Goal: Information Seeking & Learning: Find specific fact

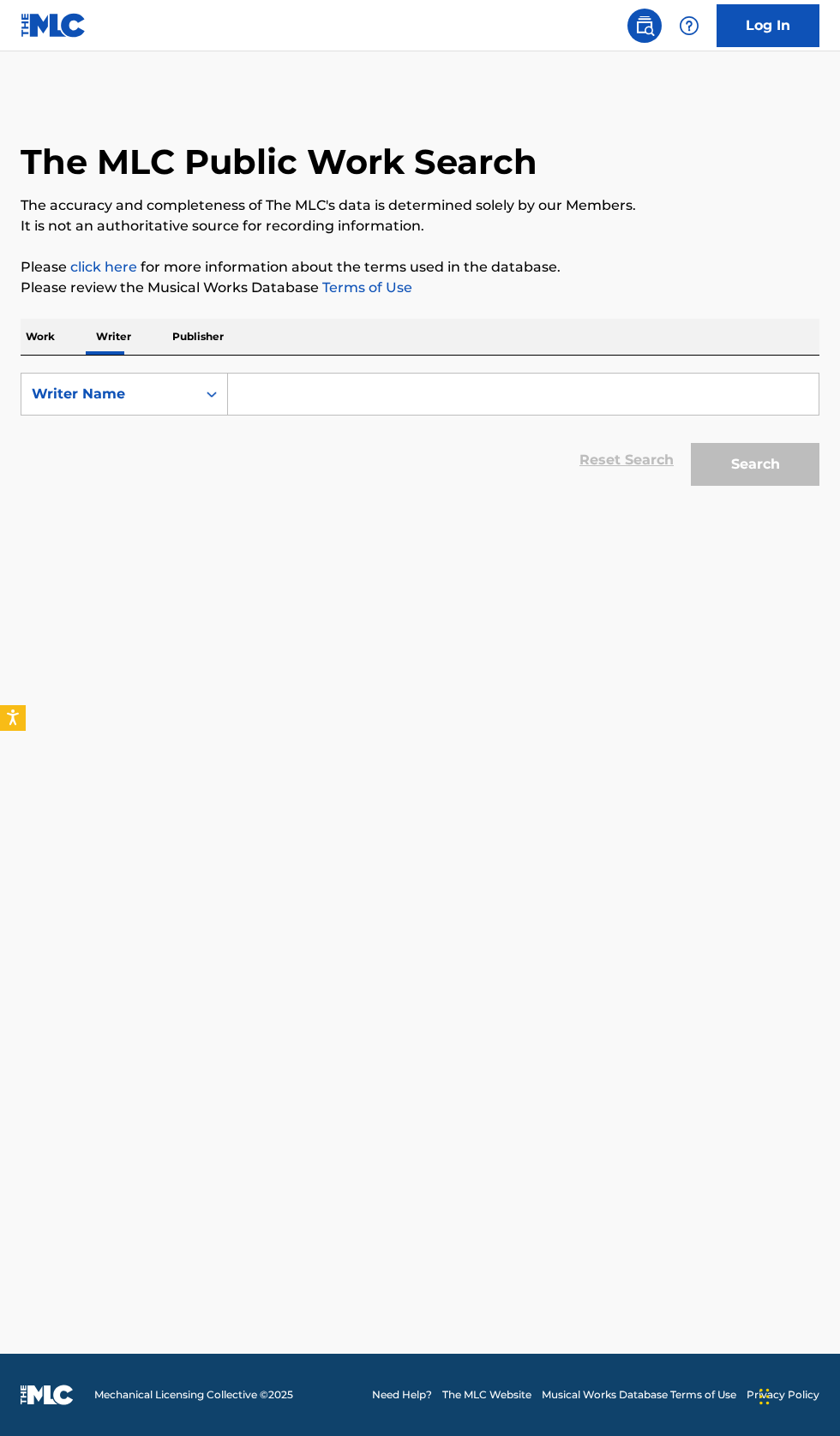
click at [420, 399] on input "Search Form" at bounding box center [523, 393] width 590 height 41
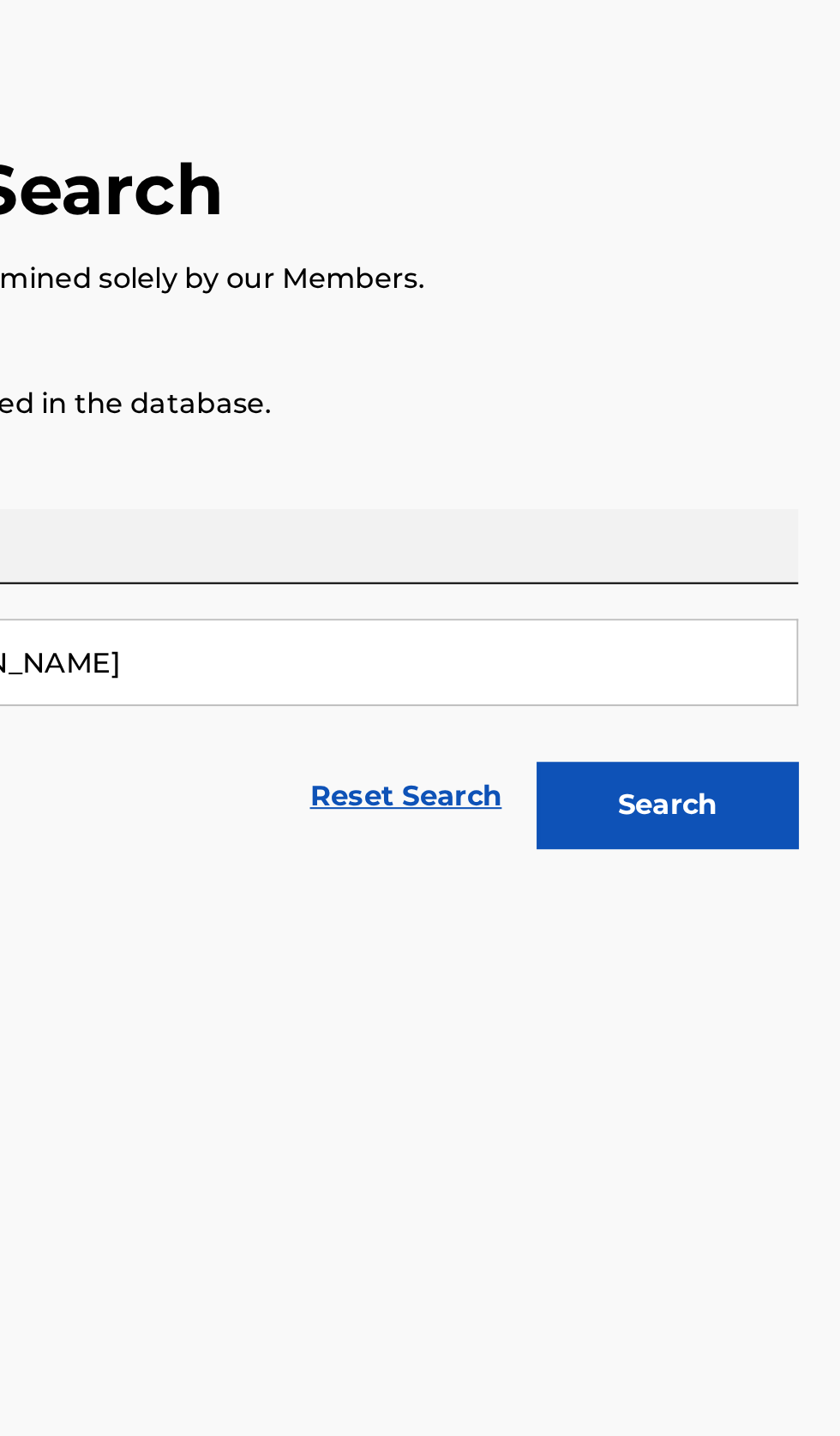
type input "David John Jones"
click at [787, 461] on button "Search" at bounding box center [755, 464] width 128 height 43
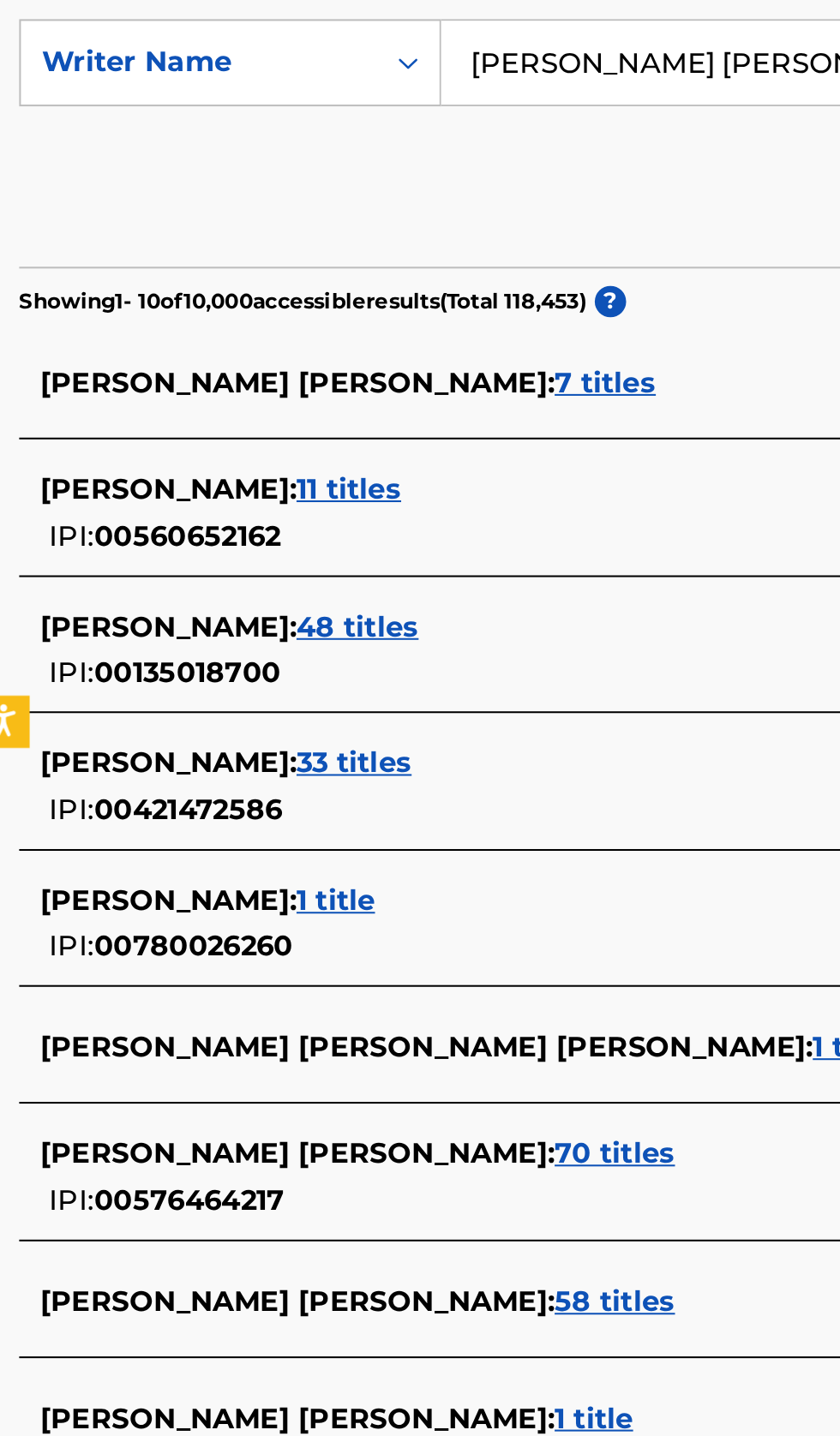
click at [302, 936] on div "DAVID JOHN JONES : 70 titles" at bounding box center [397, 931] width 733 height 21
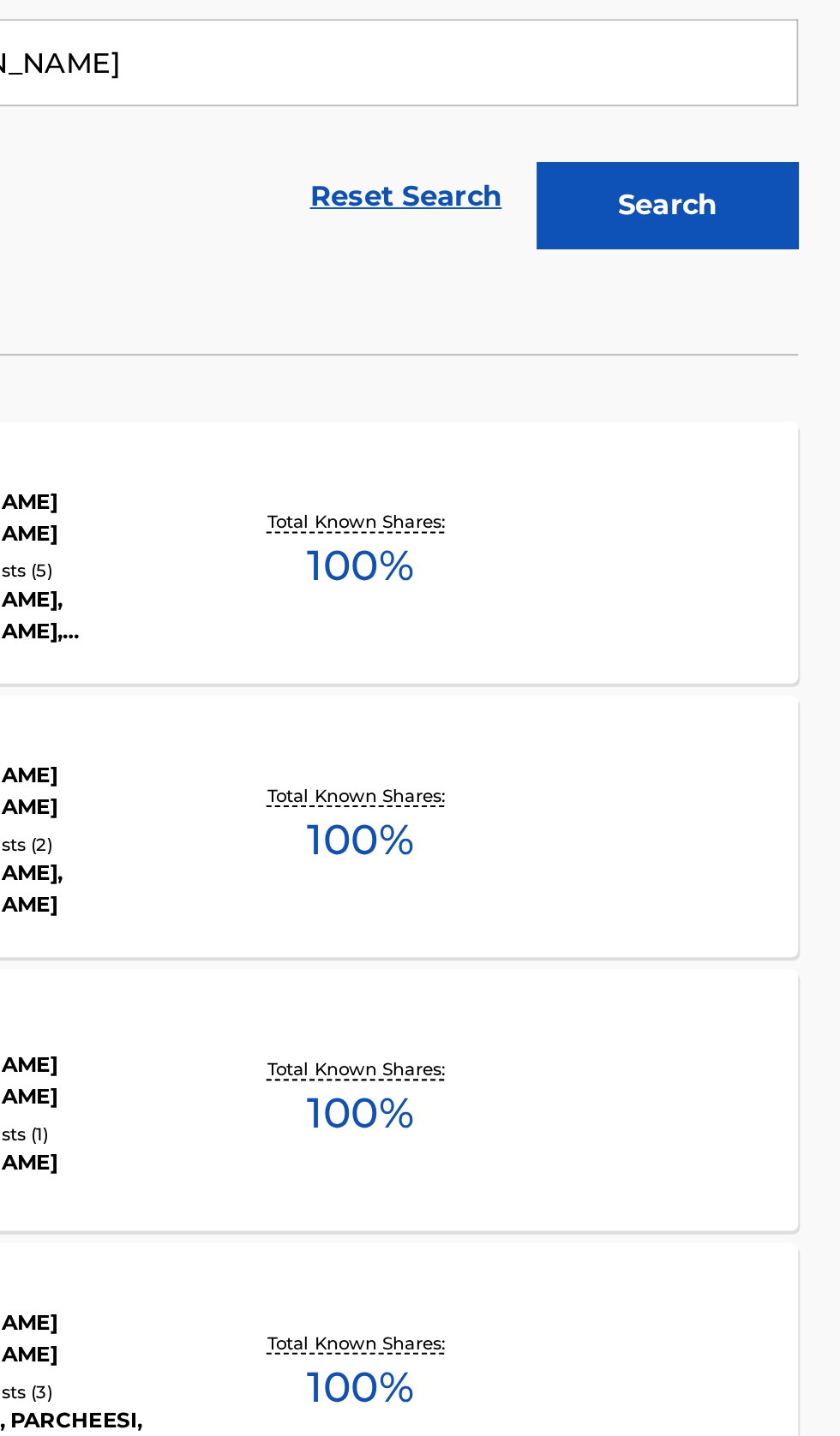
click at [741, 679] on div "PARADISE FOUND MLC Song Code : PF5J3C ISWC : T9215956006 Writers ( 1 ) DAVID JO…" at bounding box center [420, 635] width 798 height 128
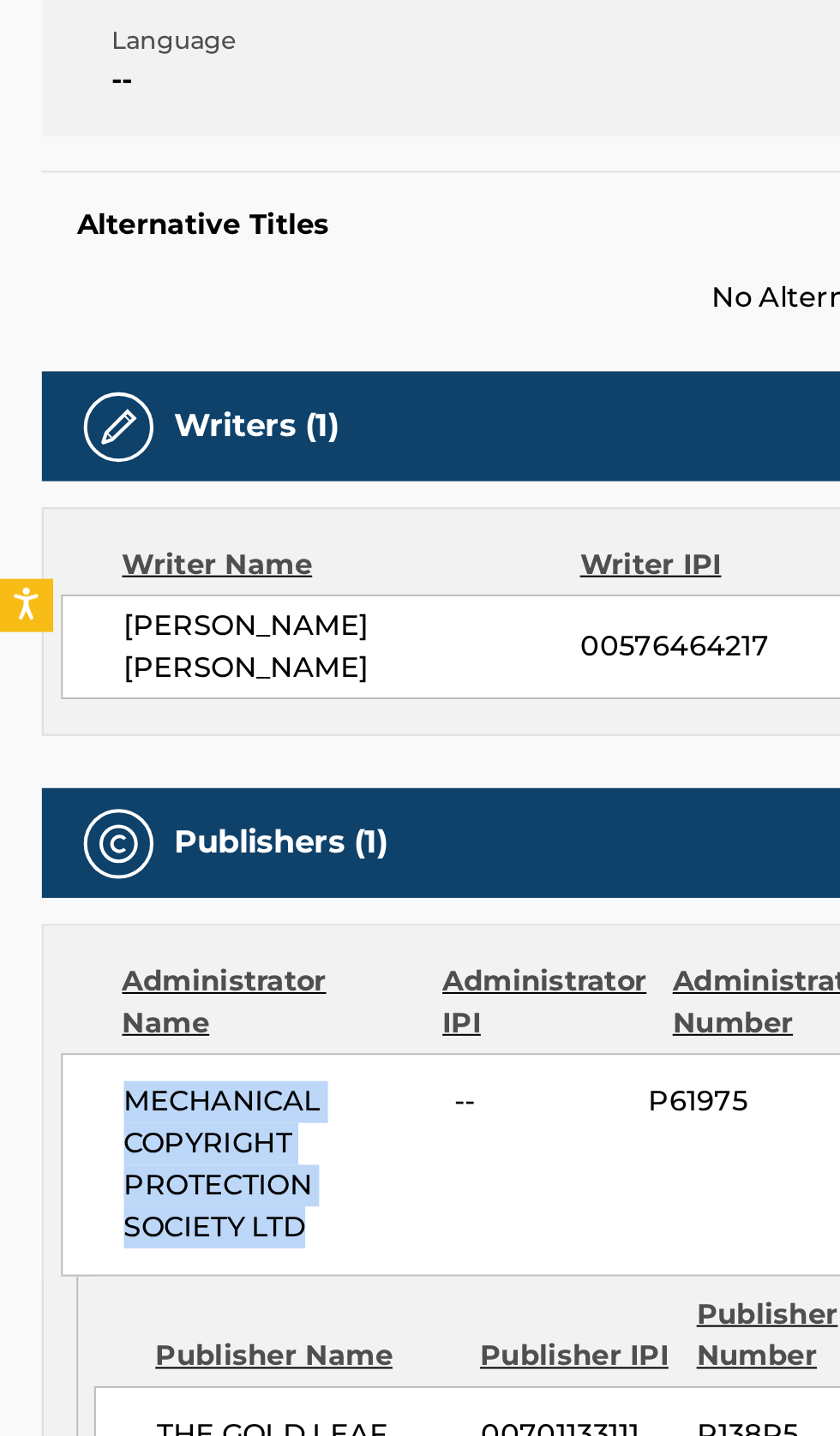
copy span "MECHANICAL COPYRIGHT PROTECTION SOCIETY LTD"
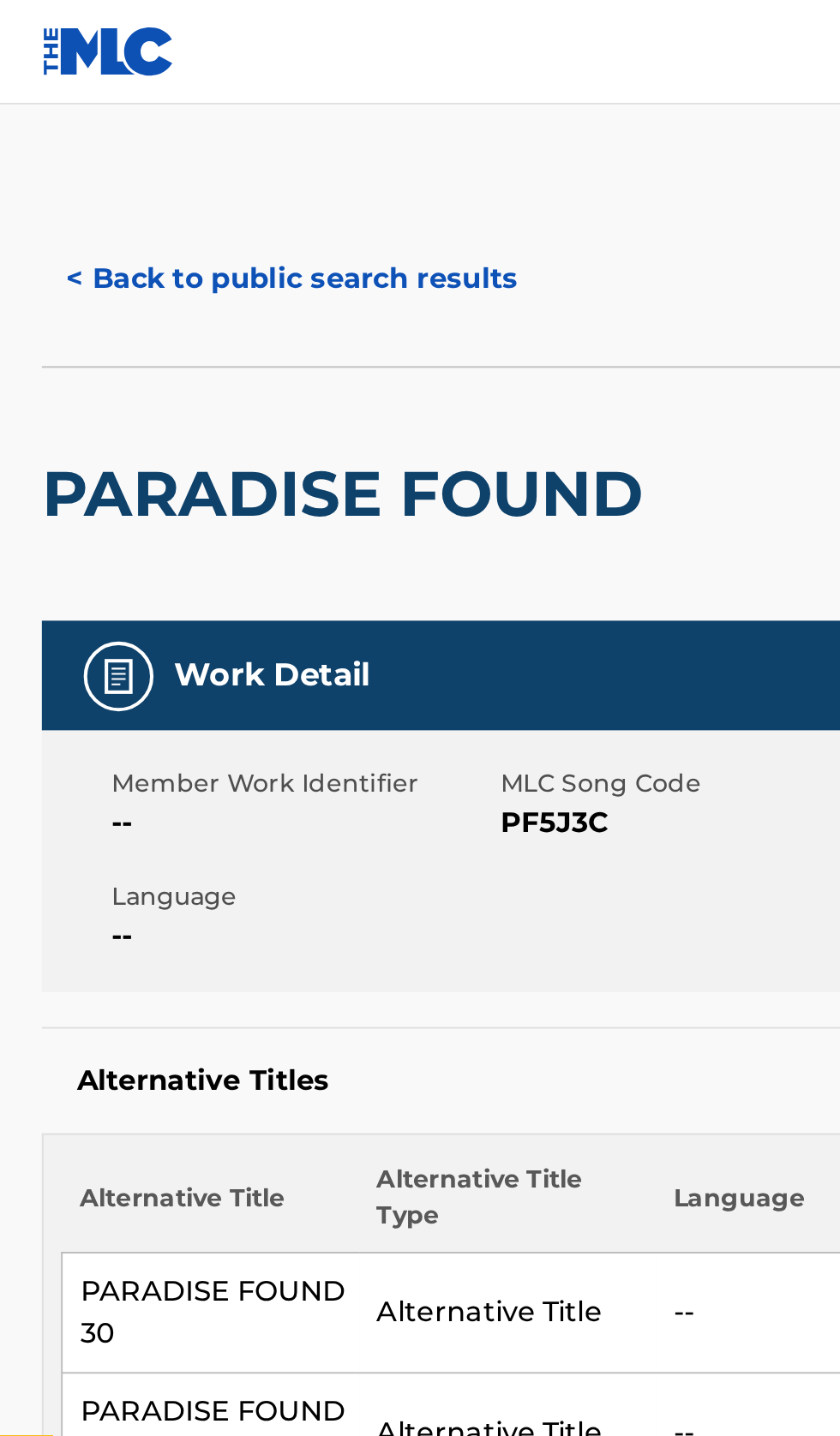
click at [134, 137] on button "< Back to public search results" at bounding box center [144, 137] width 246 height 43
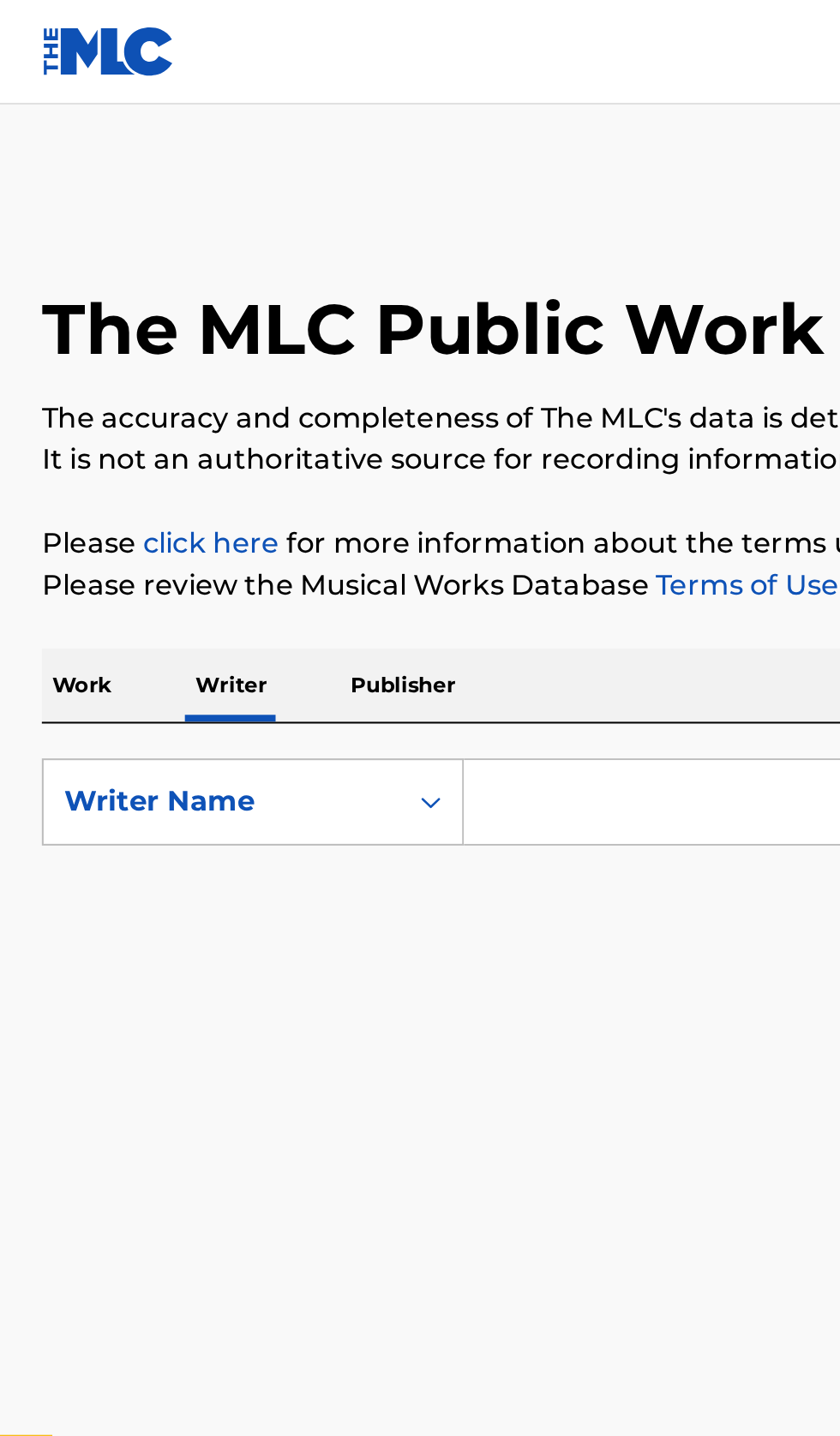
click at [297, 378] on input "Search Form" at bounding box center [523, 393] width 590 height 41
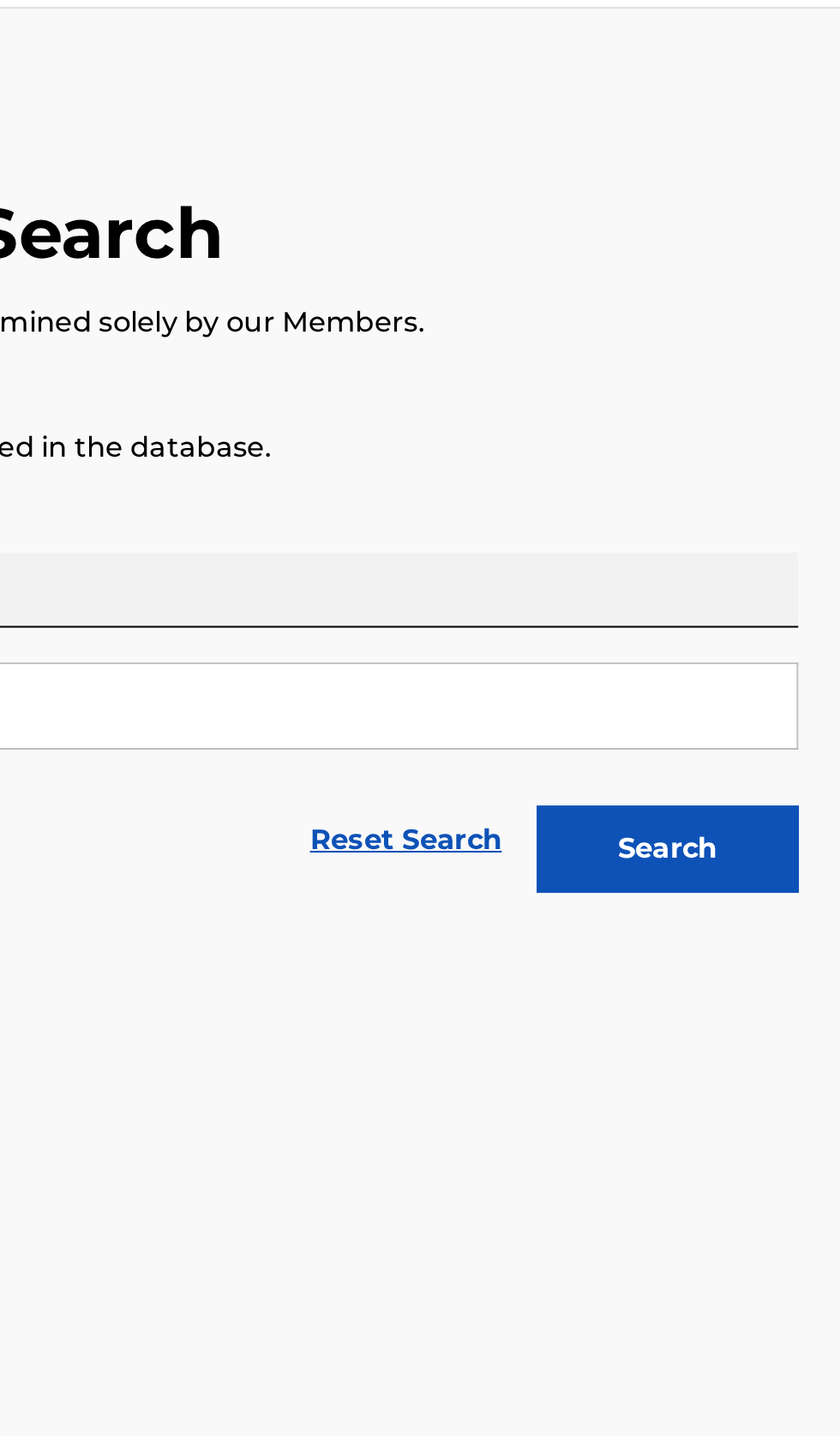
type input "Marty Millikin"
click at [796, 449] on button "Search" at bounding box center [755, 464] width 128 height 43
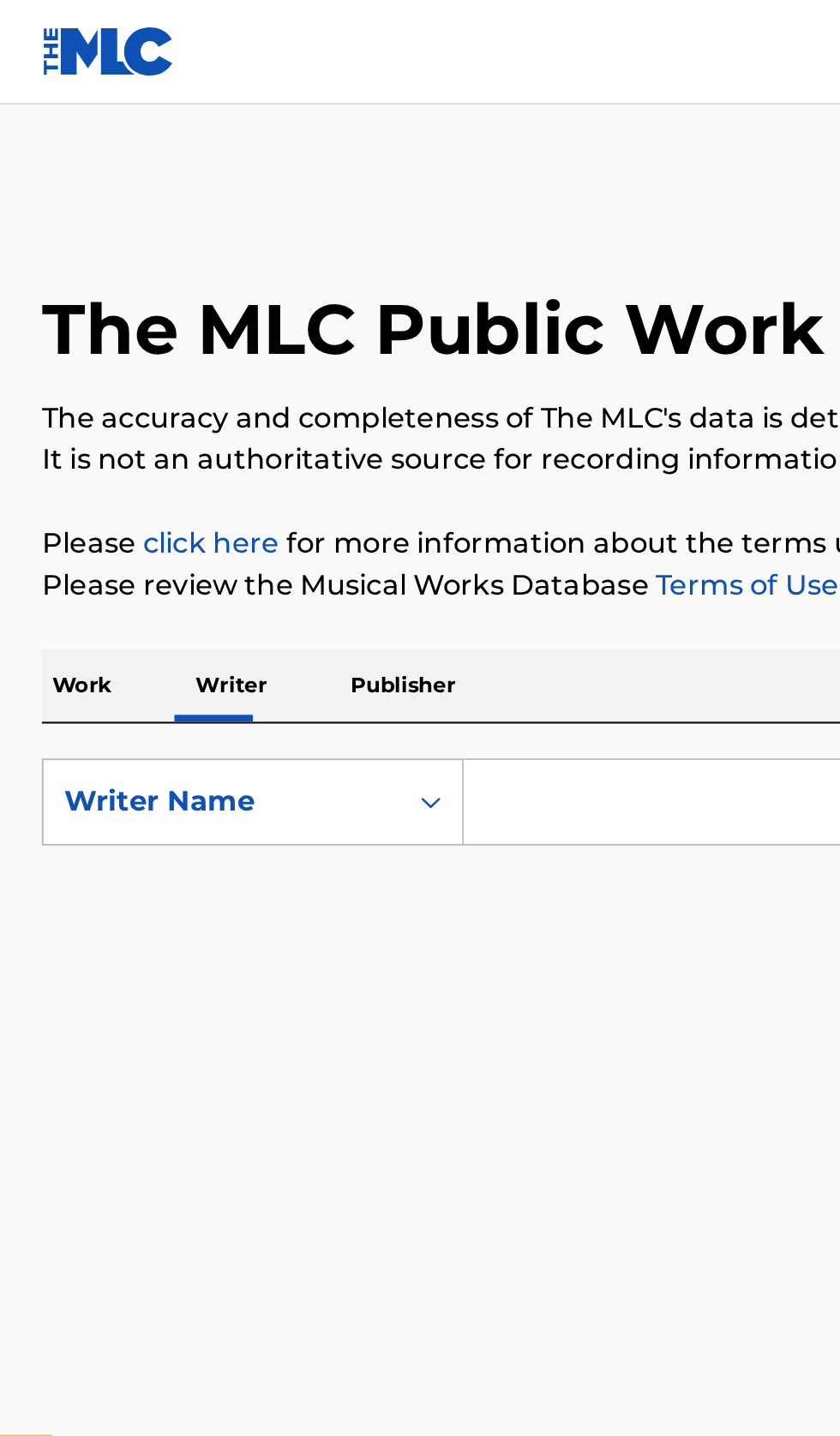
click at [307, 397] on input "Search Form" at bounding box center [523, 393] width 590 height 41
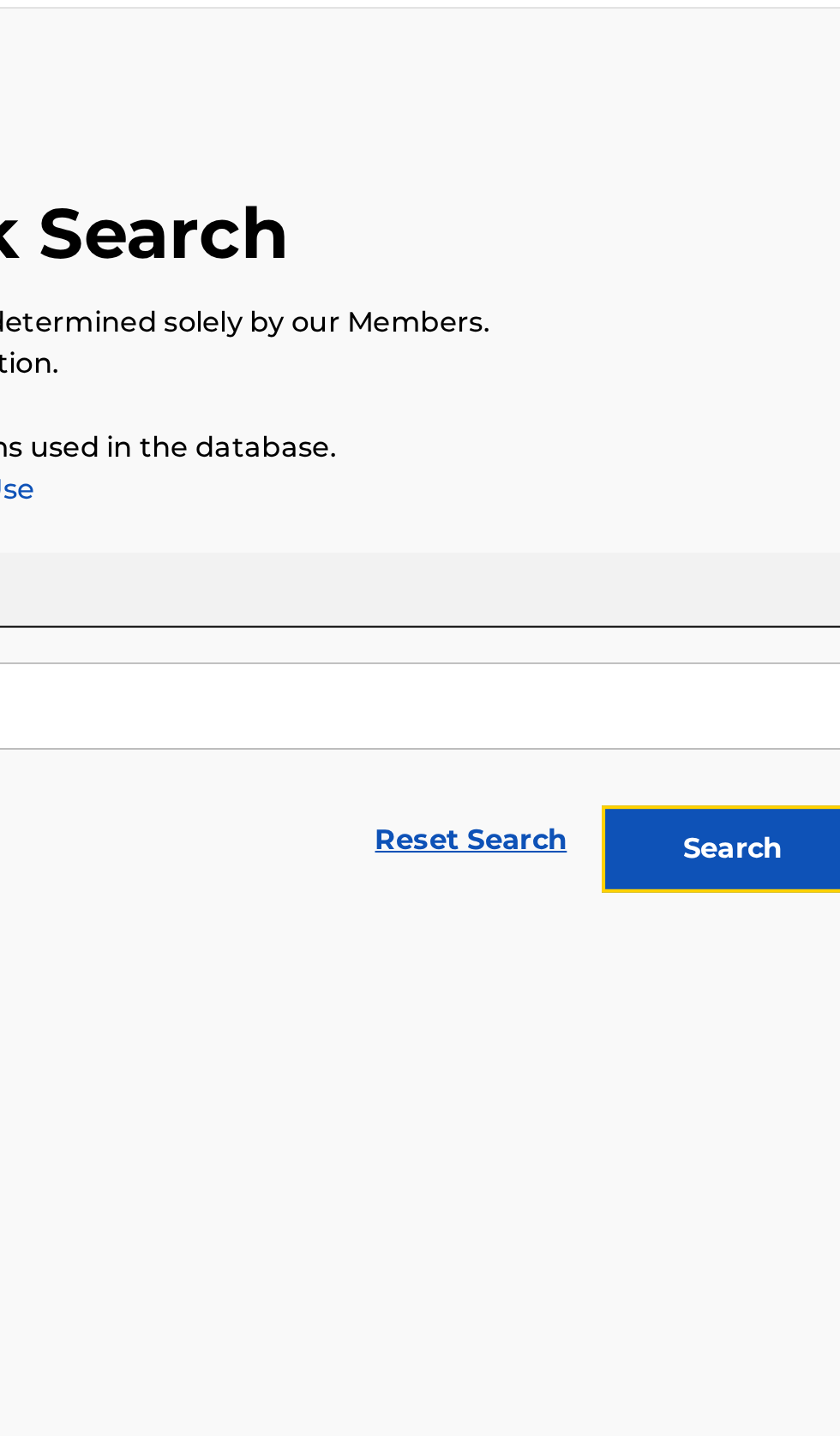
click at [762, 468] on button "Search" at bounding box center [755, 464] width 128 height 43
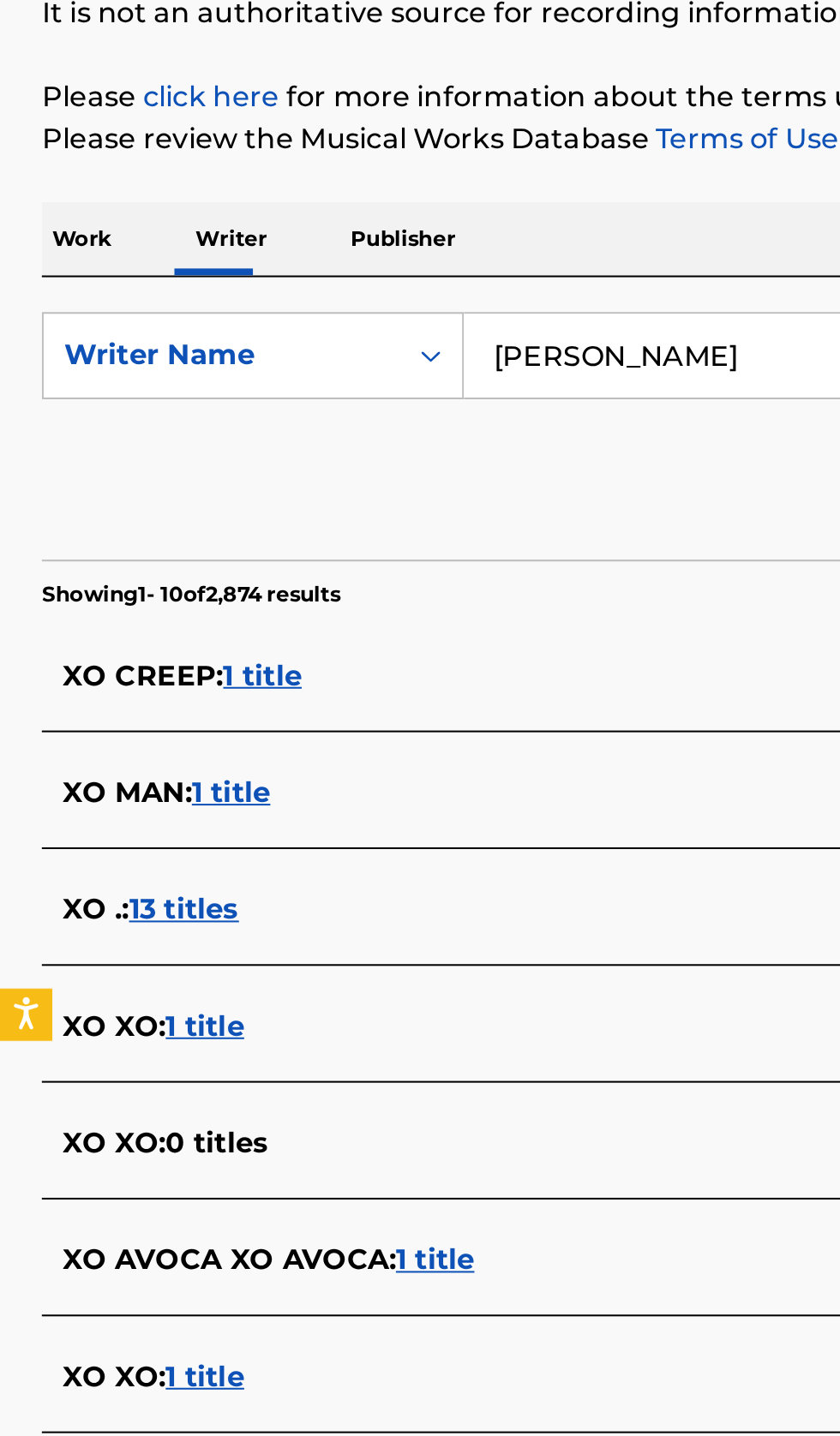
click at [350, 398] on input "Linda XO" at bounding box center [523, 393] width 590 height 41
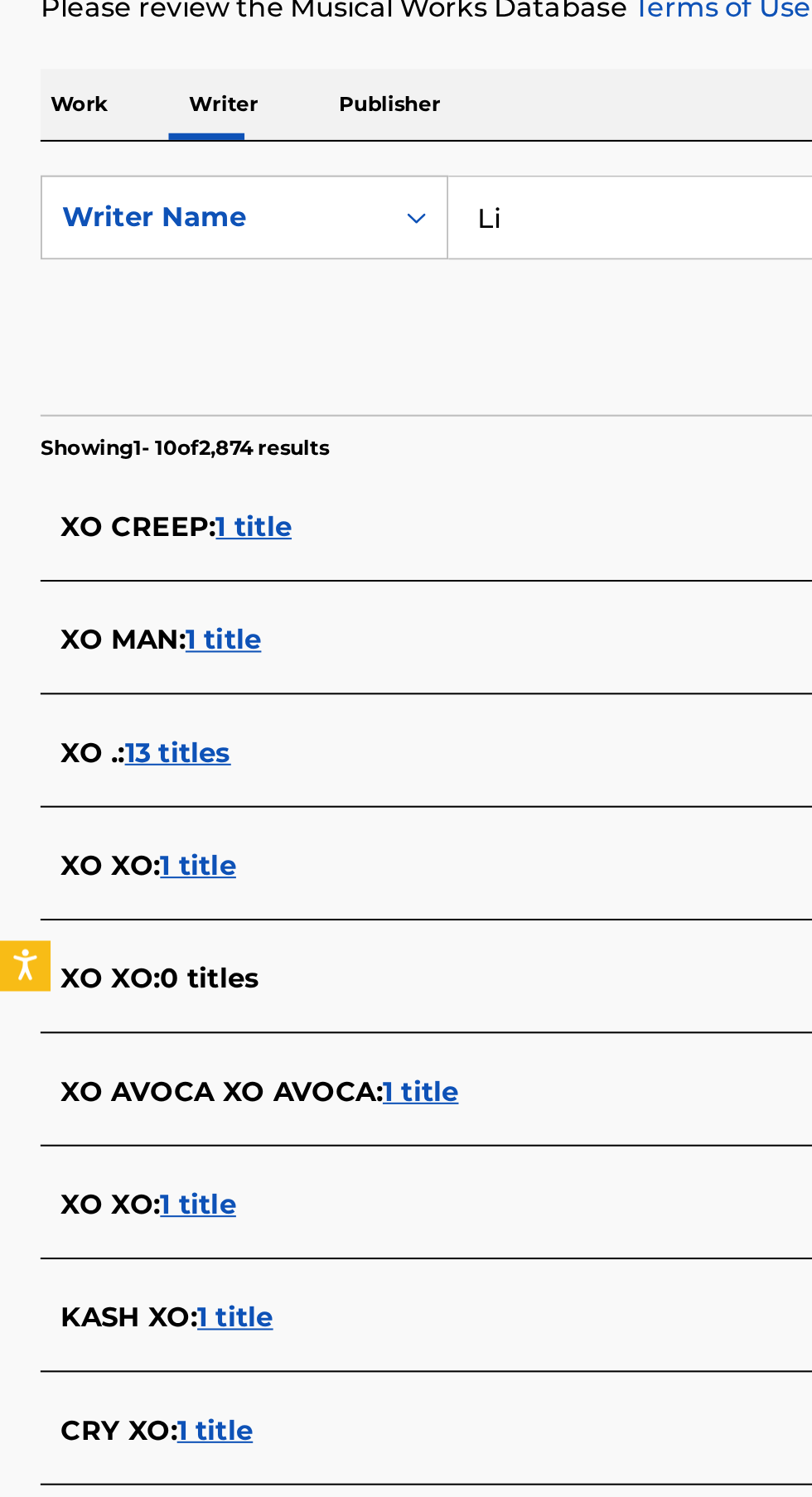
type input "L"
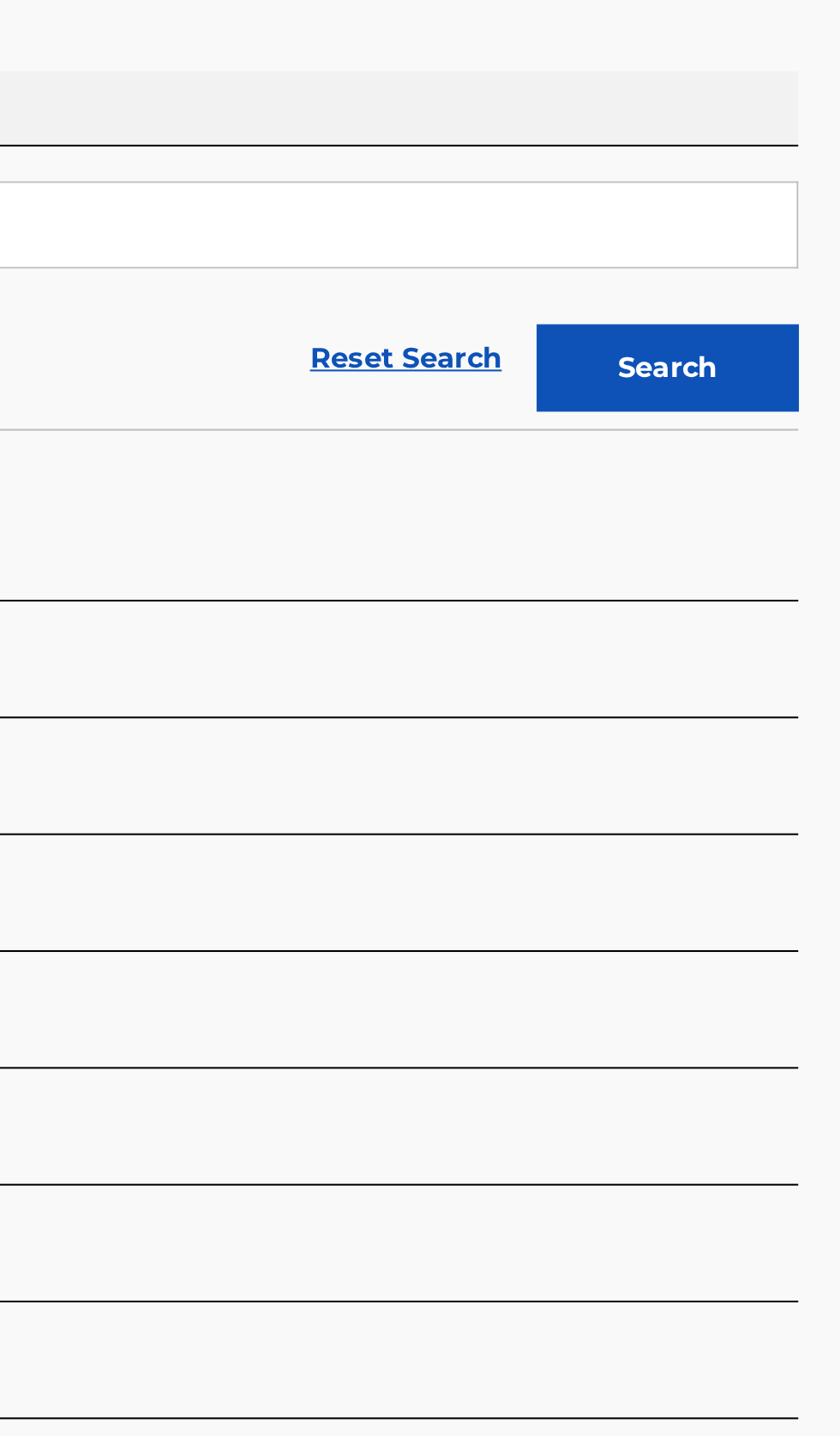
type input "Orion Simprini"
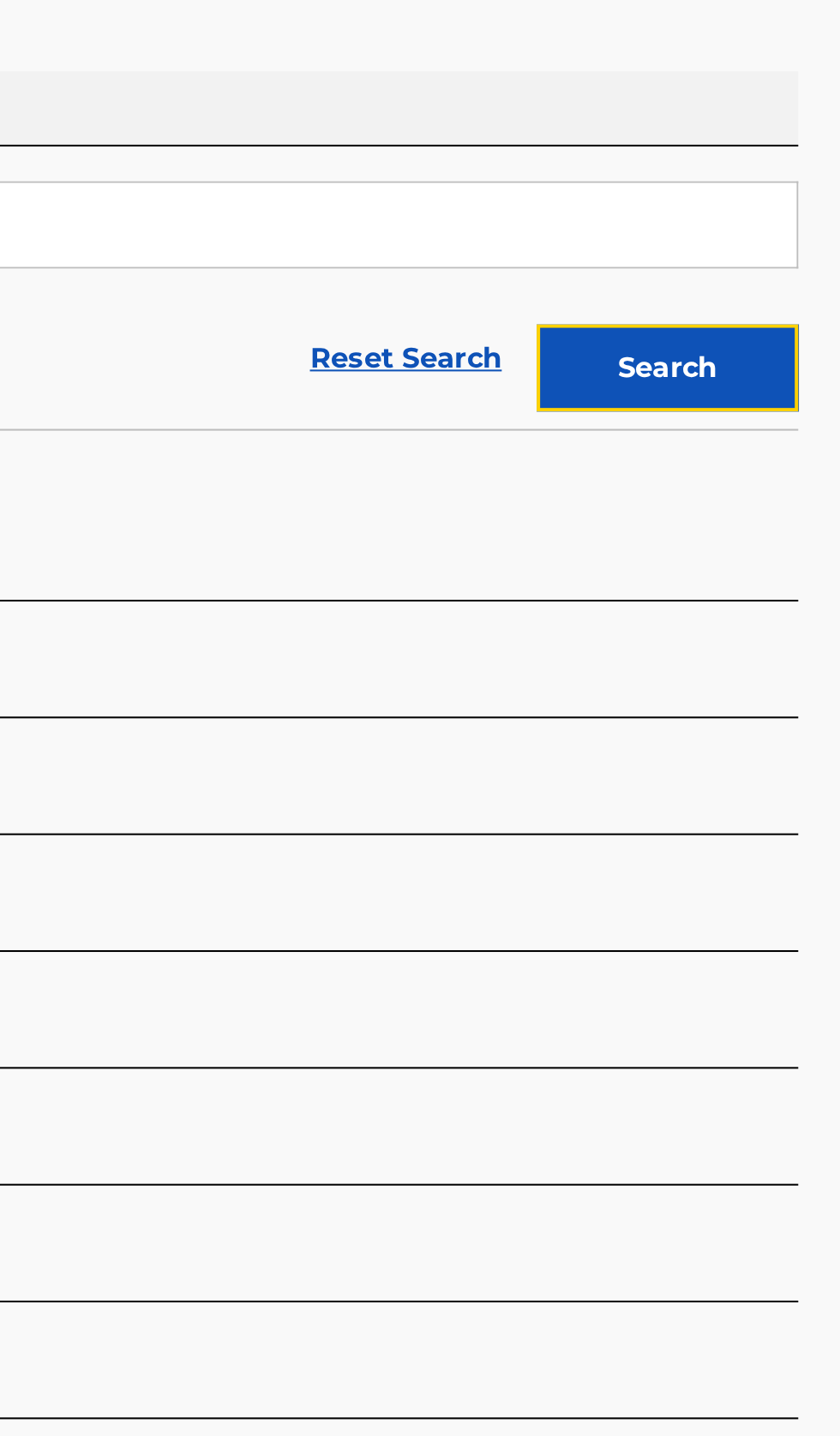
click at [796, 475] on button "Search" at bounding box center [755, 464] width 128 height 43
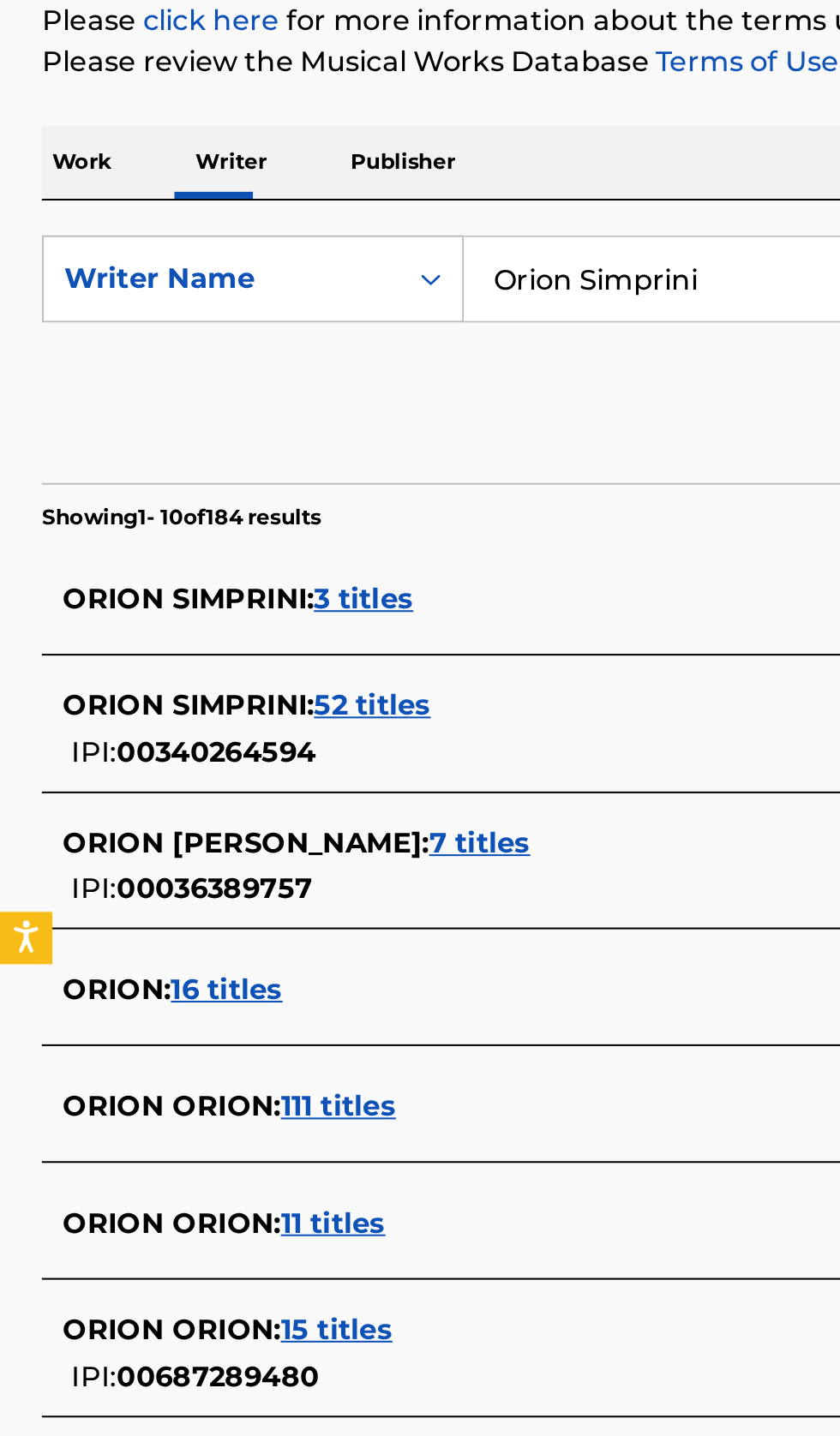
click at [295, 605] on div "ORION SIMPRINI : 52 titles" at bounding box center [397, 604] width 733 height 21
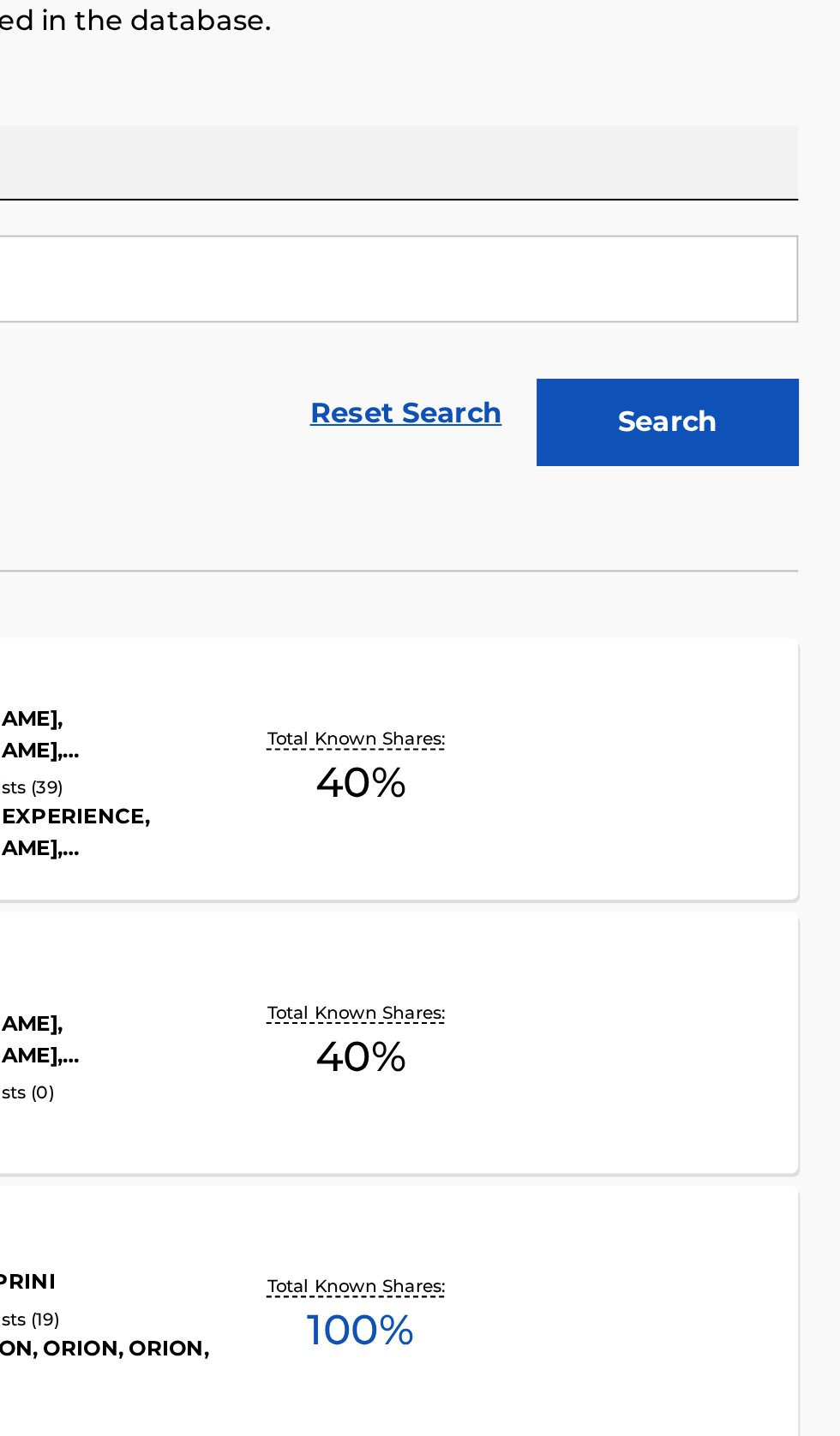
click at [722, 922] on div "TIGER LILY MLC Song Code : TC54UO ISWC : Writers ( 1 ) ORION SIMPRINI Recording…" at bounding box center [420, 904] width 798 height 128
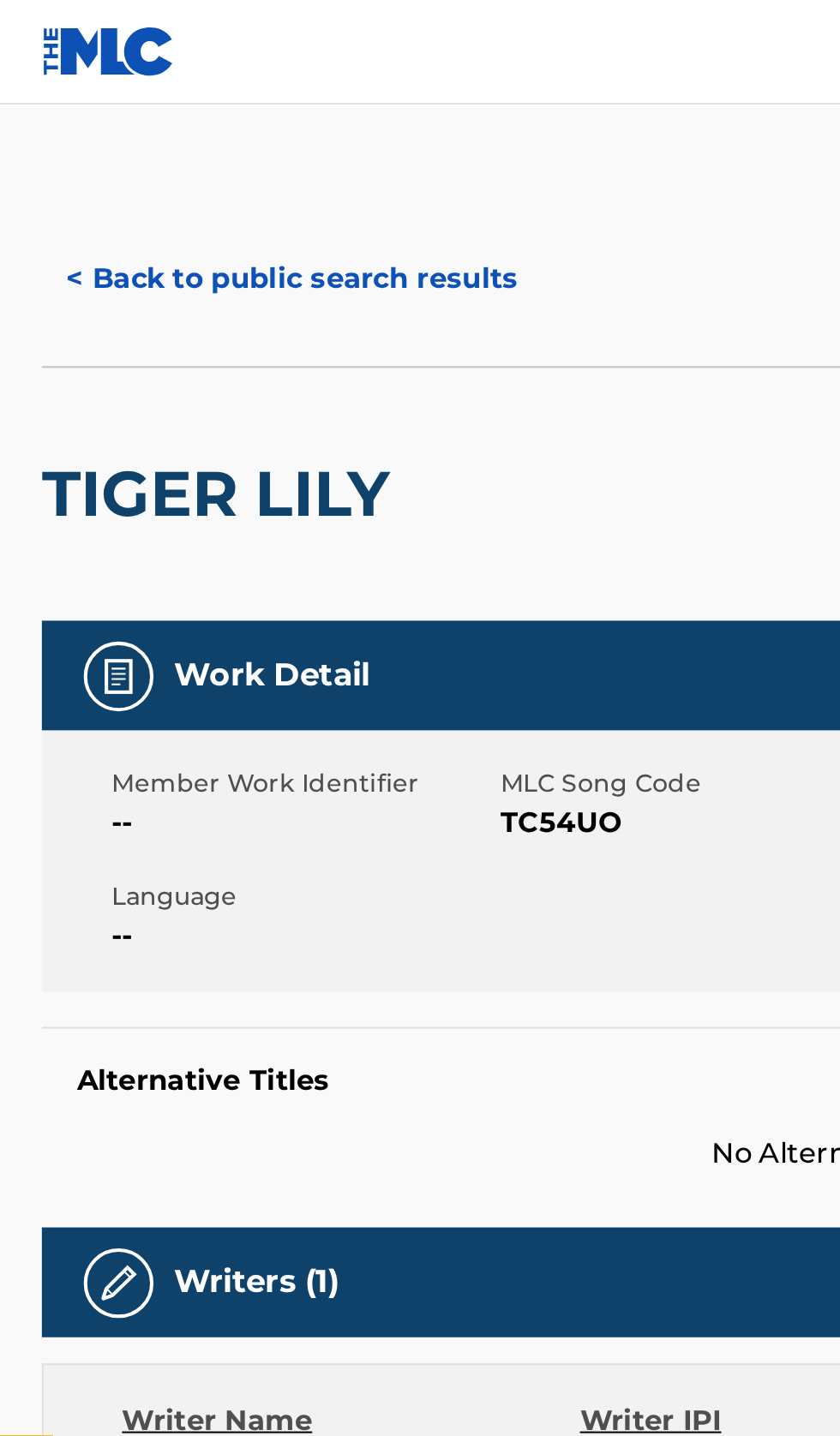
click at [120, 129] on button "< Back to public search results" at bounding box center [144, 137] width 246 height 43
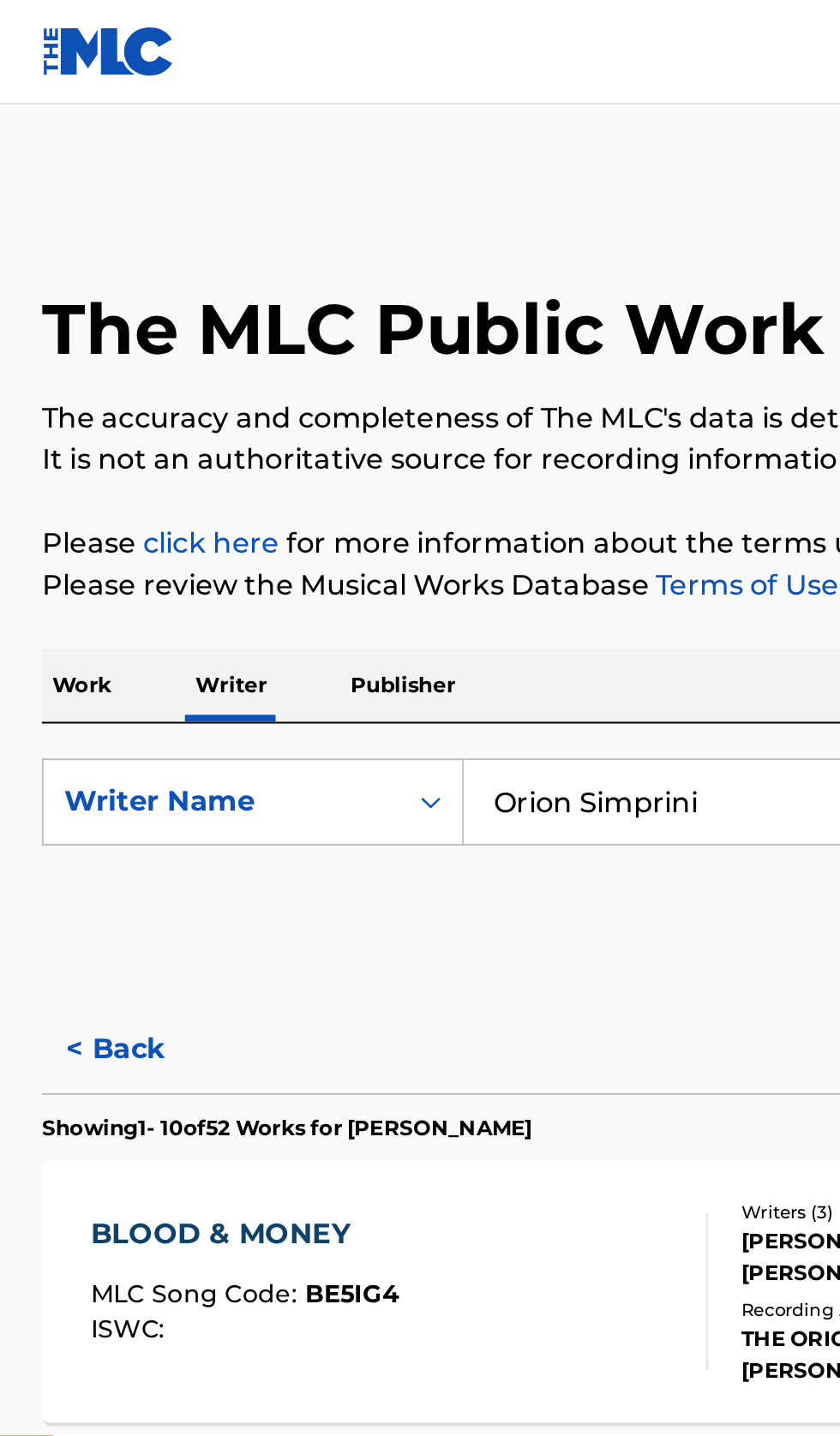
click at [366, 398] on input "Orion Simprini" at bounding box center [523, 393] width 590 height 41
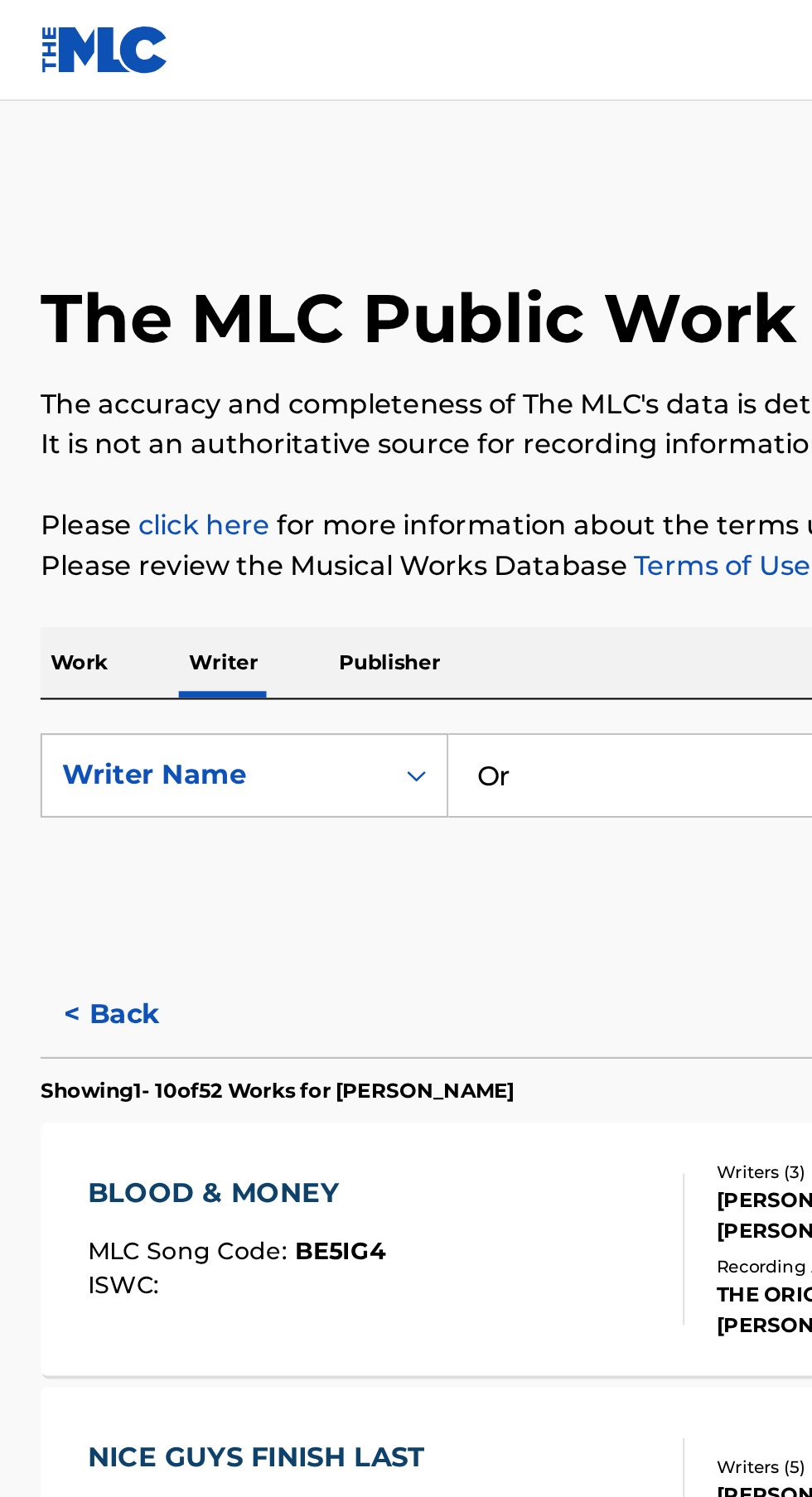
type input "O"
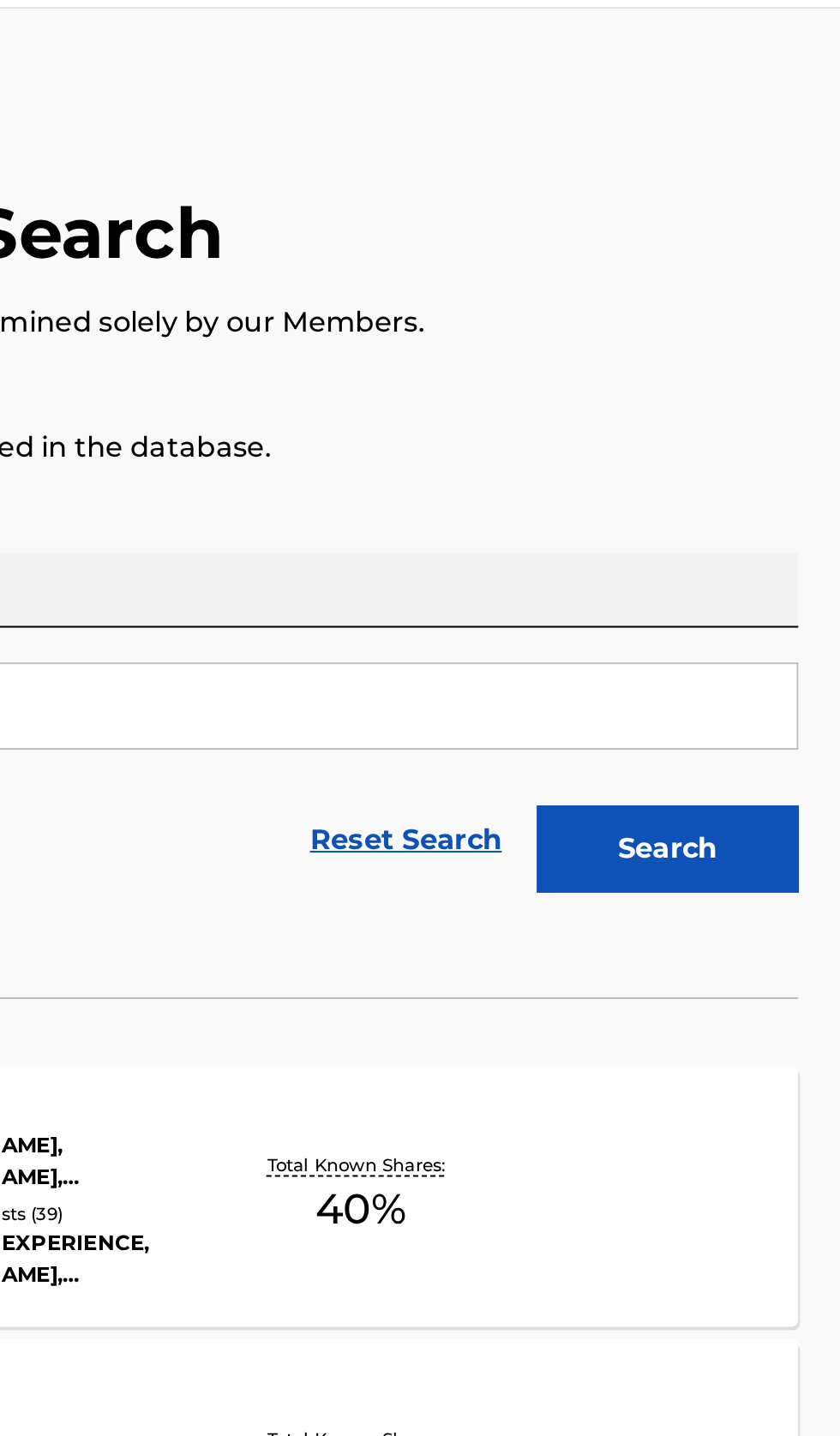
type input "Linda Horwatt"
click at [790, 443] on button "Search" at bounding box center [755, 464] width 128 height 43
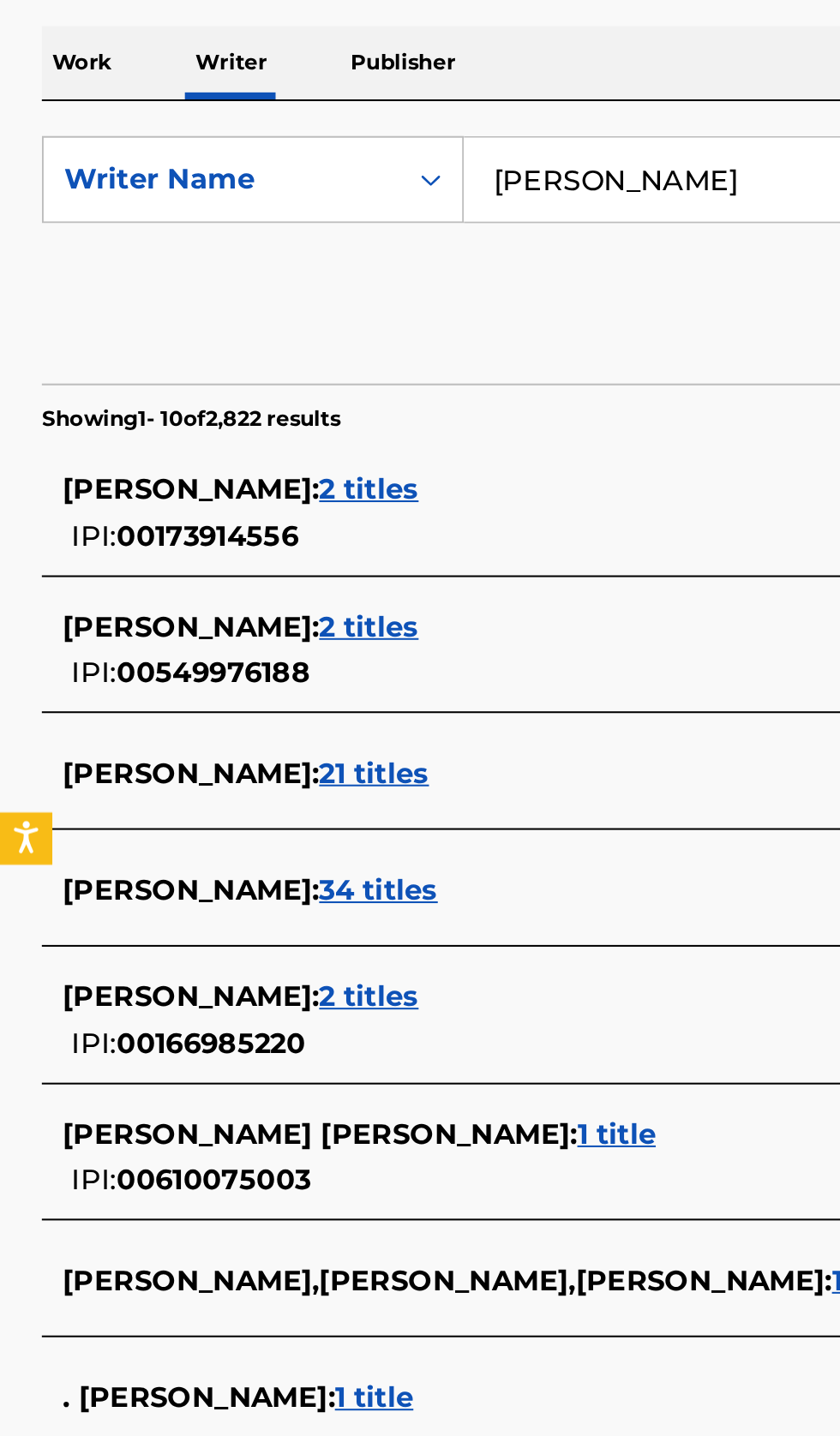
click at [297, 613] on div "LINDA HORWATT : 2 titles" at bounding box center [397, 614] width 733 height 21
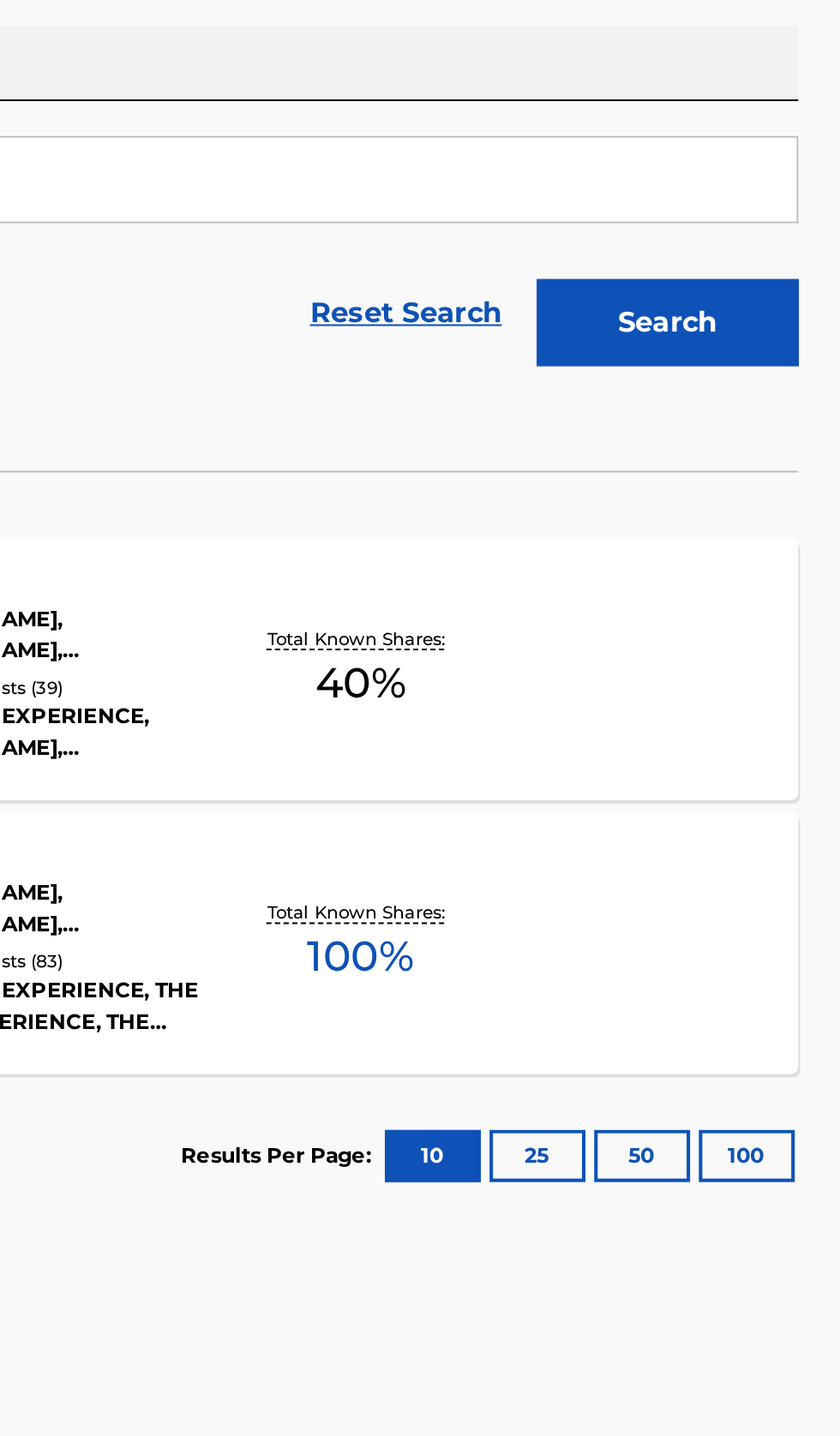
click at [736, 785] on div "NYC GIRL MLC Song Code : N6328J ISWC : Writers ( 5 ) SHERIF FANOUS, JON WEBER, …" at bounding box center [420, 770] width 798 height 128
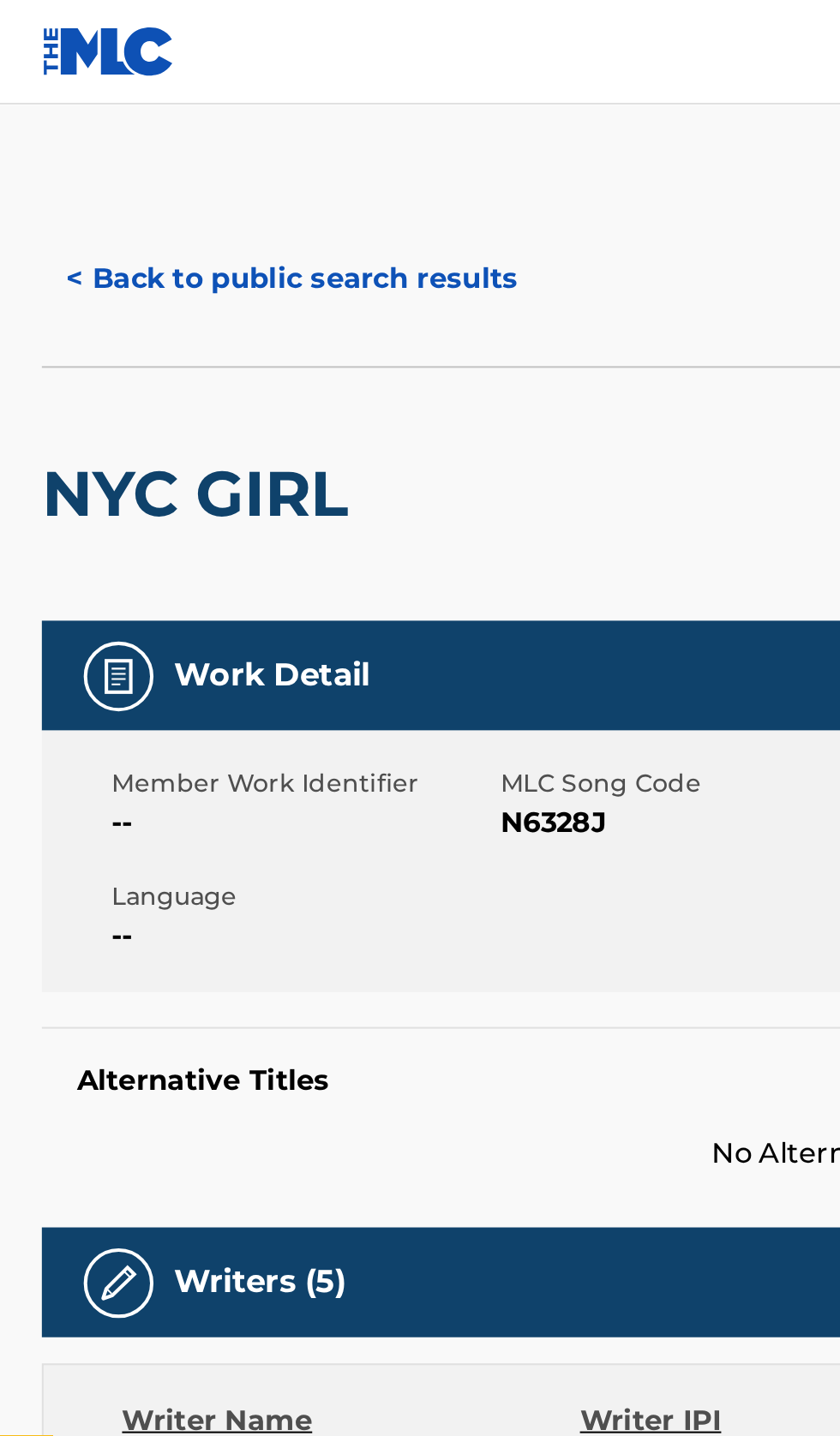
click at [172, 131] on button "< Back to public search results" at bounding box center [144, 137] width 246 height 43
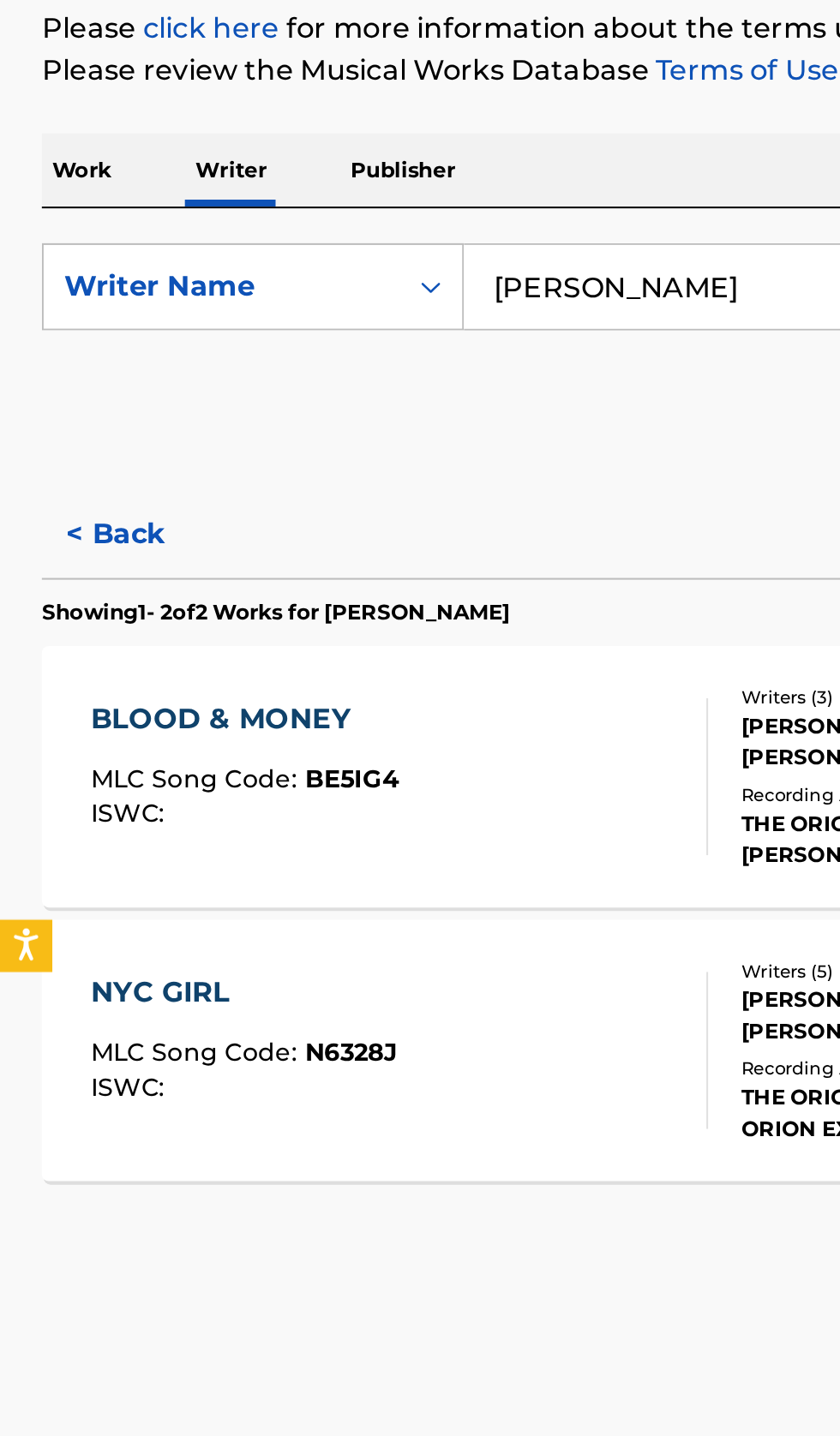
click at [72, 516] on button "< Back" at bounding box center [72, 515] width 103 height 43
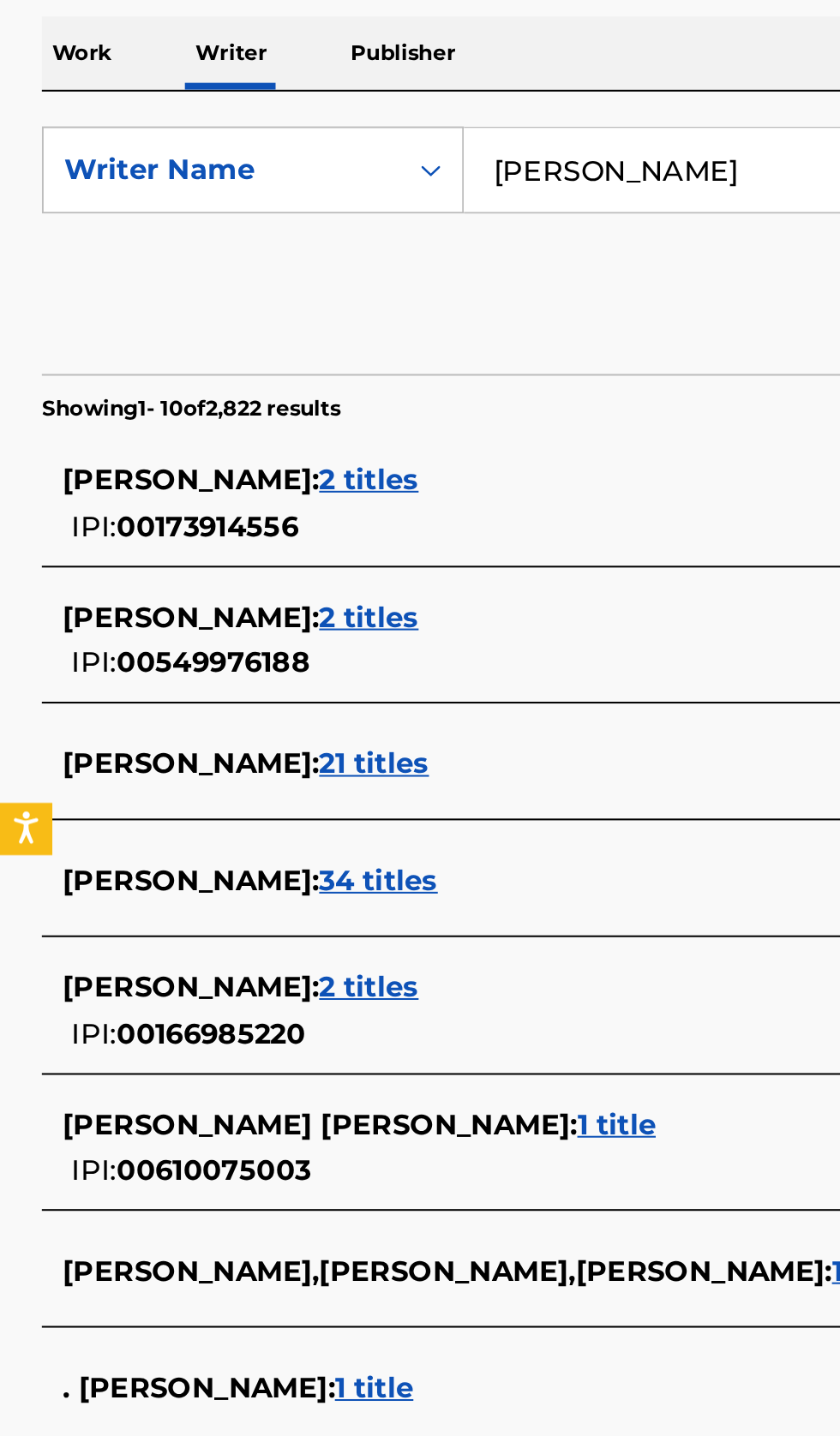
click at [307, 742] on div "LINDA HORWATT : 34 titles" at bounding box center [397, 743] width 733 height 21
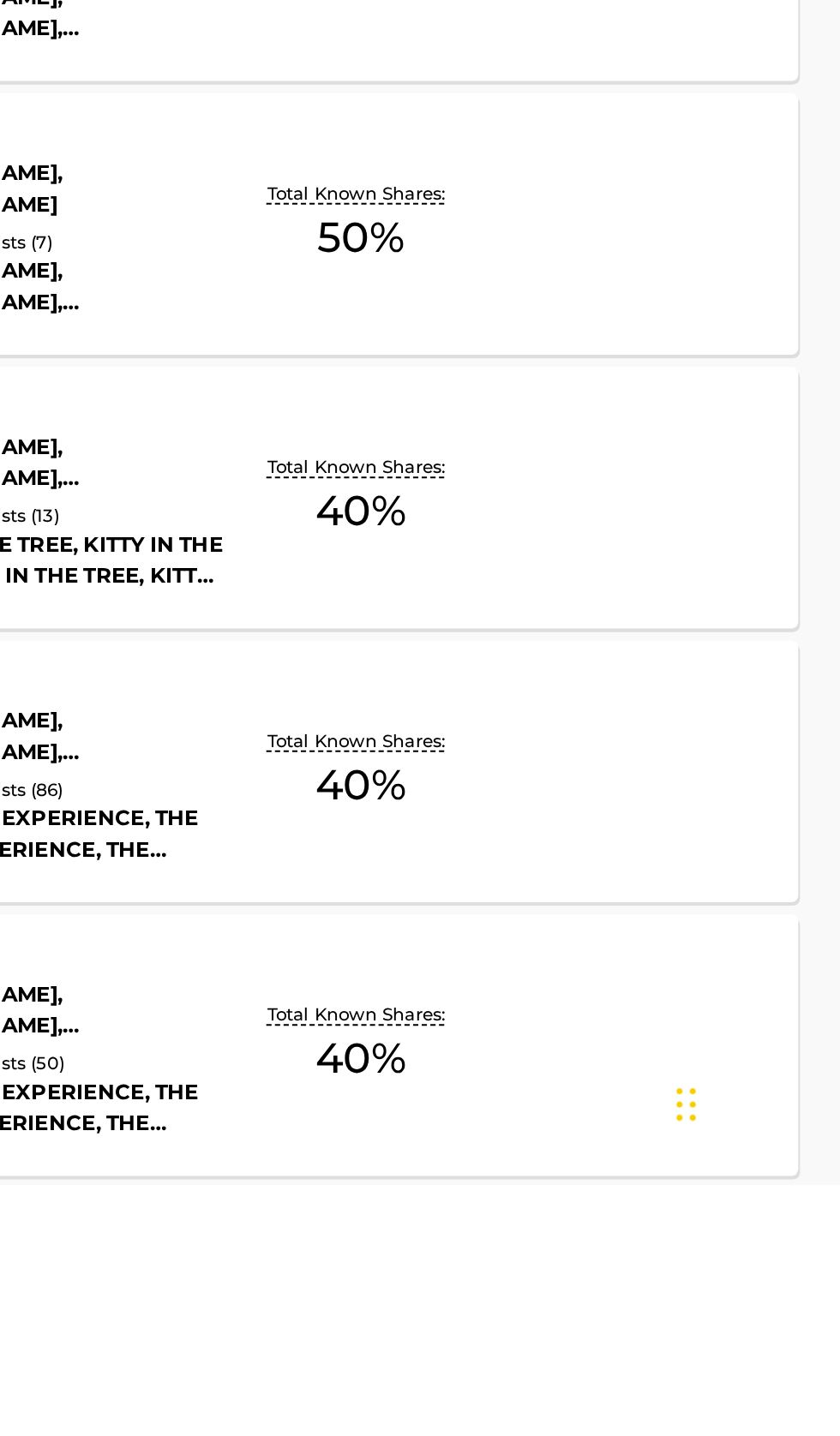
scroll to position [410, 0]
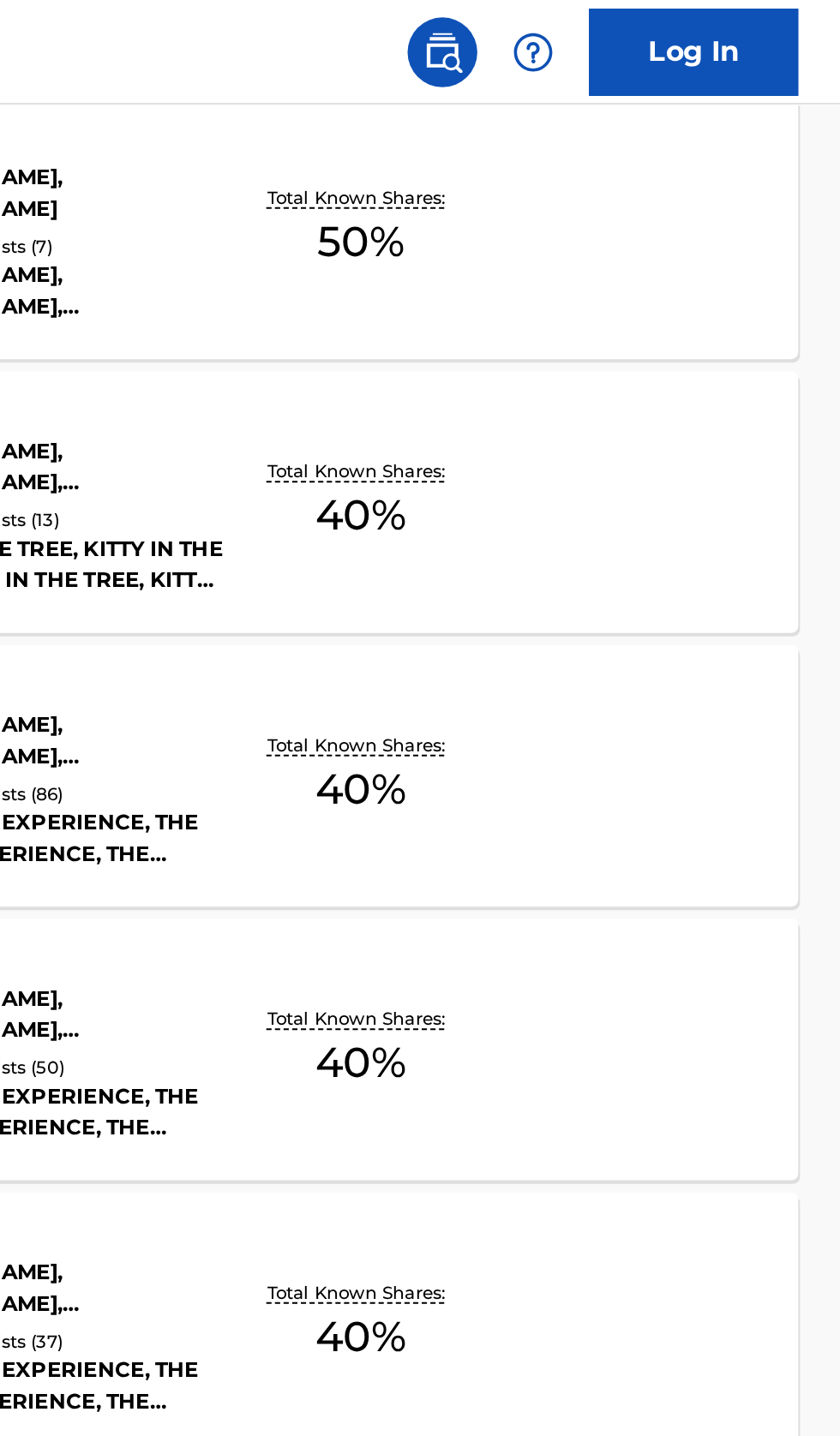
scroll to position [1190, 0]
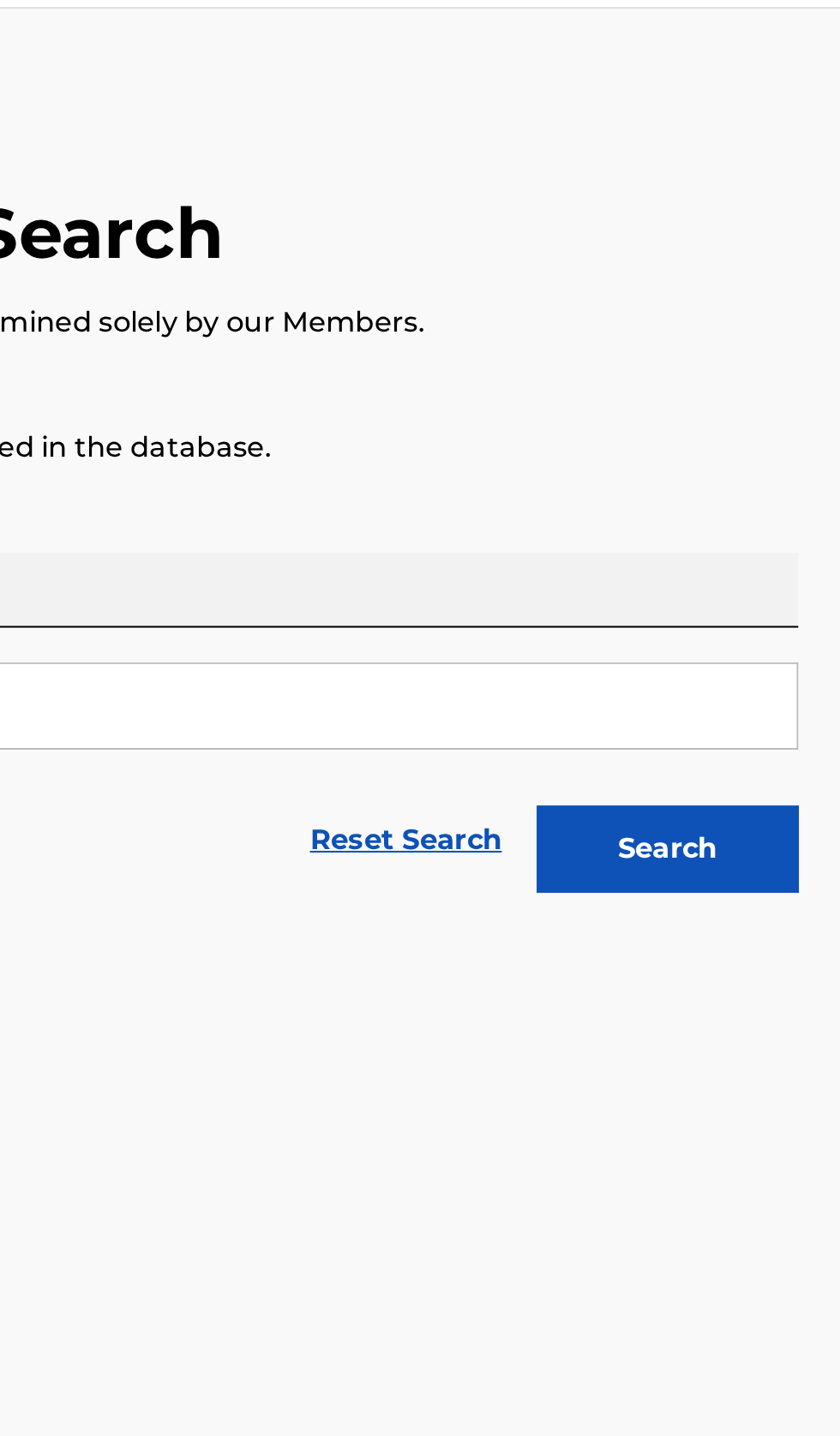
type input "Ayesha Erotica"
click at [794, 474] on button "Search" at bounding box center [755, 464] width 128 height 43
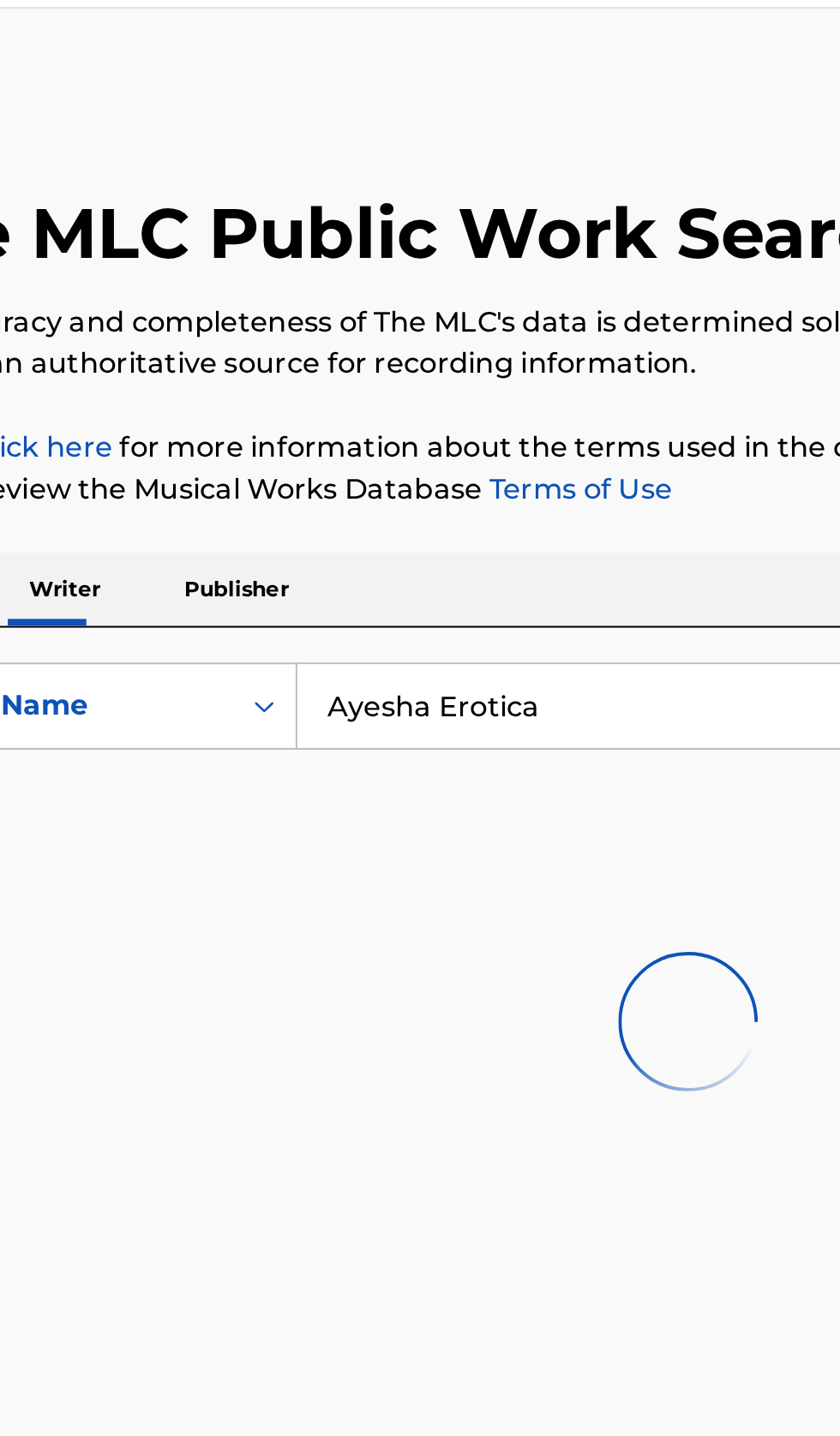
click at [368, 394] on input "Ayesha Erotica" at bounding box center [523, 393] width 590 height 41
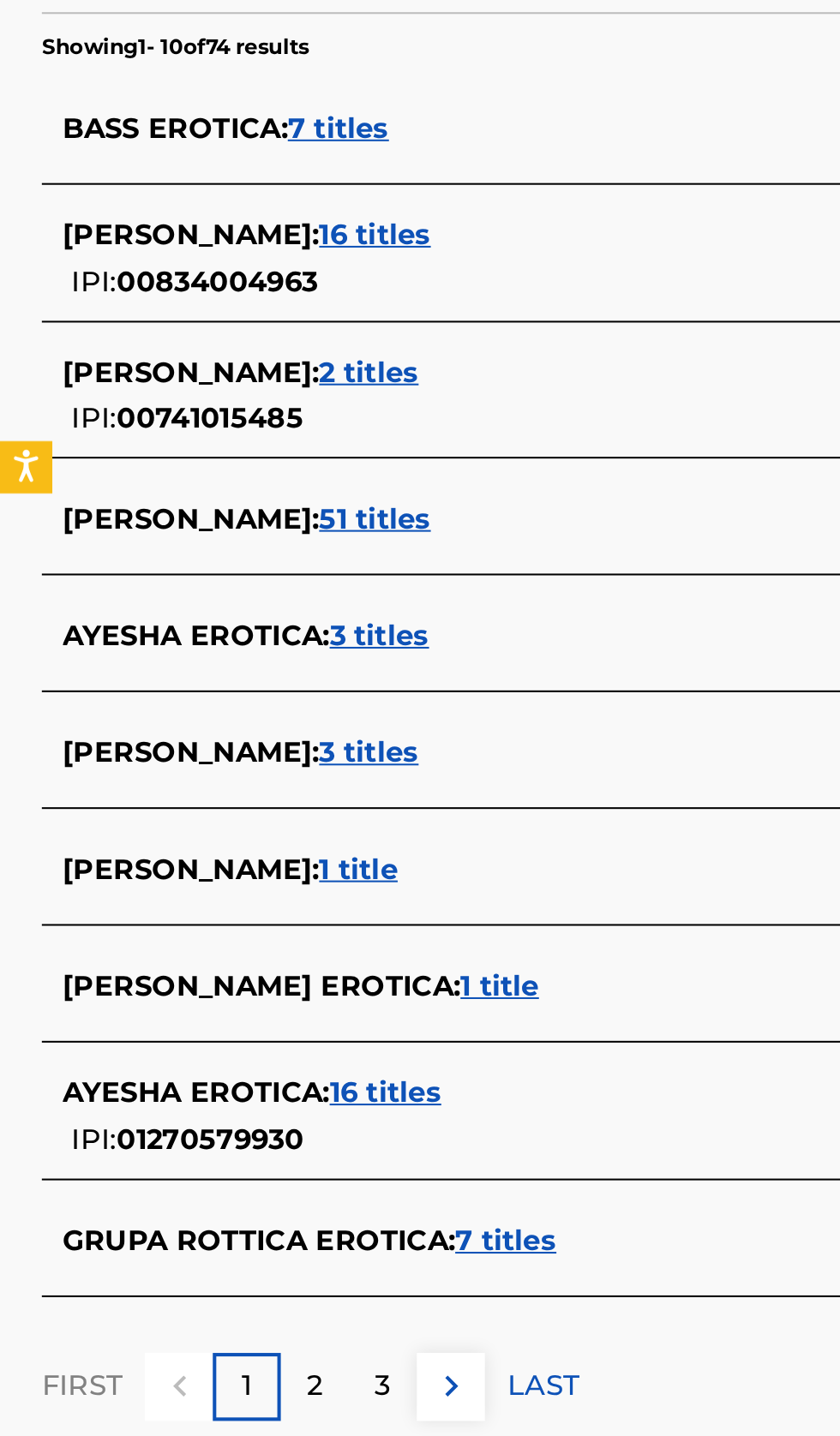
click at [288, 1037] on div "AYESHA EROTICA : 16 titles IPI: 01270579930" at bounding box center [397, 1037] width 733 height 43
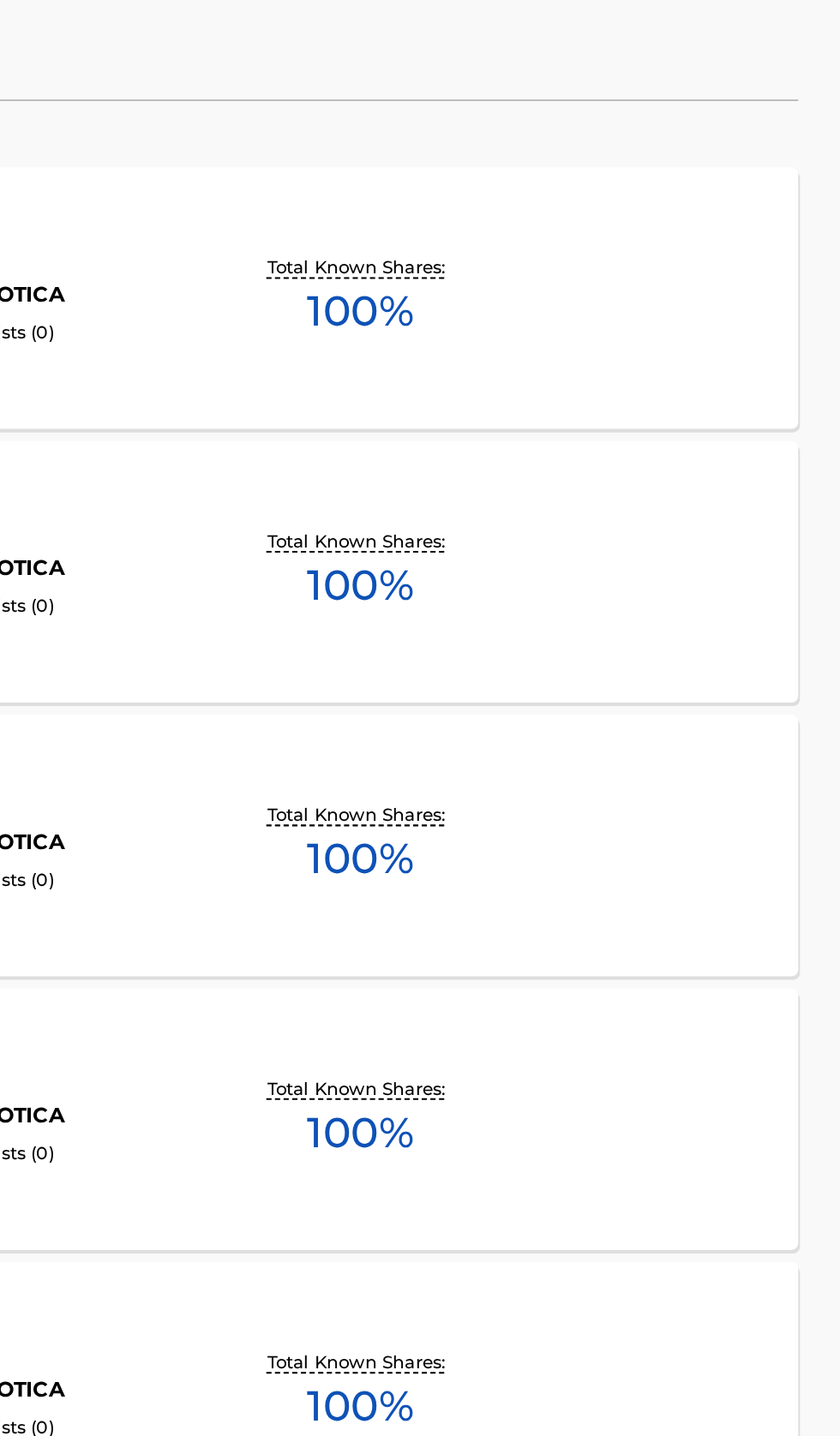
click at [713, 661] on div "STAR 69 MLC Song Code : S730M2 ISWC : Writers ( 1 ) AYESHA EROTICA Recording Ar…" at bounding box center [420, 635] width 798 height 128
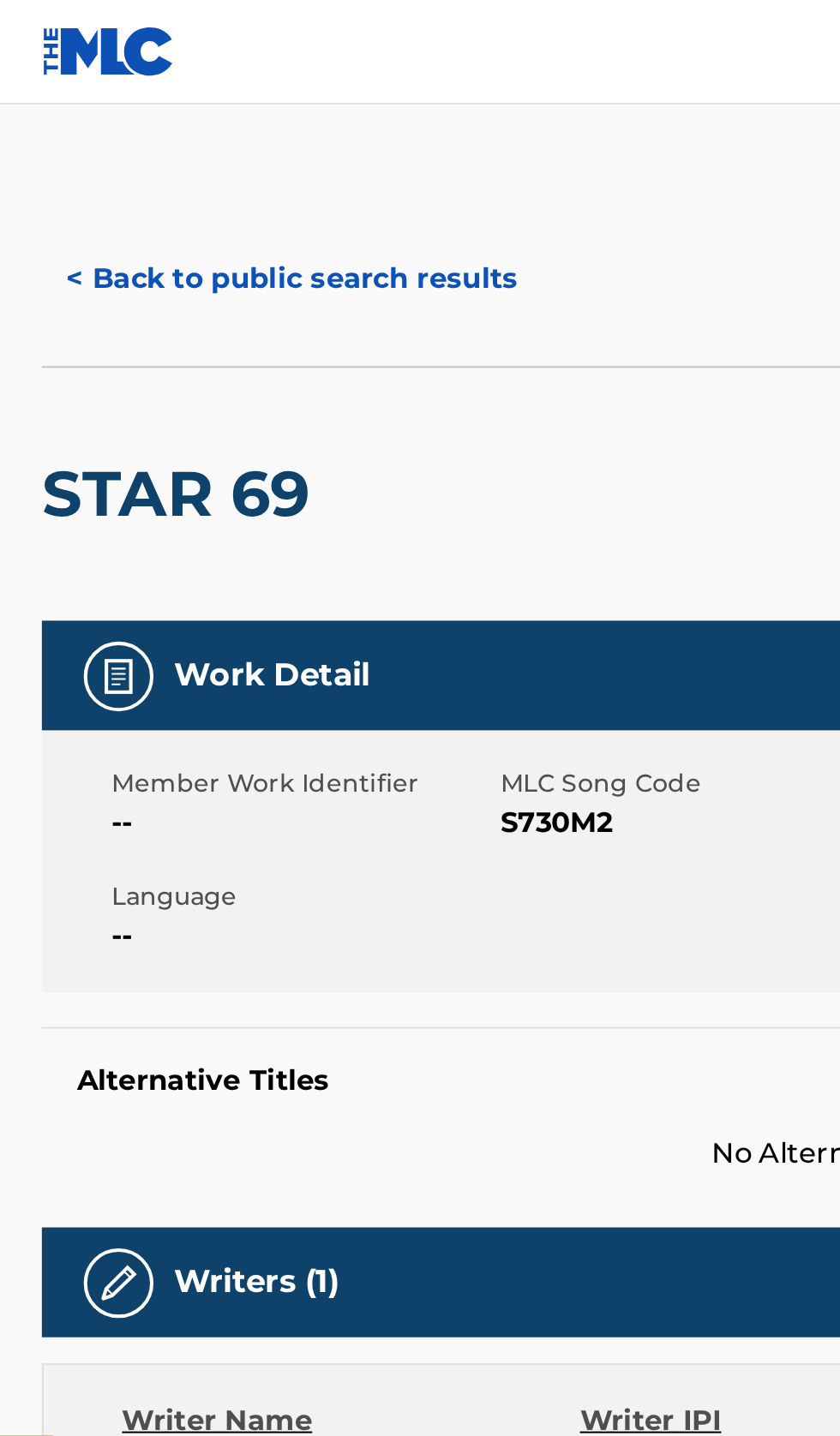
click at [172, 135] on button "< Back to public search results" at bounding box center [144, 137] width 246 height 43
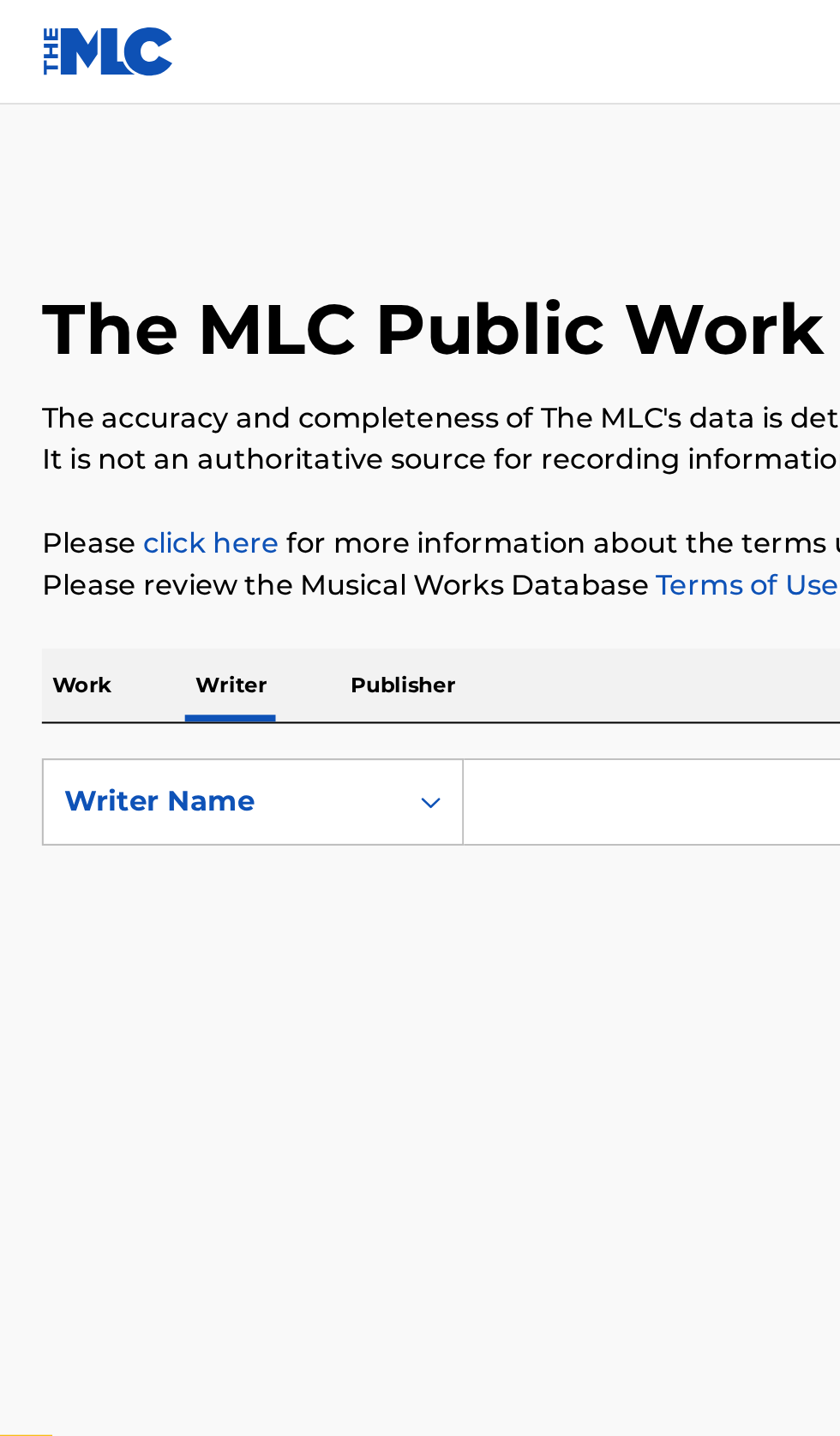
click at [324, 385] on input "Search Form" at bounding box center [523, 393] width 590 height 41
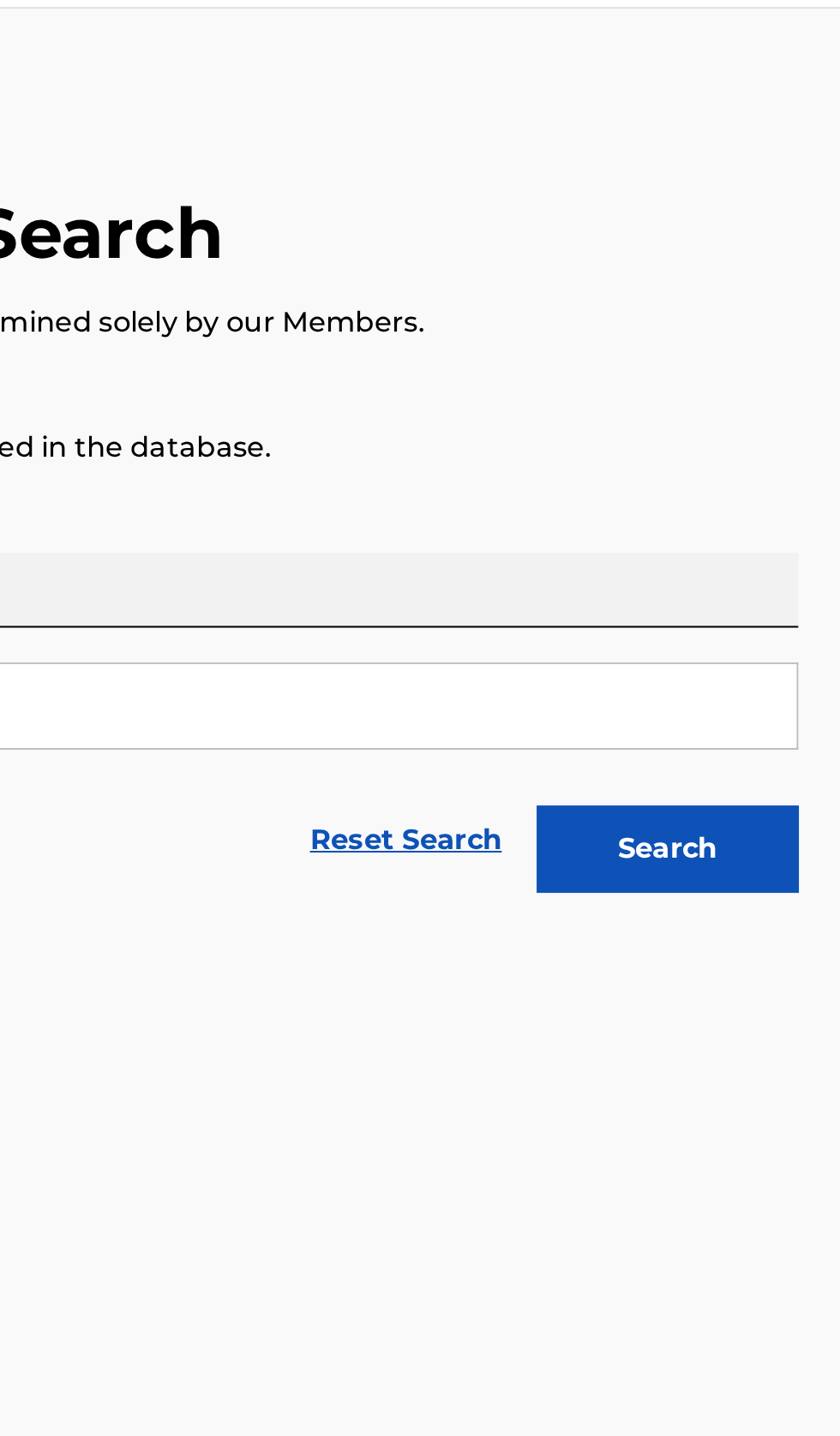
type input "[PERSON_NAME]"
click at [792, 474] on button "Search" at bounding box center [755, 464] width 128 height 43
type input "Ahmed Ali"
click at [799, 467] on button "Search" at bounding box center [755, 464] width 128 height 43
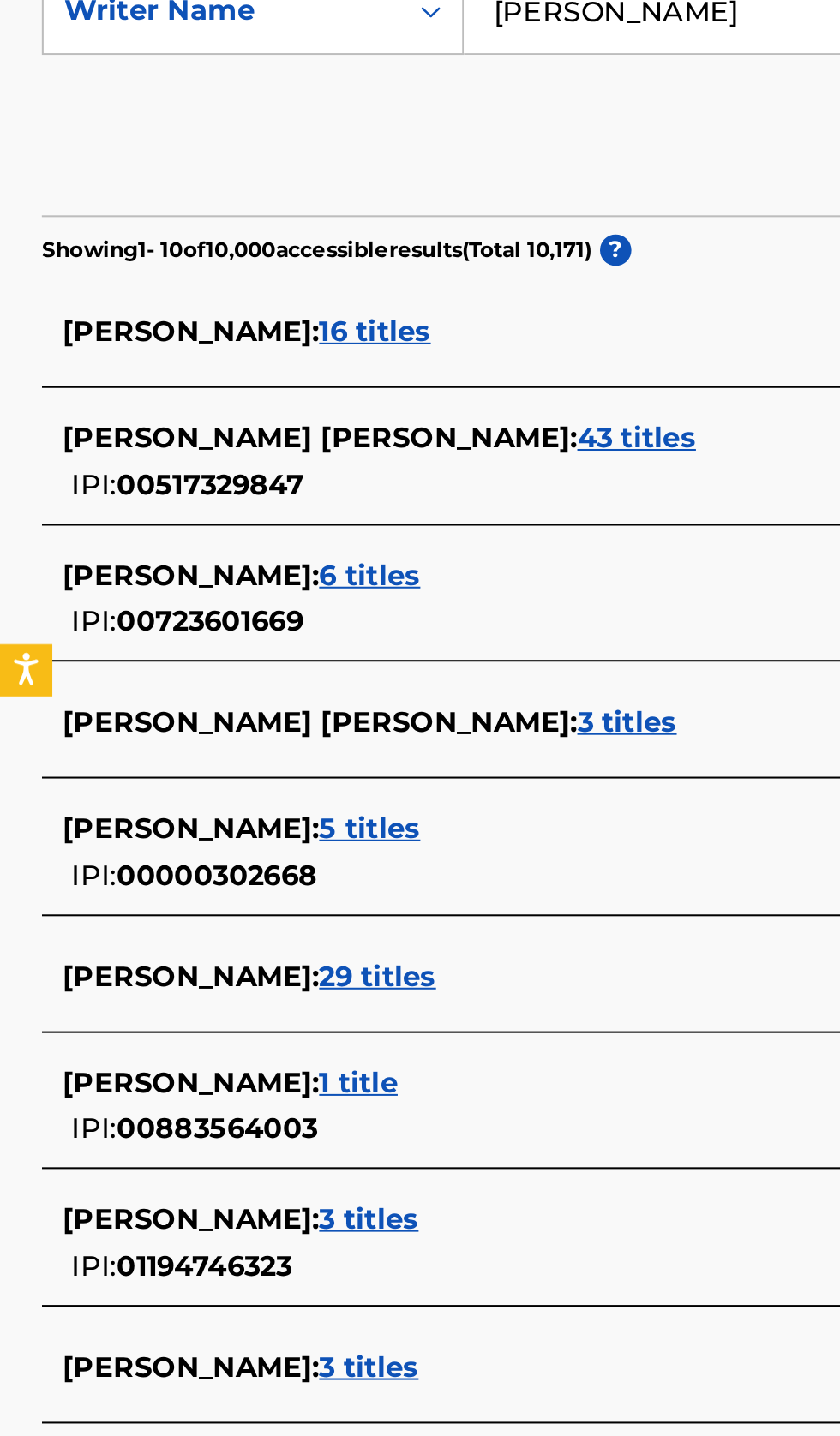
click at [250, 923] on div "AHMED ALI : 1 title" at bounding box center [397, 921] width 733 height 21
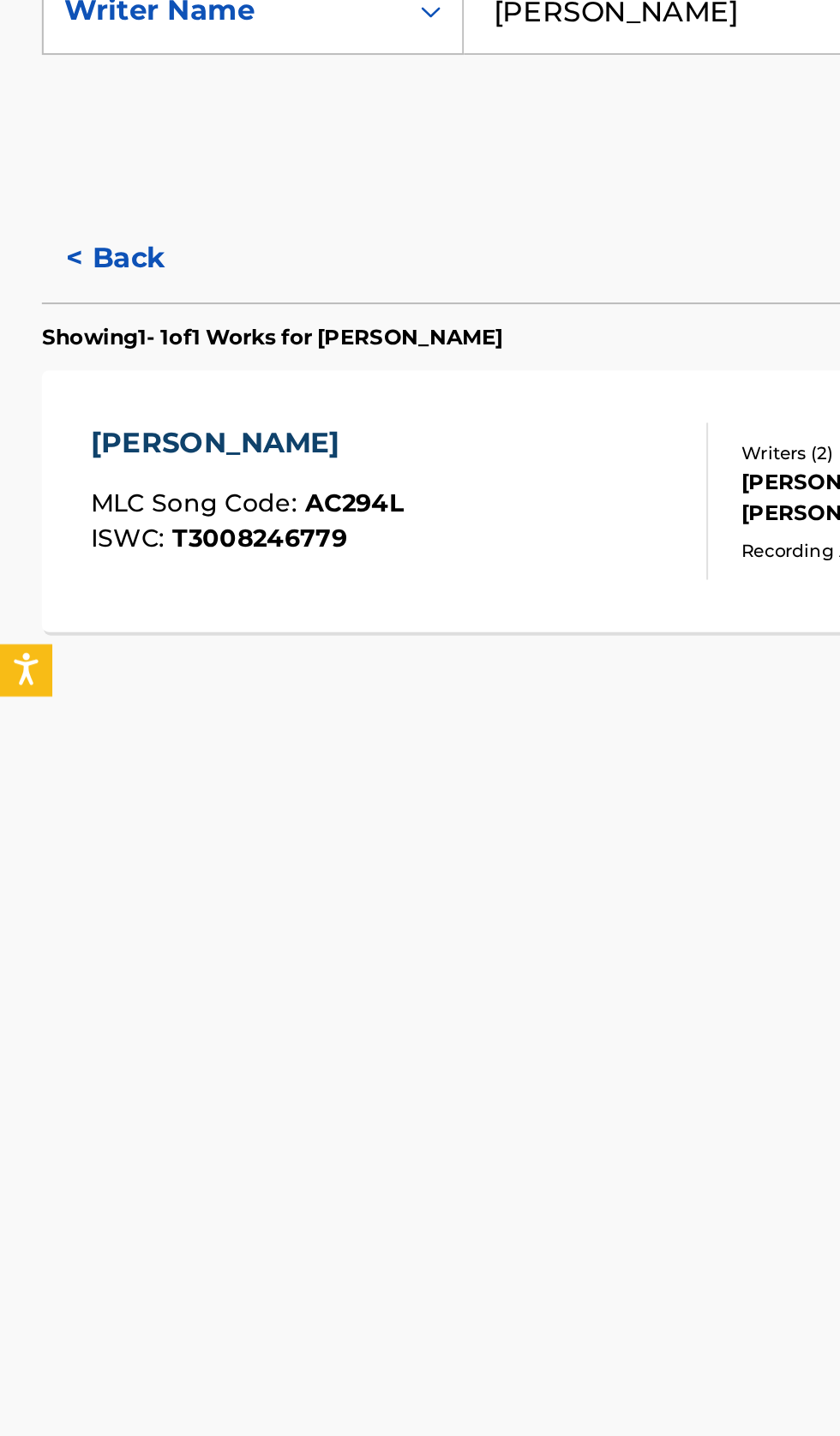
click at [68, 524] on button "< Back" at bounding box center [72, 515] width 103 height 43
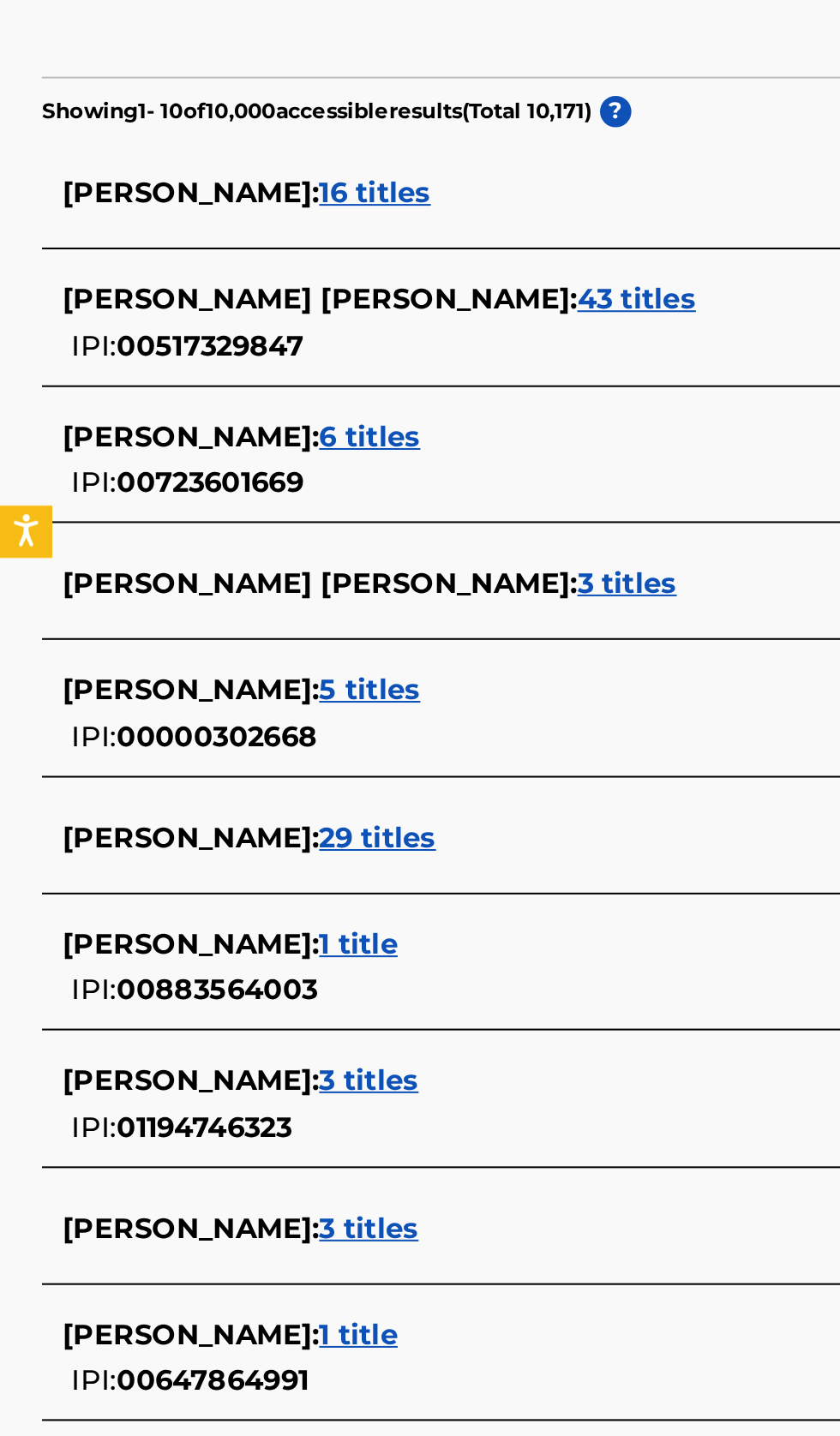
click at [241, 999] on div "AHMED ALI : 3 titles IPI: 01194746323" at bounding box center [397, 999] width 733 height 43
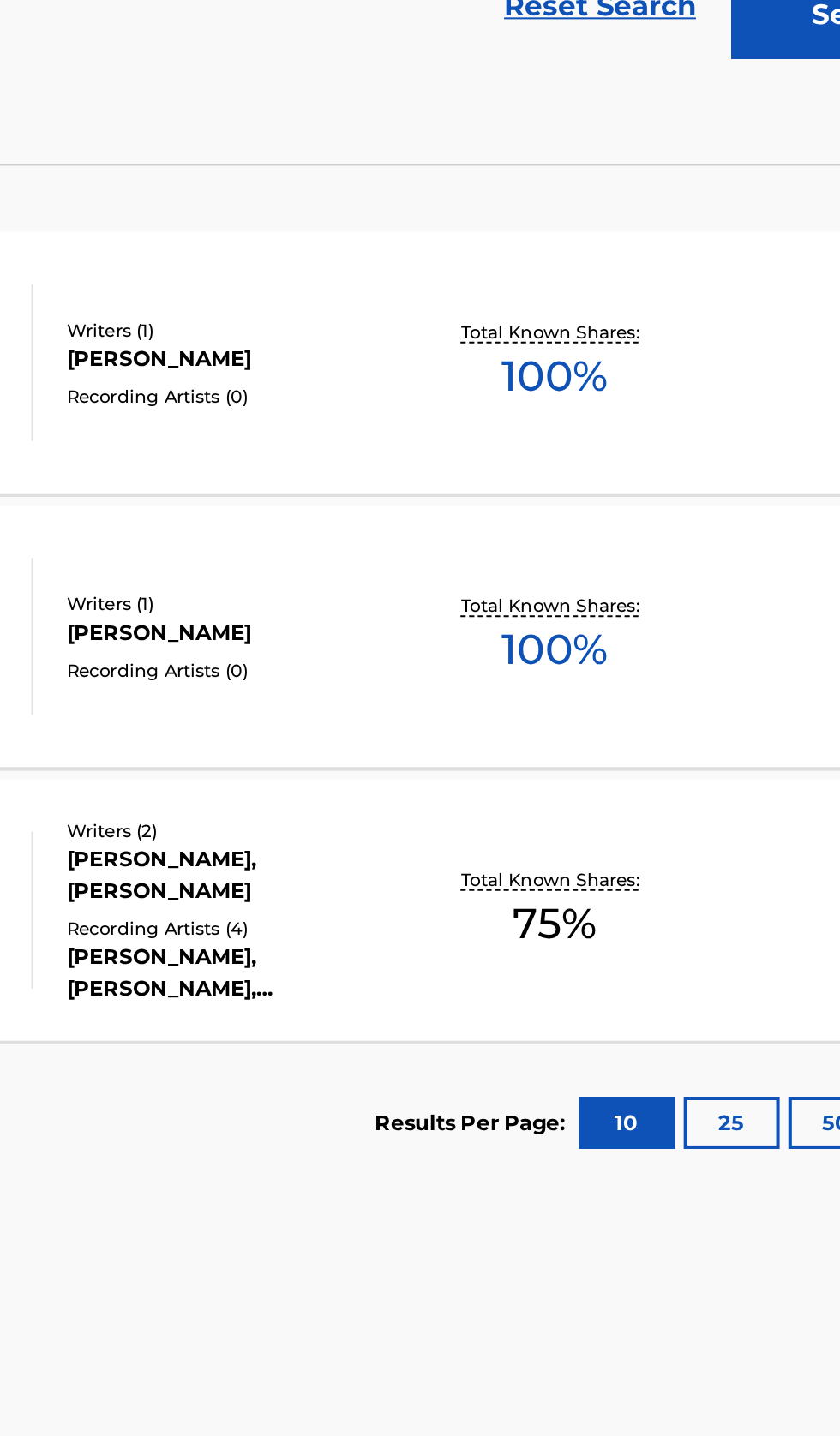
click at [702, 653] on div "EBAY MLC Song Code : EQ0ZY5 ISWC : T3239798148 Writers ( 1 ) AHMED ALI Recordin…" at bounding box center [420, 635] width 798 height 128
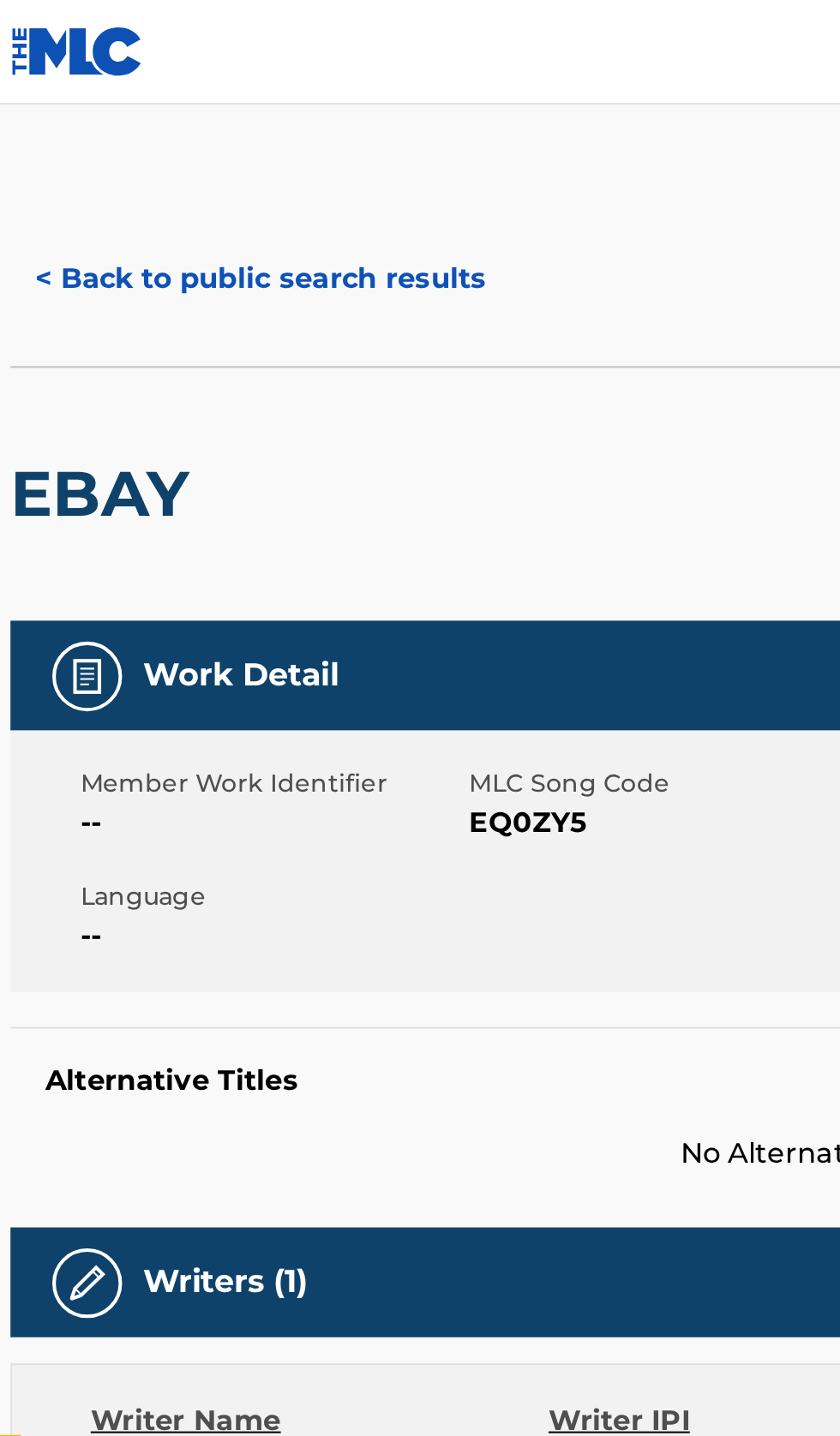
click at [130, 138] on button "< Back to public search results" at bounding box center [144, 137] width 246 height 43
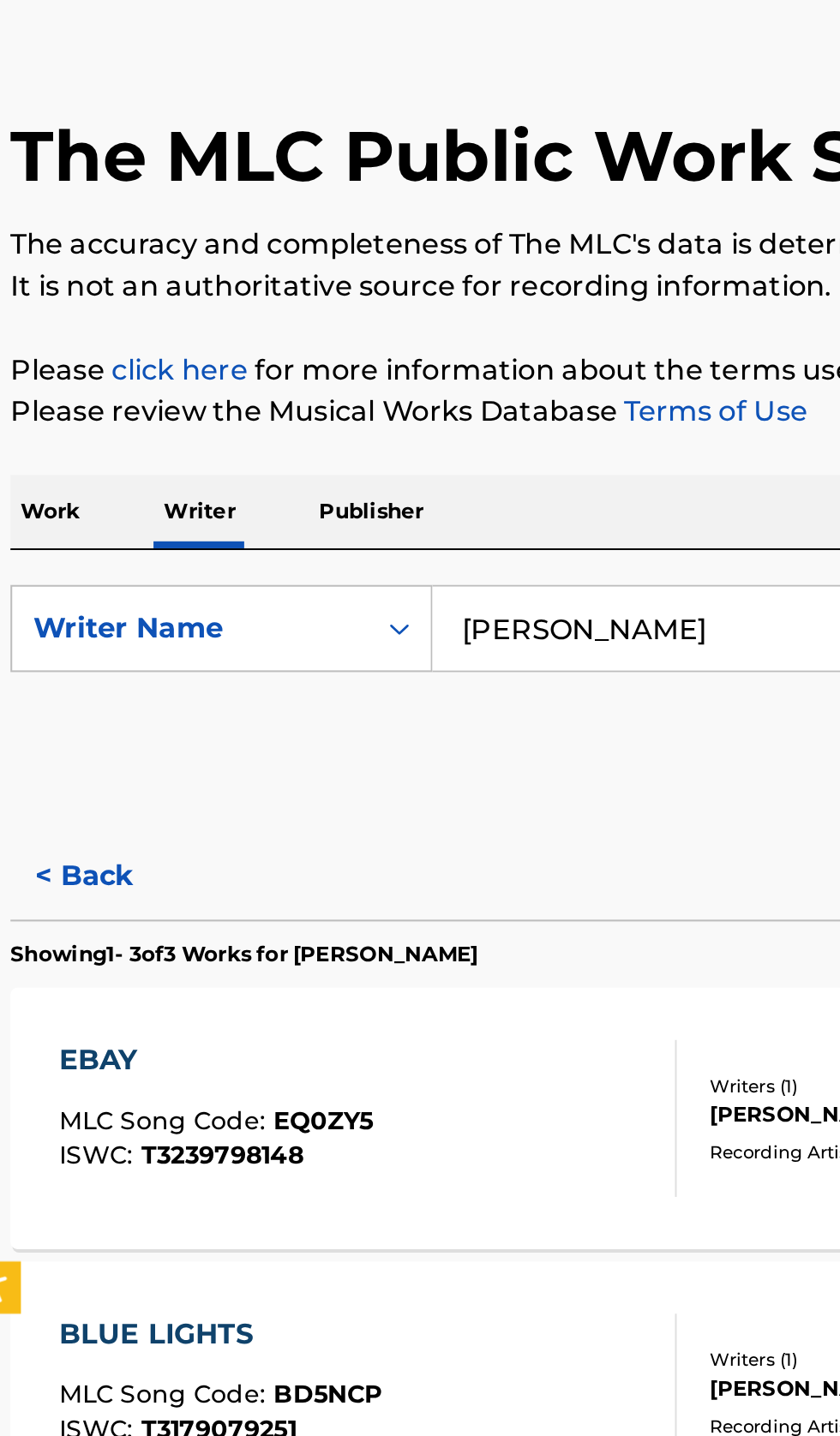
click at [73, 515] on button "< Back" at bounding box center [72, 515] width 103 height 43
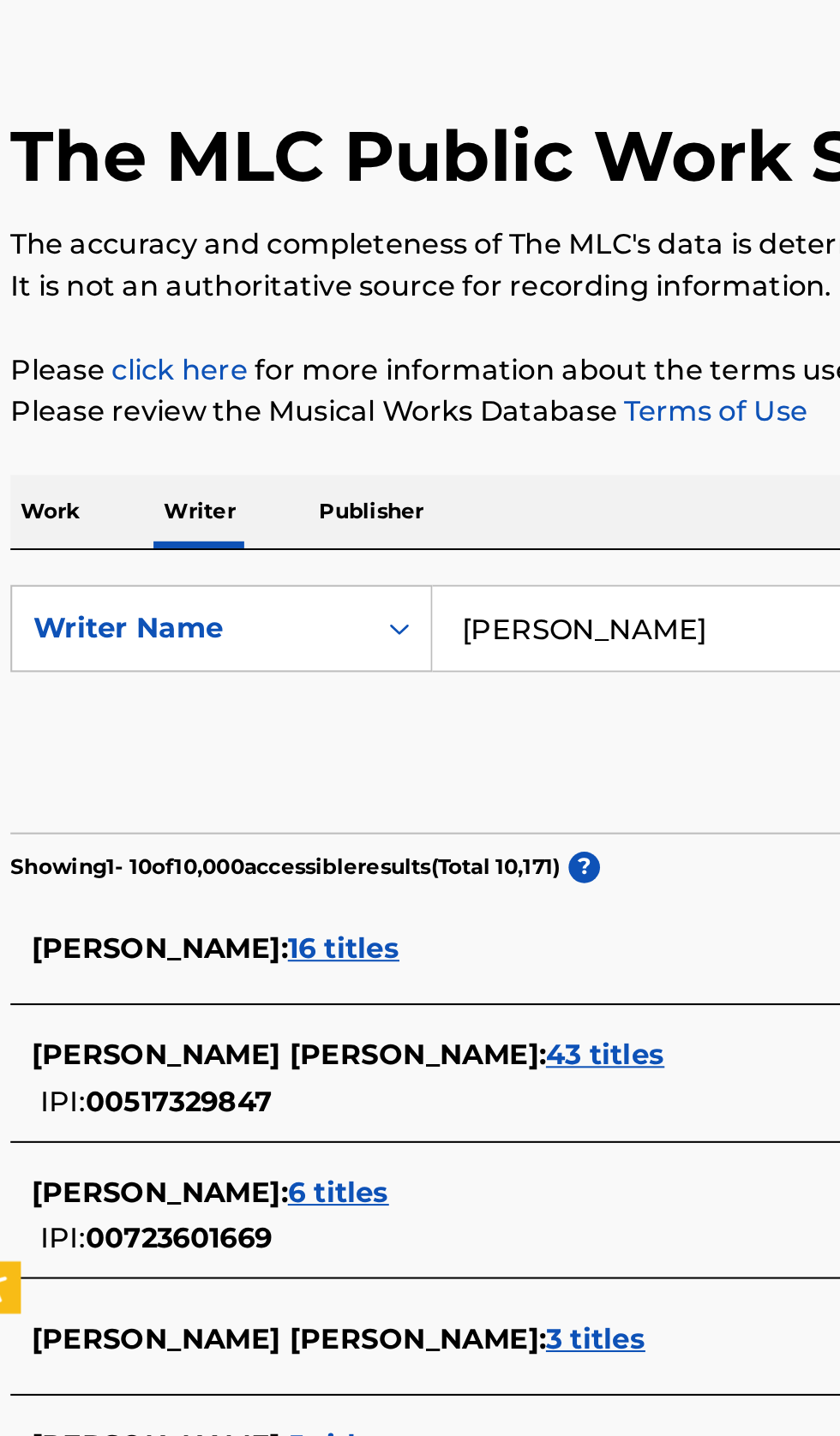
click at [314, 546] on div "ALI AHMED : 16 titles" at bounding box center [397, 552] width 733 height 21
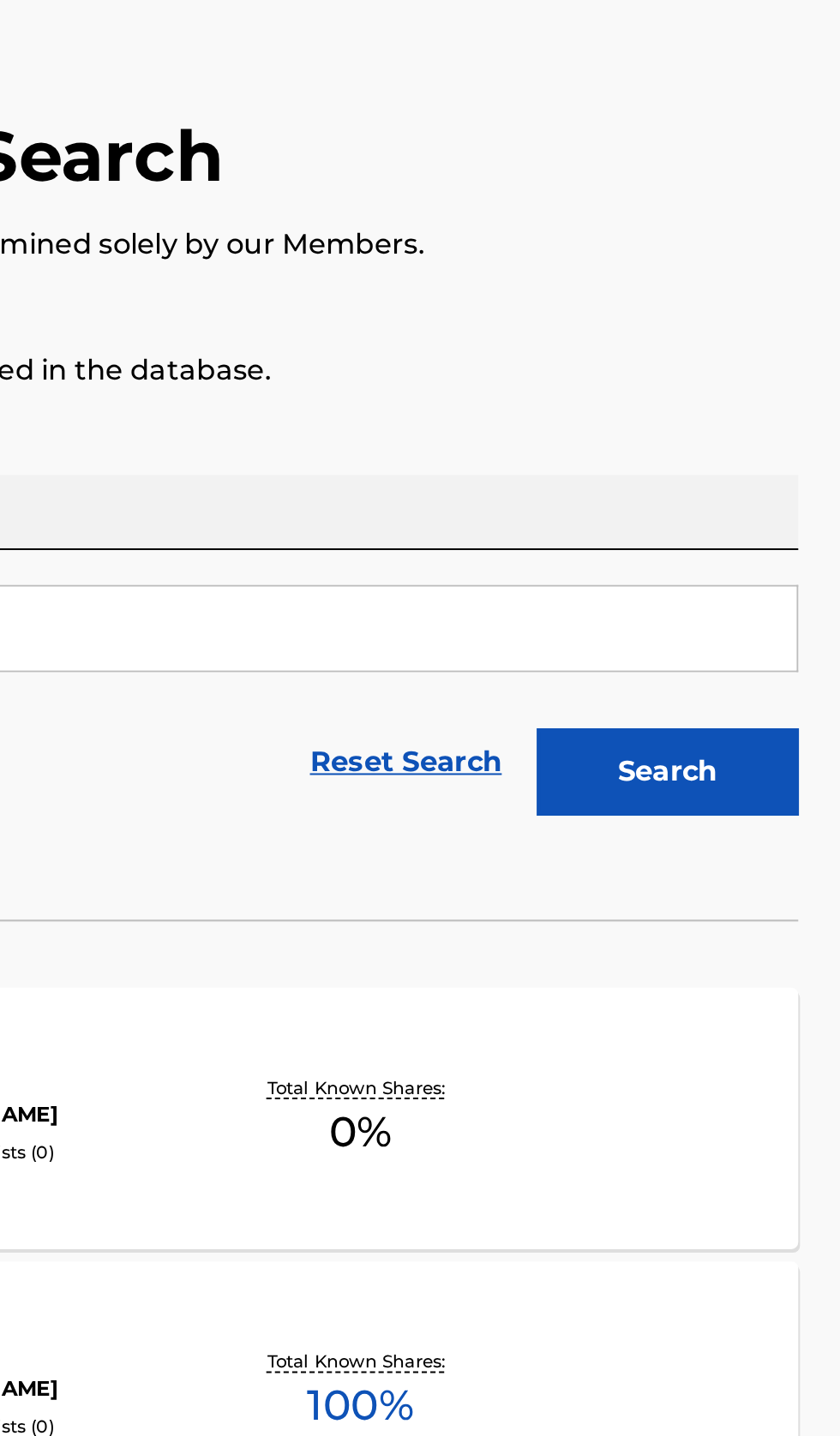
click at [719, 777] on div "AILO KON BOIDESHIA PREMER BAZARE MLC Song Code : AV6VNT ISWC : Writers ( 1 ) AL…" at bounding box center [420, 770] width 798 height 128
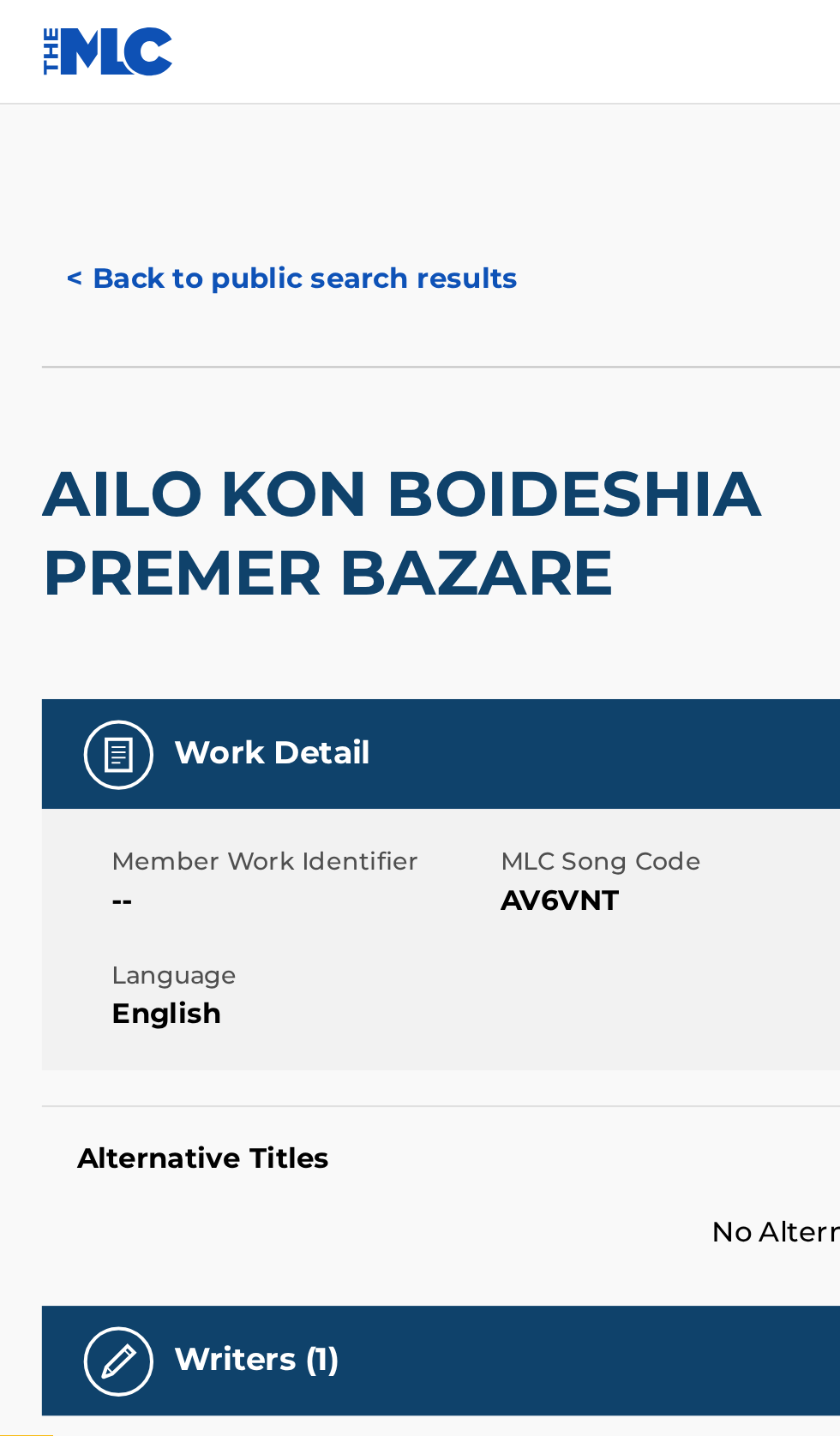
click at [139, 119] on button "< Back to public search results" at bounding box center [144, 137] width 246 height 43
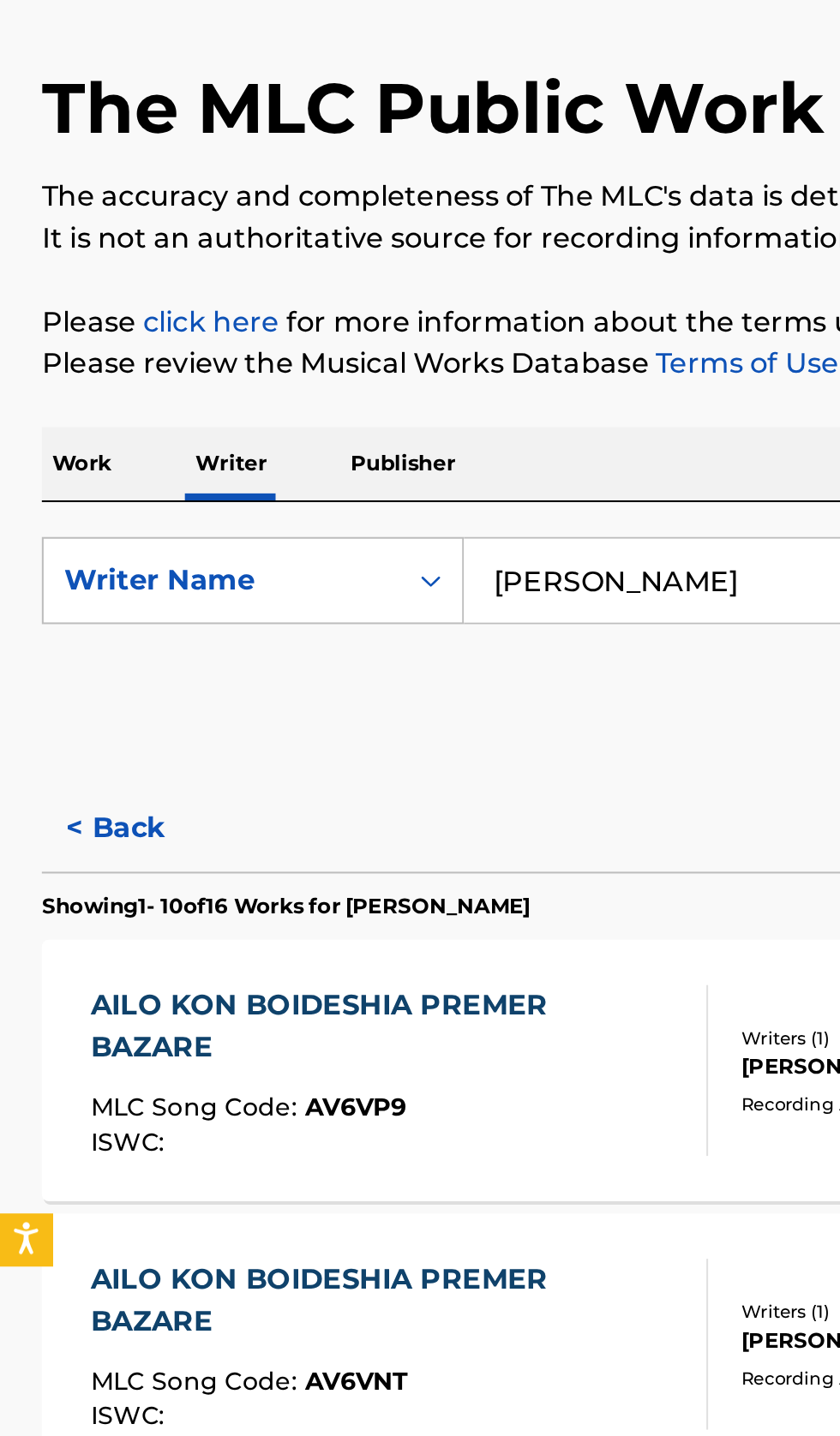
click at [66, 480] on div "Reset Search Search" at bounding box center [420, 460] width 798 height 69
click at [63, 510] on button "< Back" at bounding box center [72, 515] width 103 height 43
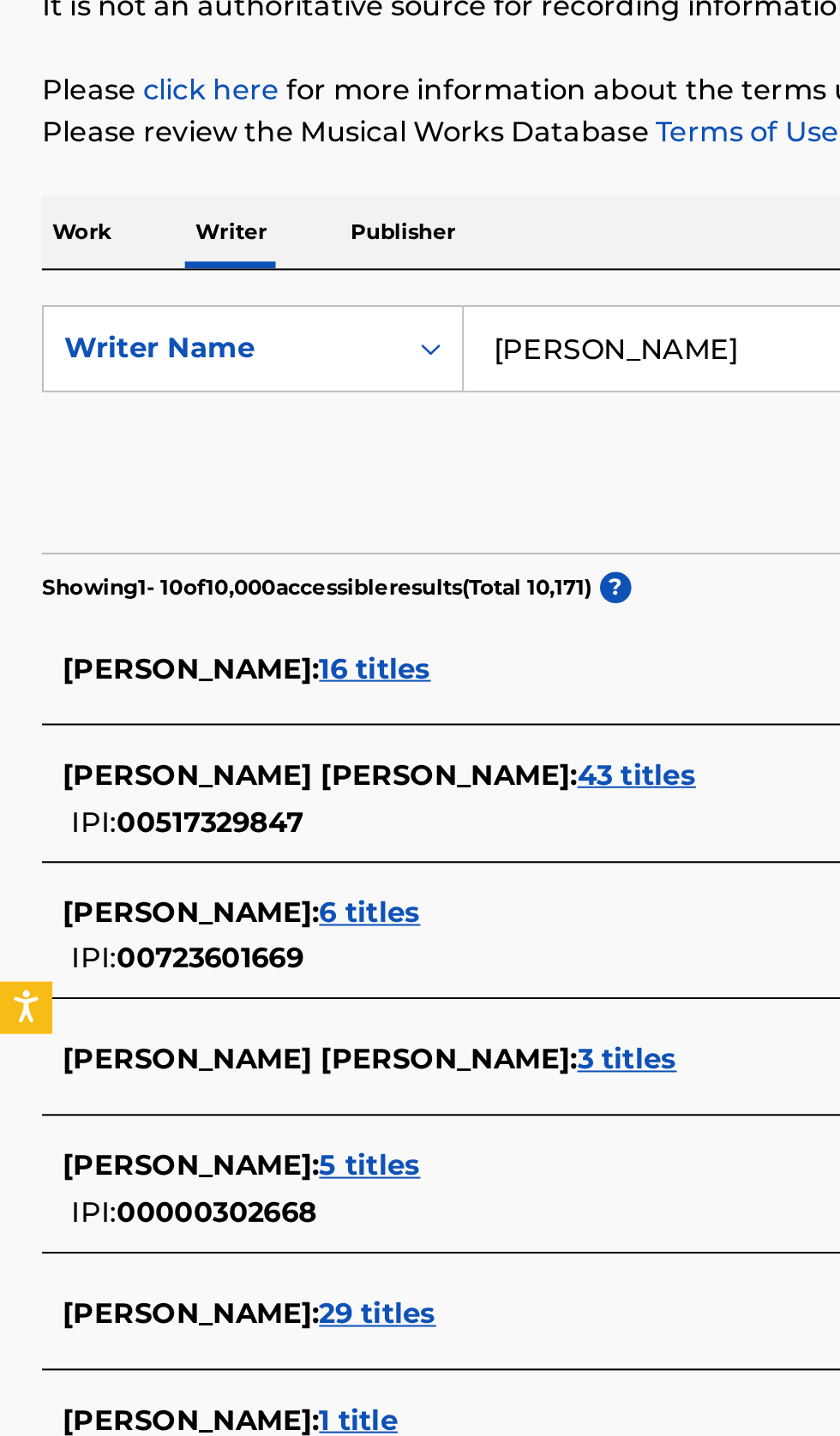
click at [318, 613] on div "AHMED ALI MOUSSA : 43 titles" at bounding box center [397, 604] width 733 height 21
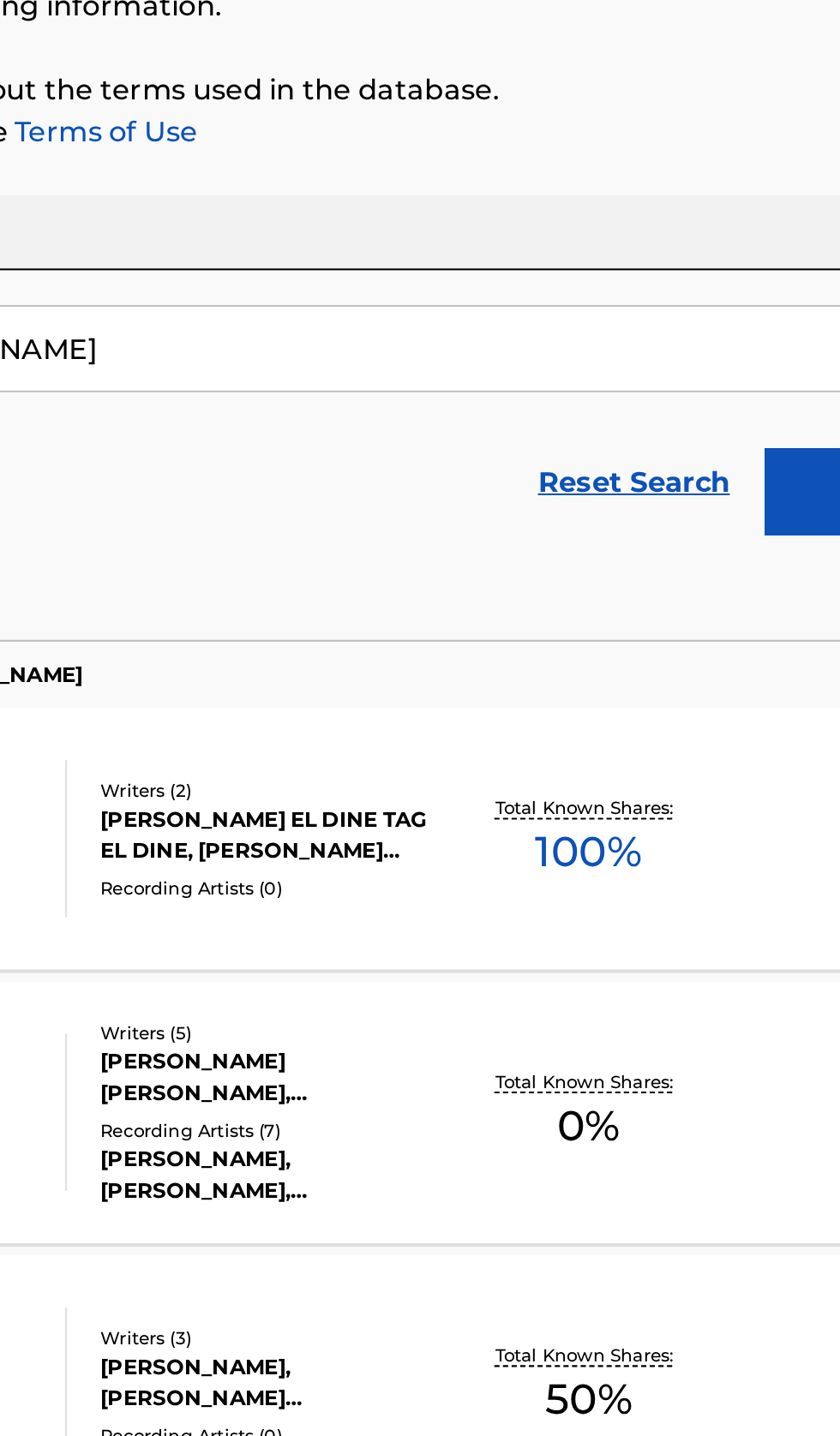
click at [686, 658] on div "TAMALLI MAAK MLC Song Code : TA778J ISWC : T0047093800 Writers ( 2 ) CHERIF ZOU…" at bounding box center [420, 635] width 798 height 128
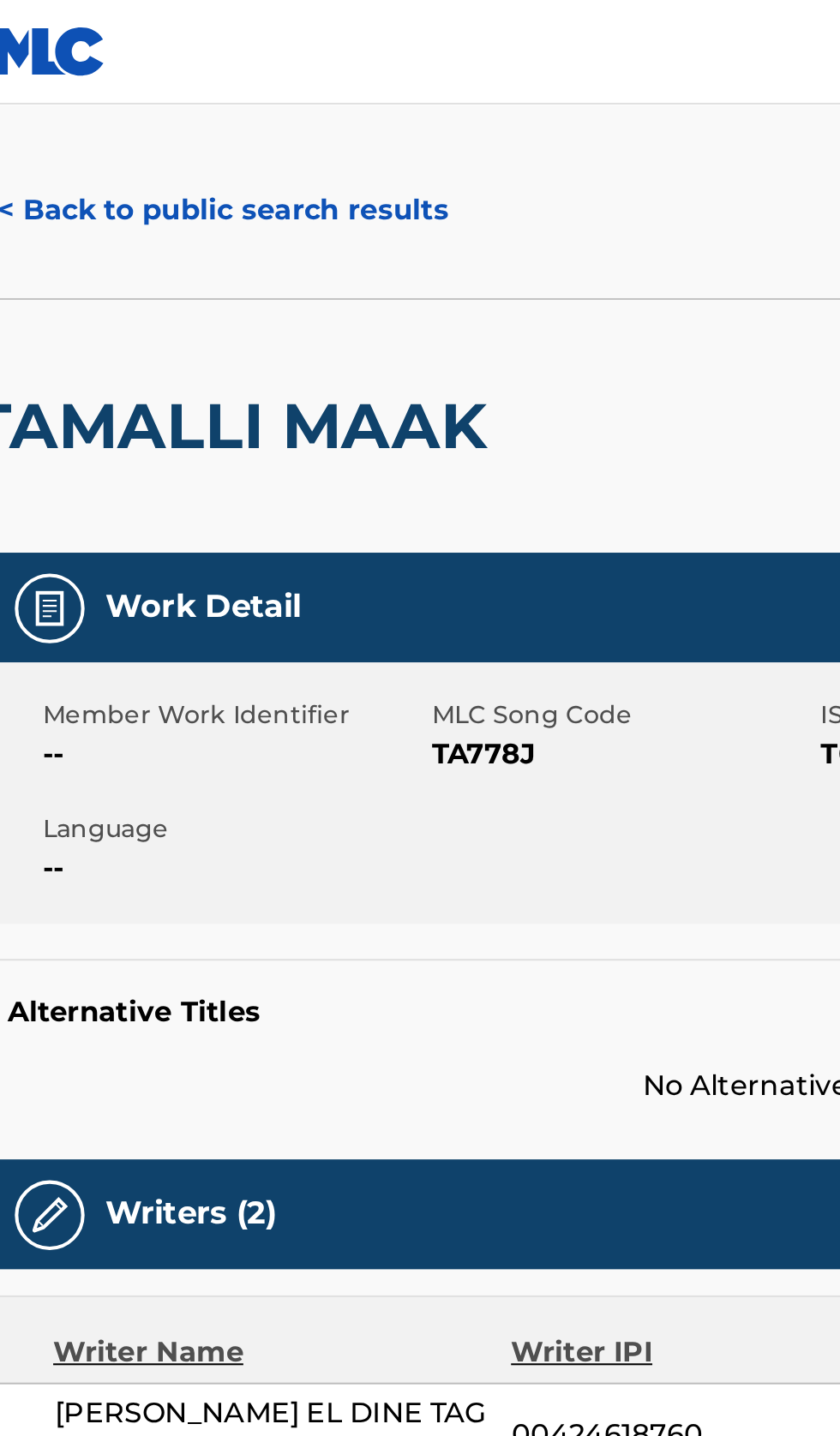
scroll to position [47, 0]
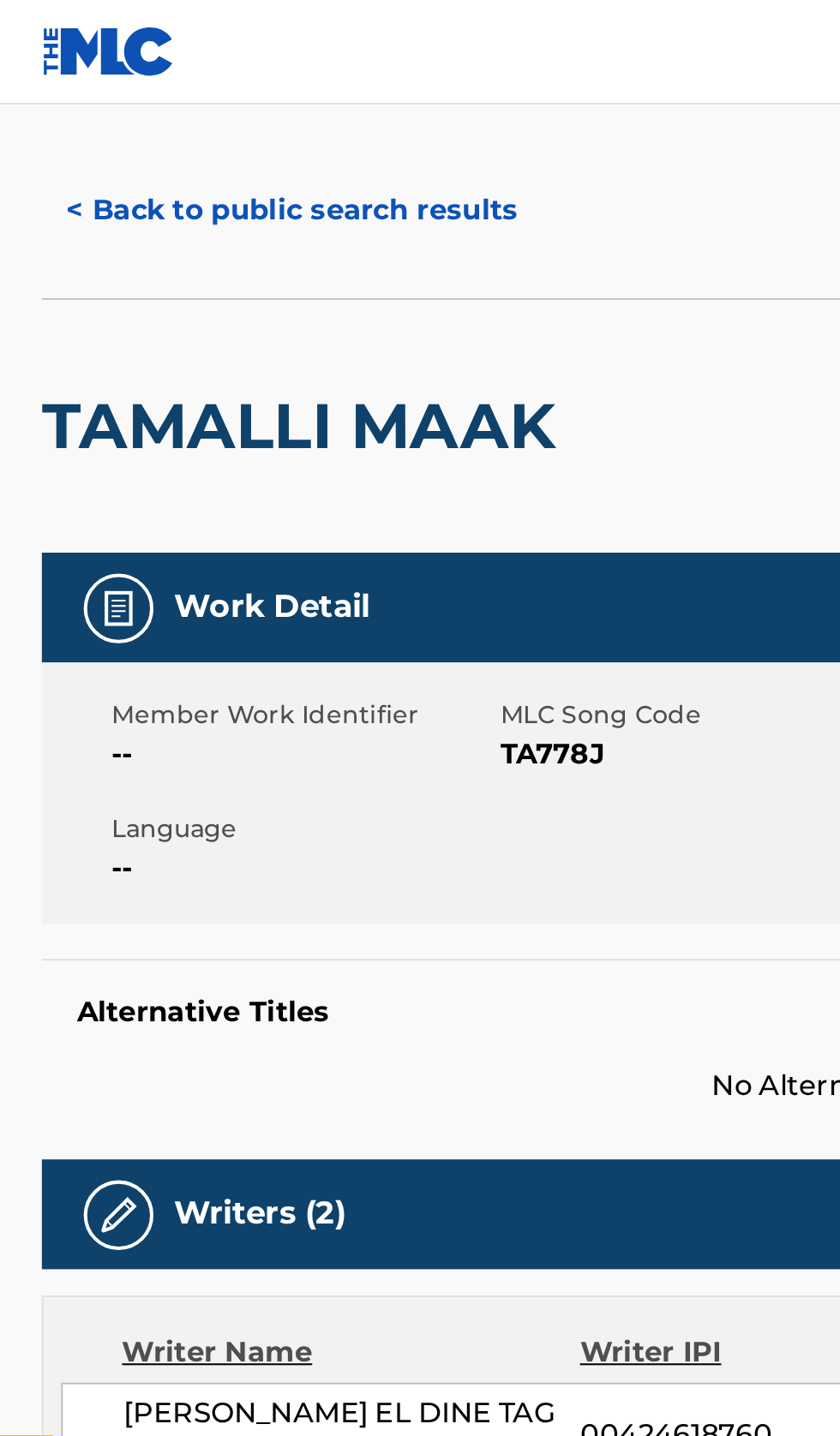
click at [212, 83] on button "< Back to public search results" at bounding box center [144, 103] width 246 height 43
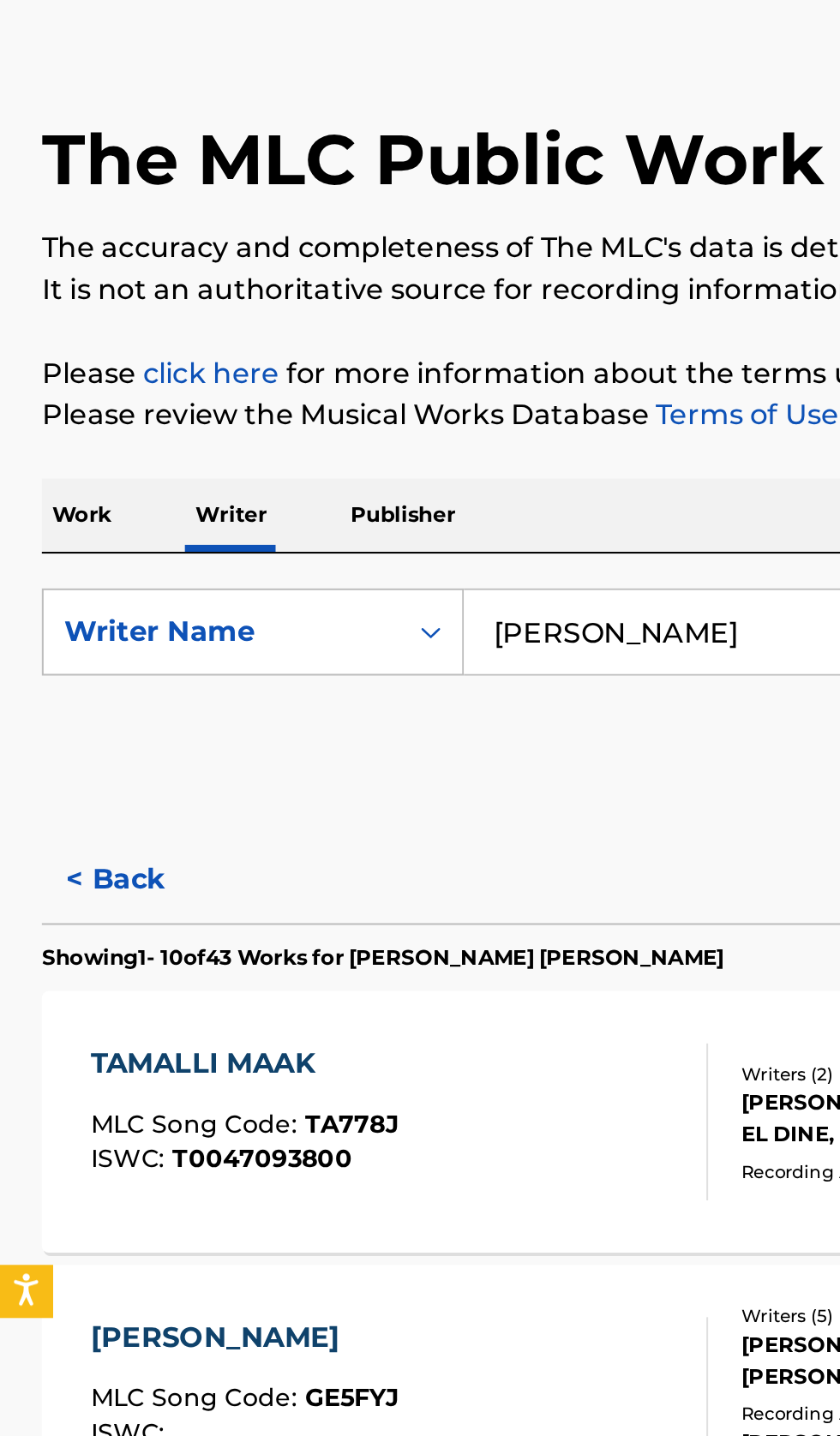
click at [65, 512] on button "< Back" at bounding box center [72, 515] width 103 height 43
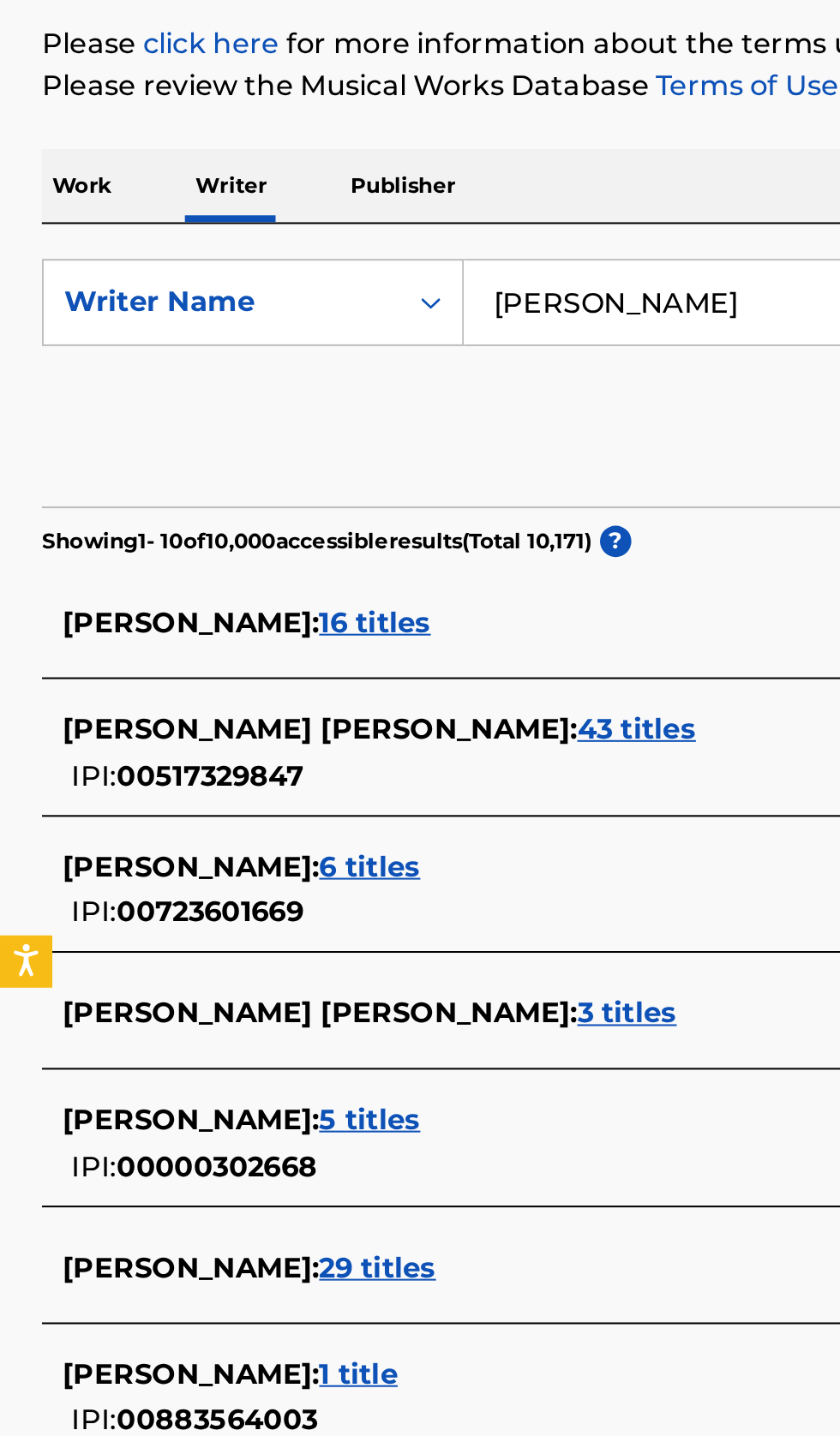
click at [324, 672] on div "AHMED TAHIRU ALI : 6 titles" at bounding box center [397, 672] width 733 height 21
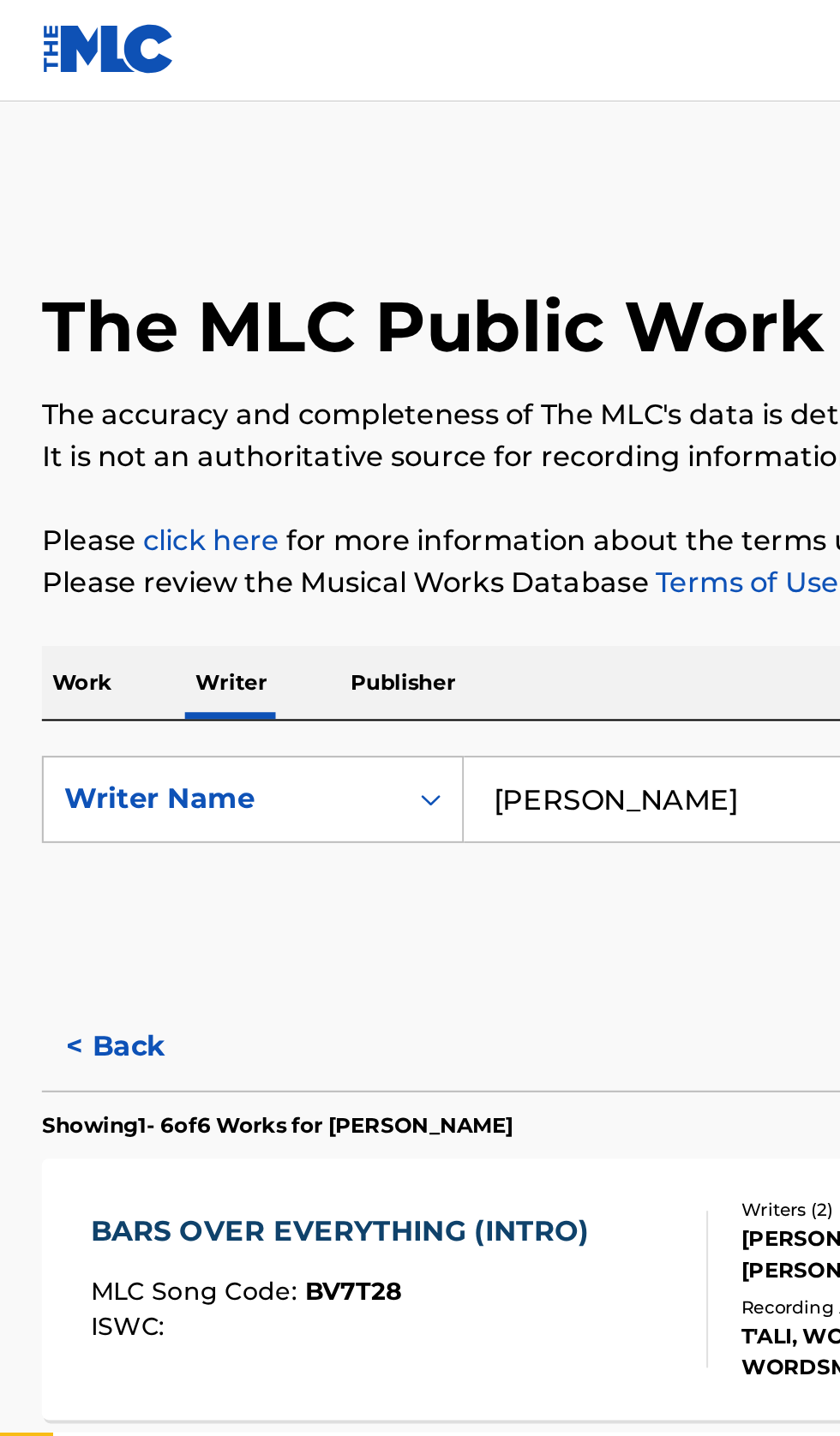
click at [75, 515] on button "< Back" at bounding box center [72, 515] width 103 height 43
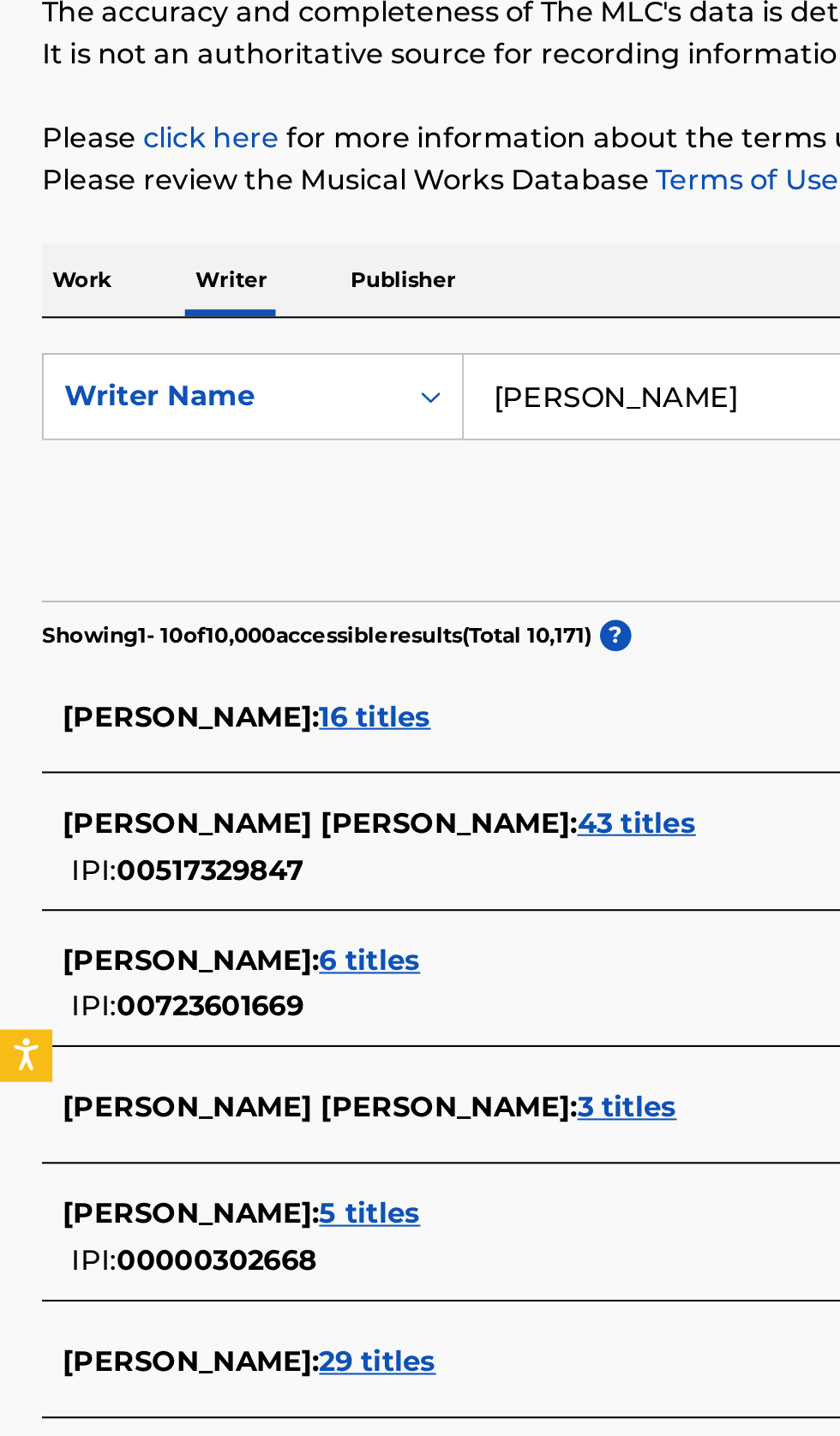
click at [298, 547] on div "ALI AHMED : 16 titles" at bounding box center [397, 552] width 733 height 21
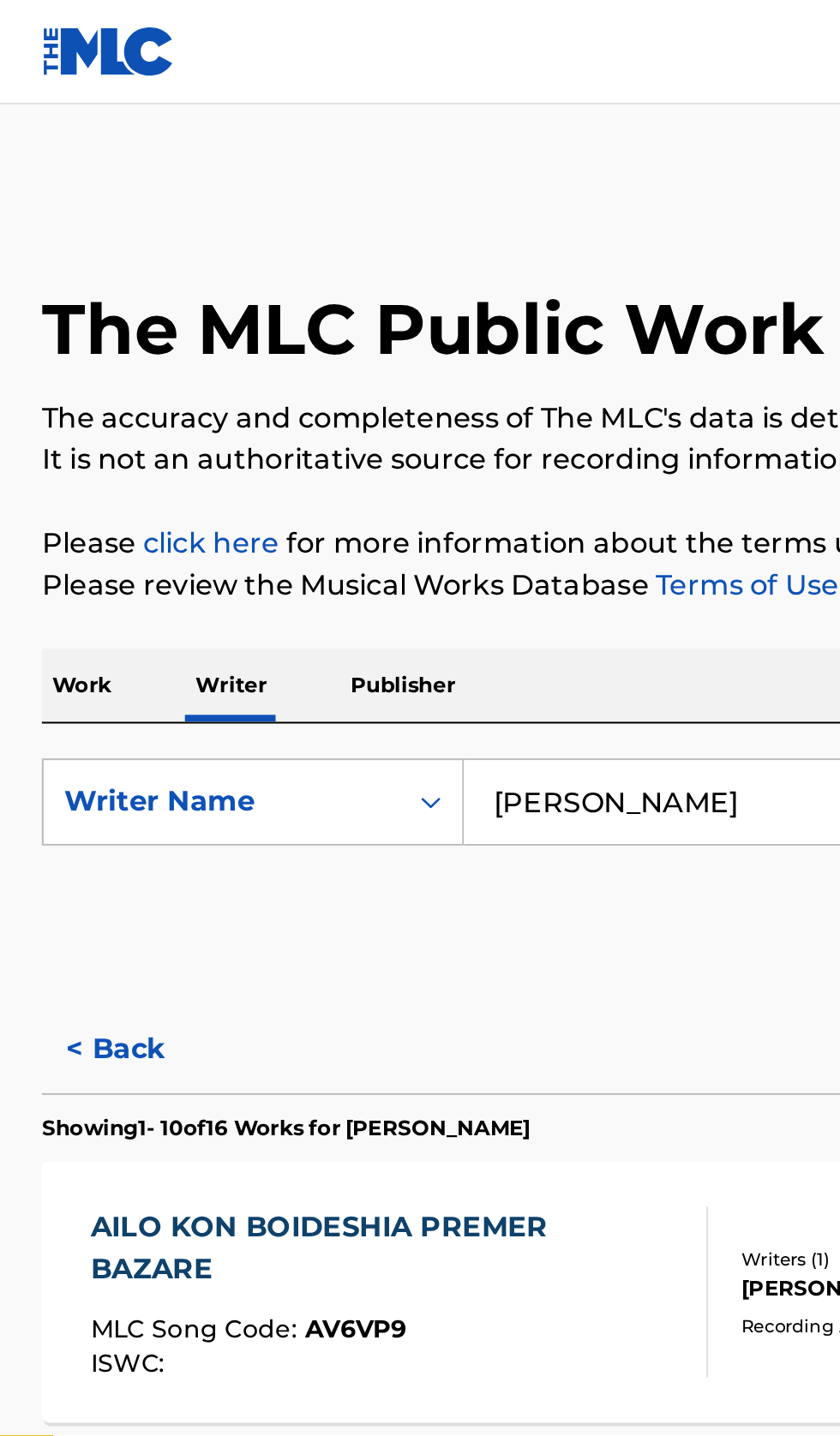
click at [72, 511] on button "< Back" at bounding box center [72, 515] width 103 height 43
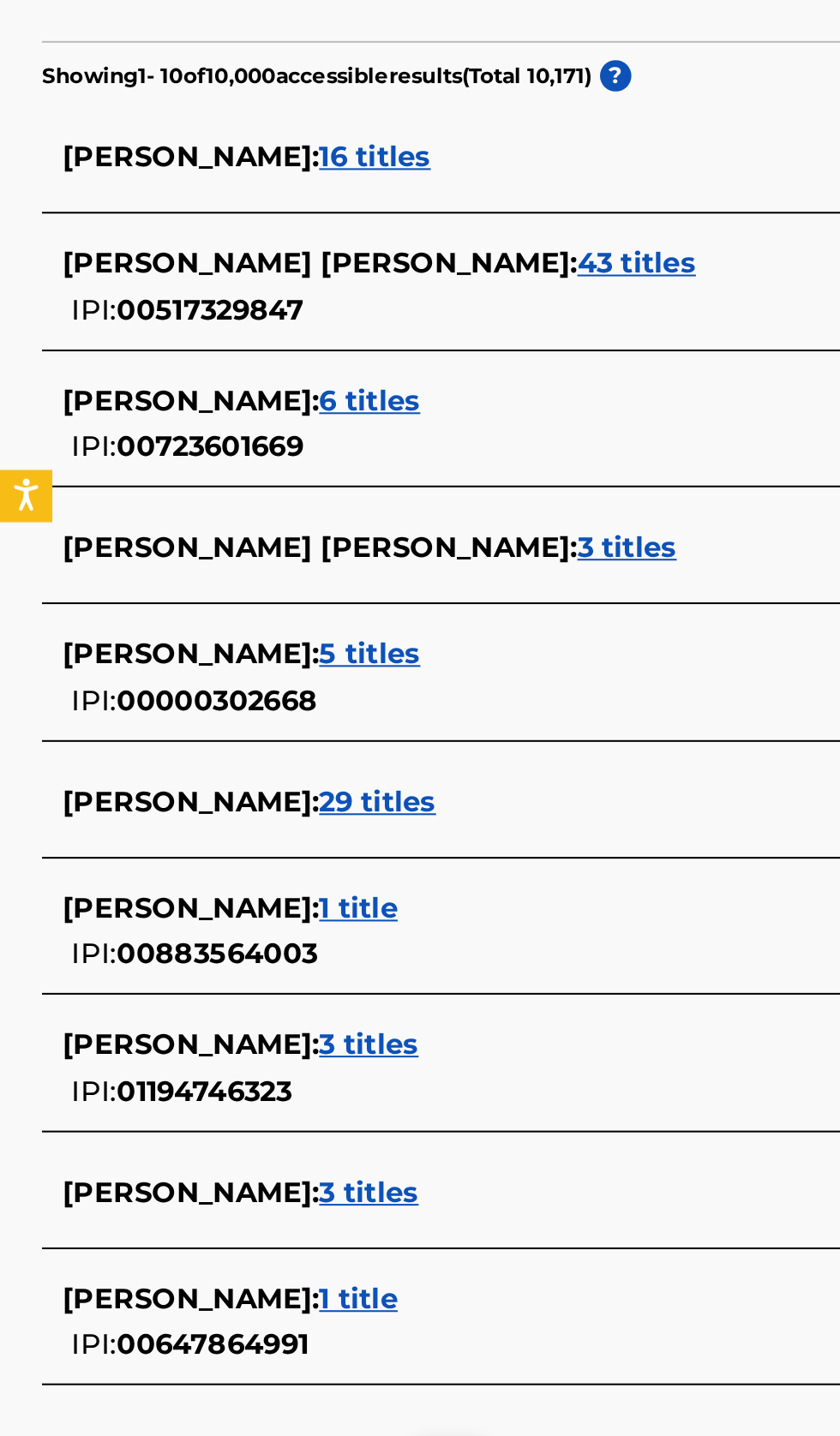
click at [276, 992] on div "AHMED ALI : 3 titles" at bounding box center [397, 987] width 733 height 21
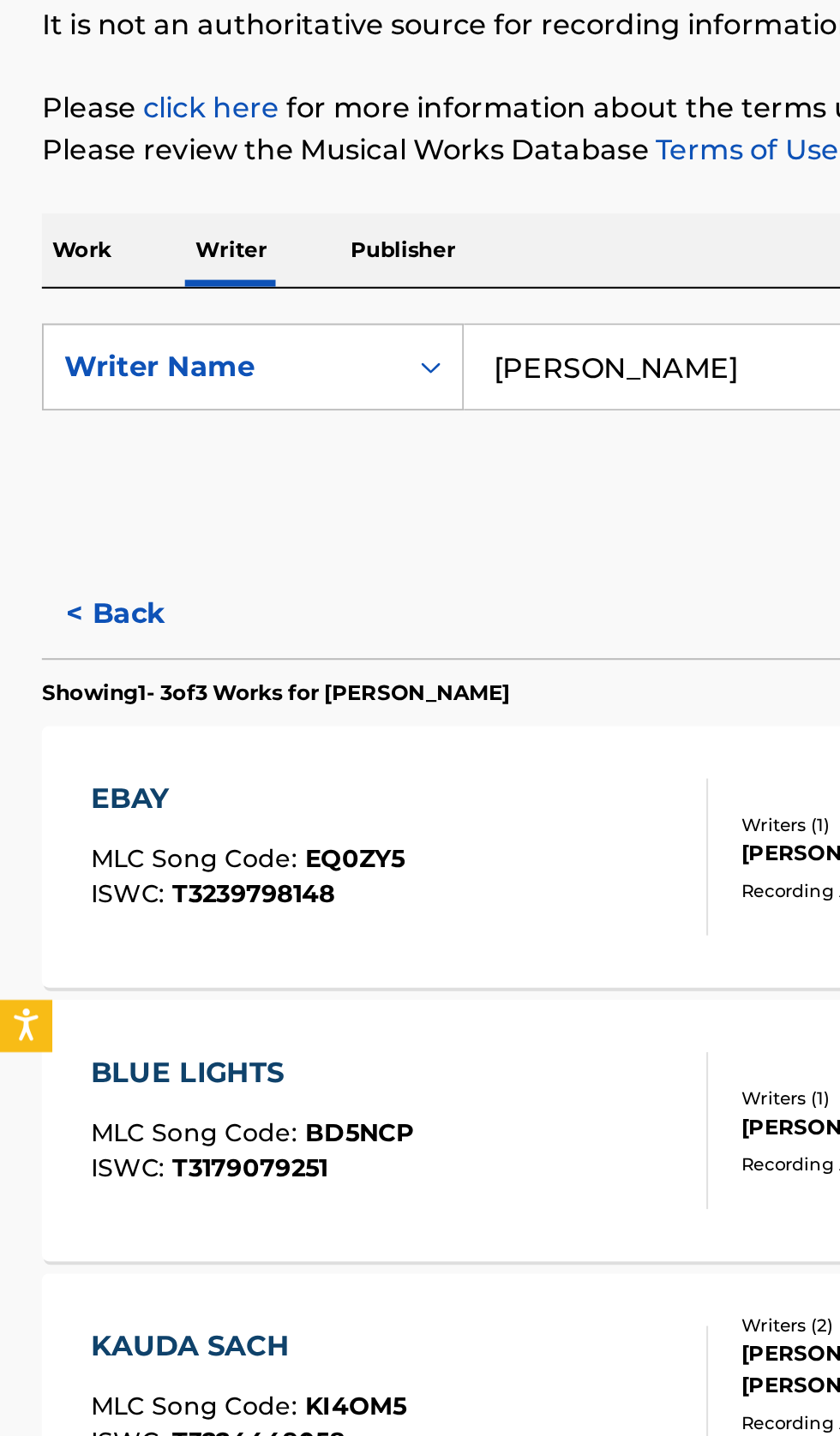
click at [80, 508] on button "< Back" at bounding box center [72, 515] width 103 height 43
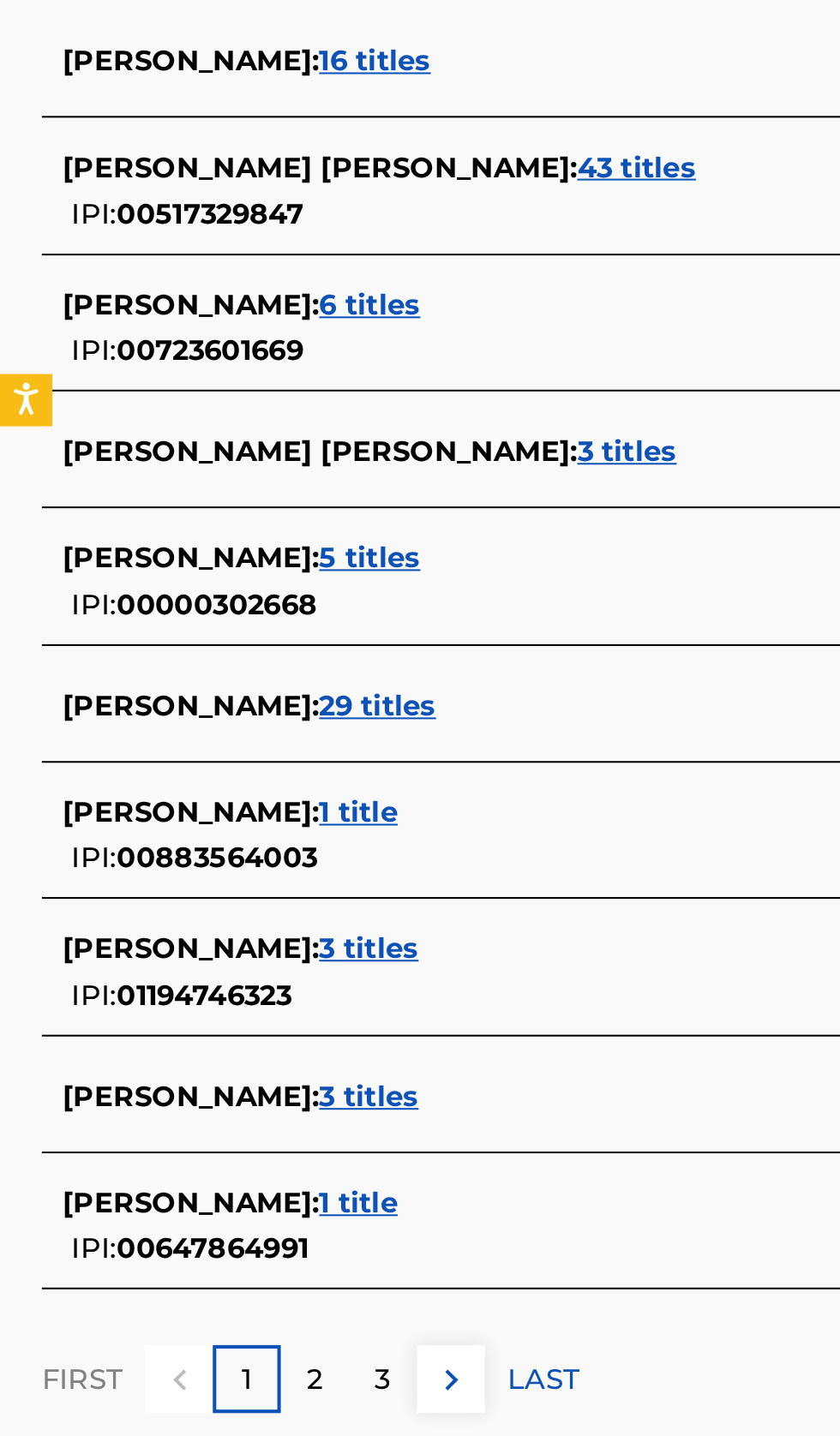
click at [250, 921] on div "AHMED ALI : 1 title" at bounding box center [397, 921] width 733 height 21
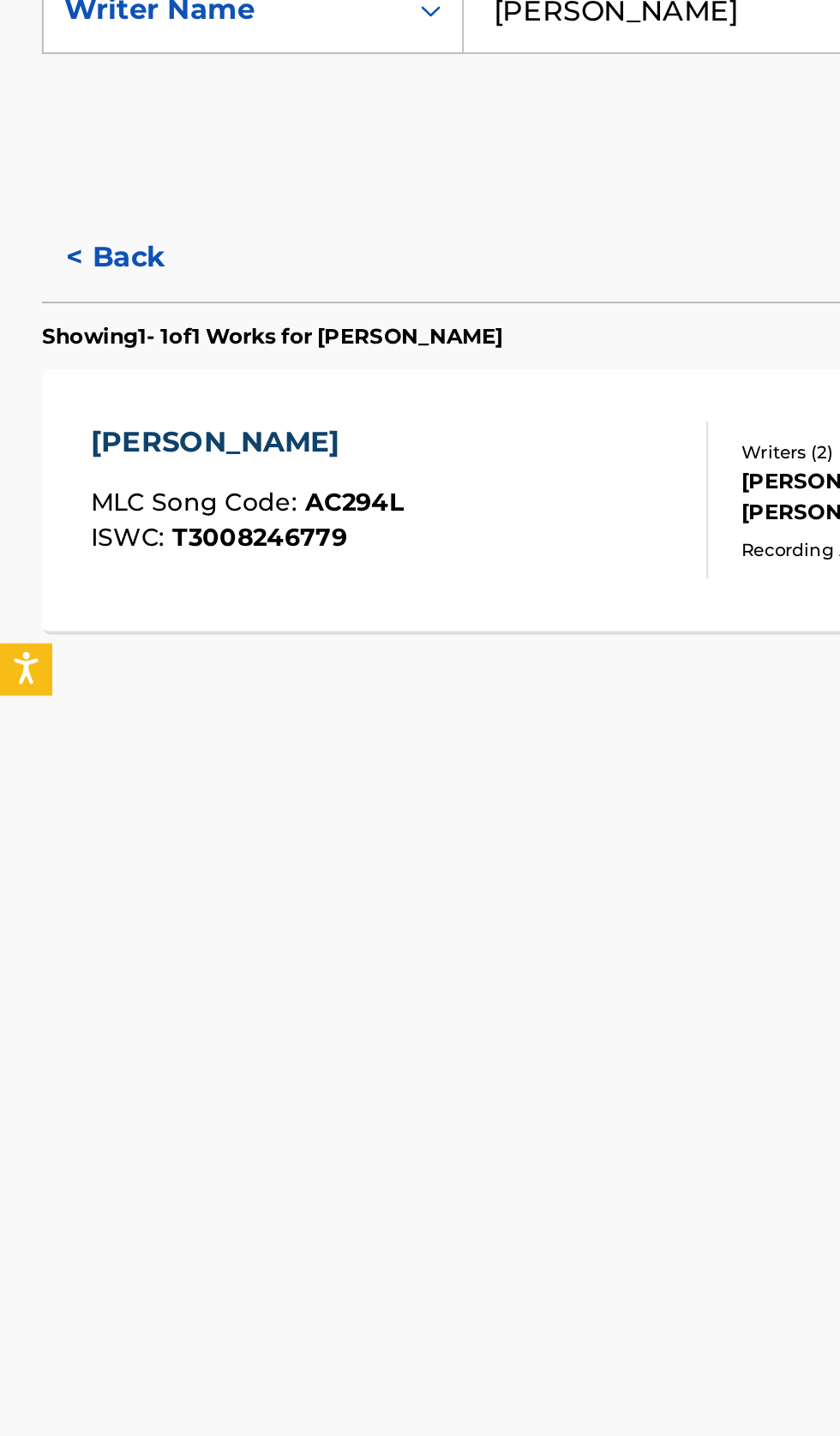
click at [73, 516] on button "< Back" at bounding box center [72, 515] width 103 height 43
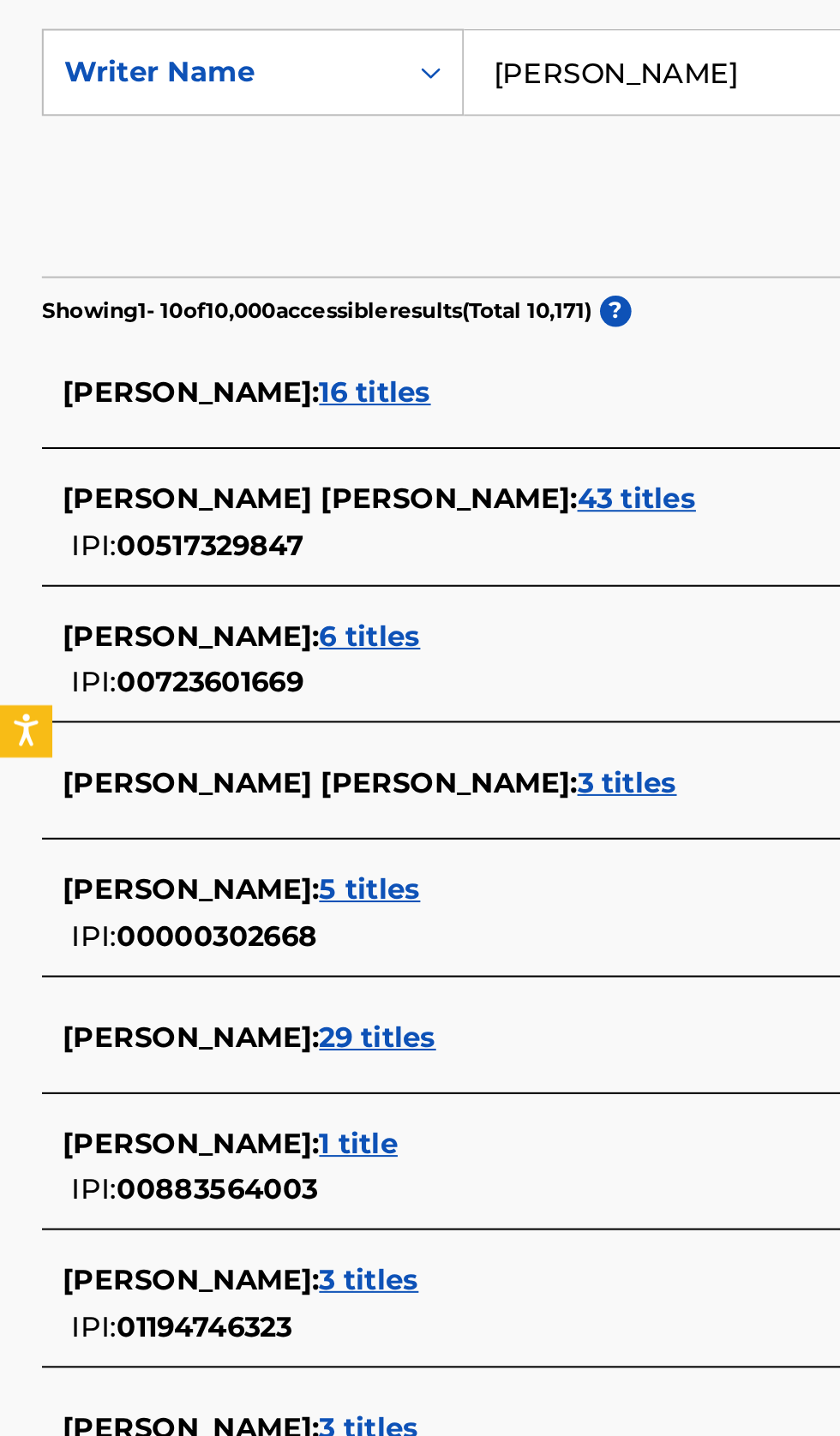
click at [237, 864] on div "AHMED ALI : 29 titles" at bounding box center [397, 868] width 733 height 21
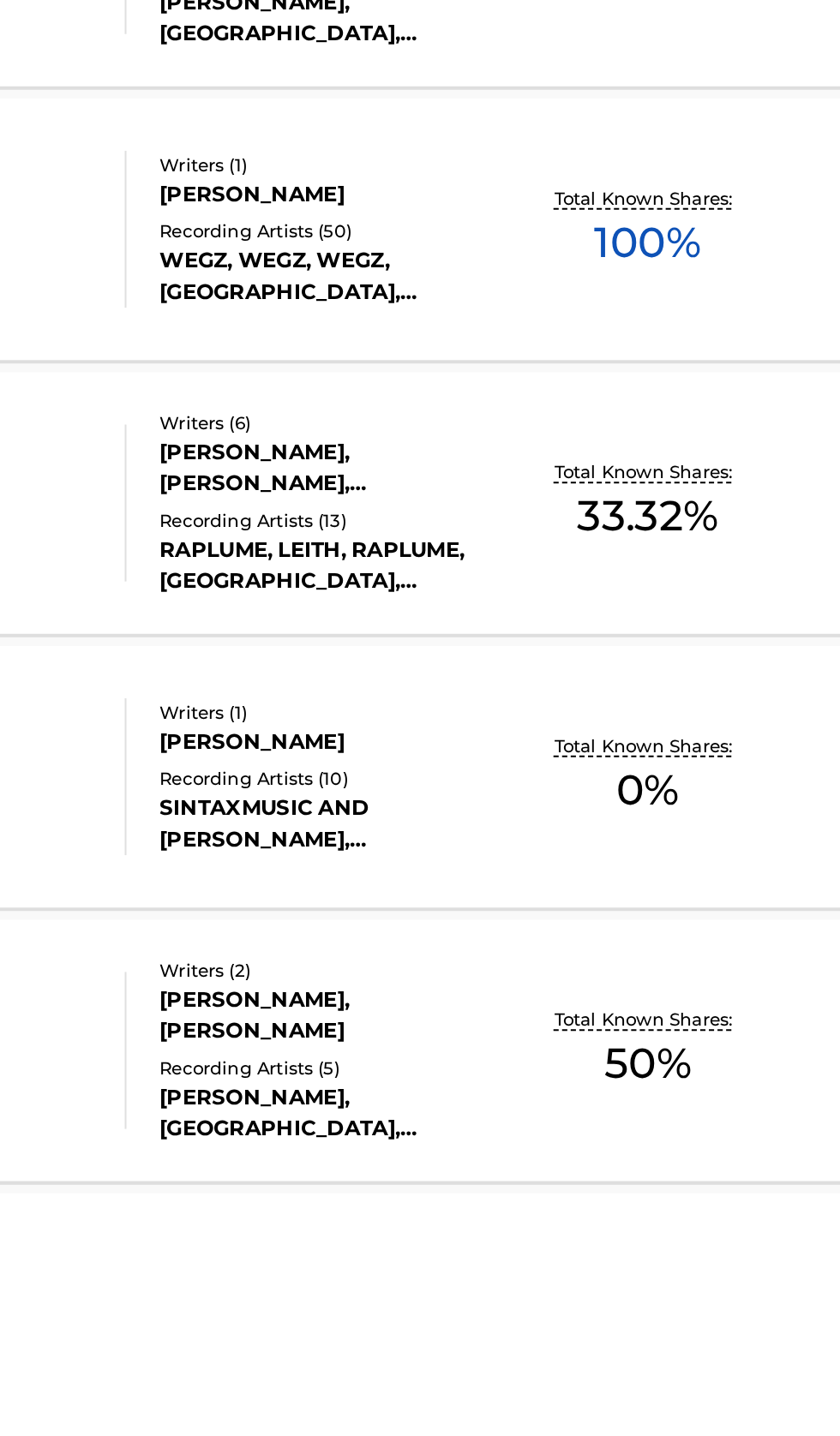
scroll to position [466, 0]
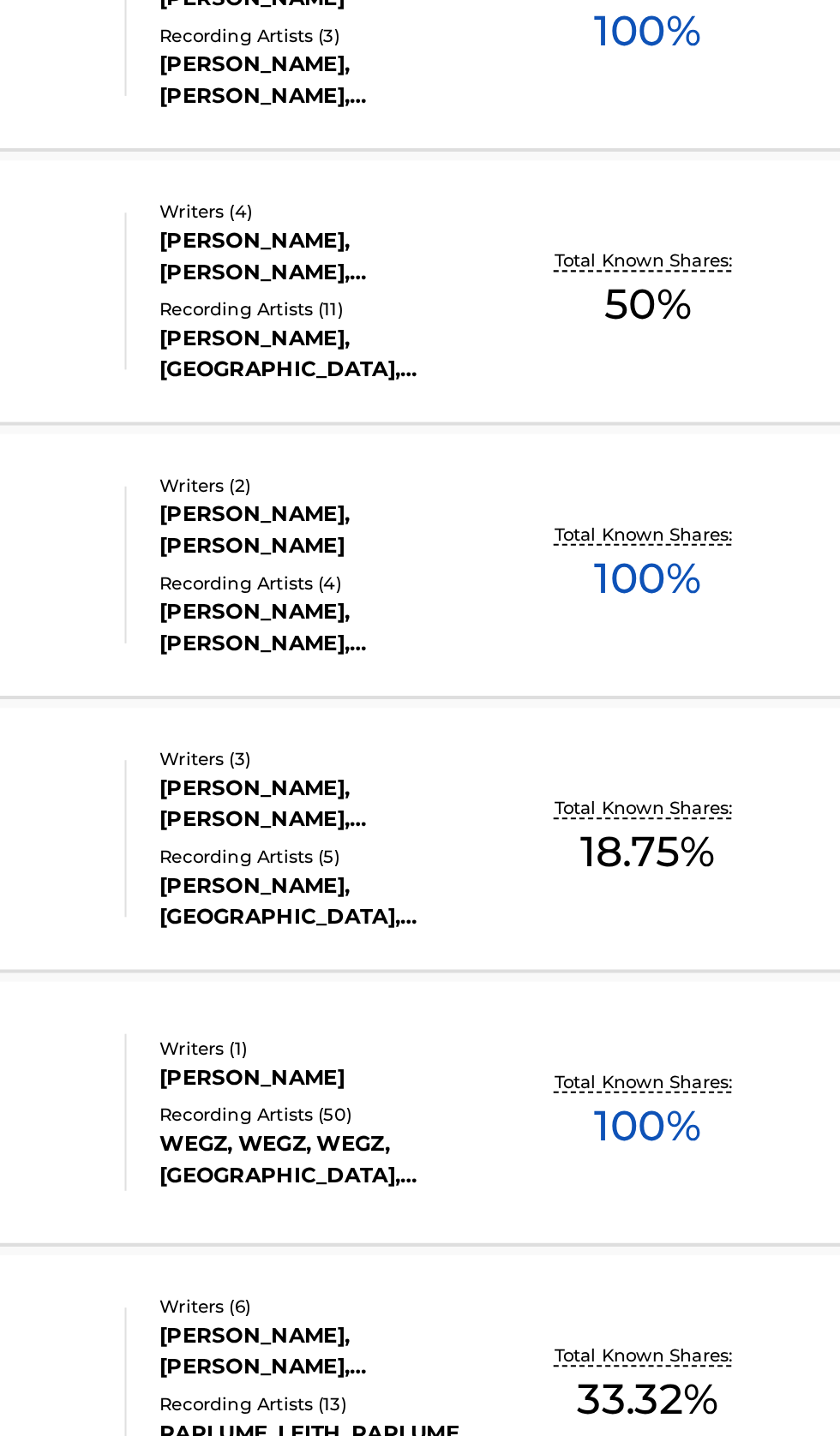
click at [657, 865] on div "Total Known Shares: 100 %" at bounding box center [603, 843] width 133 height 52
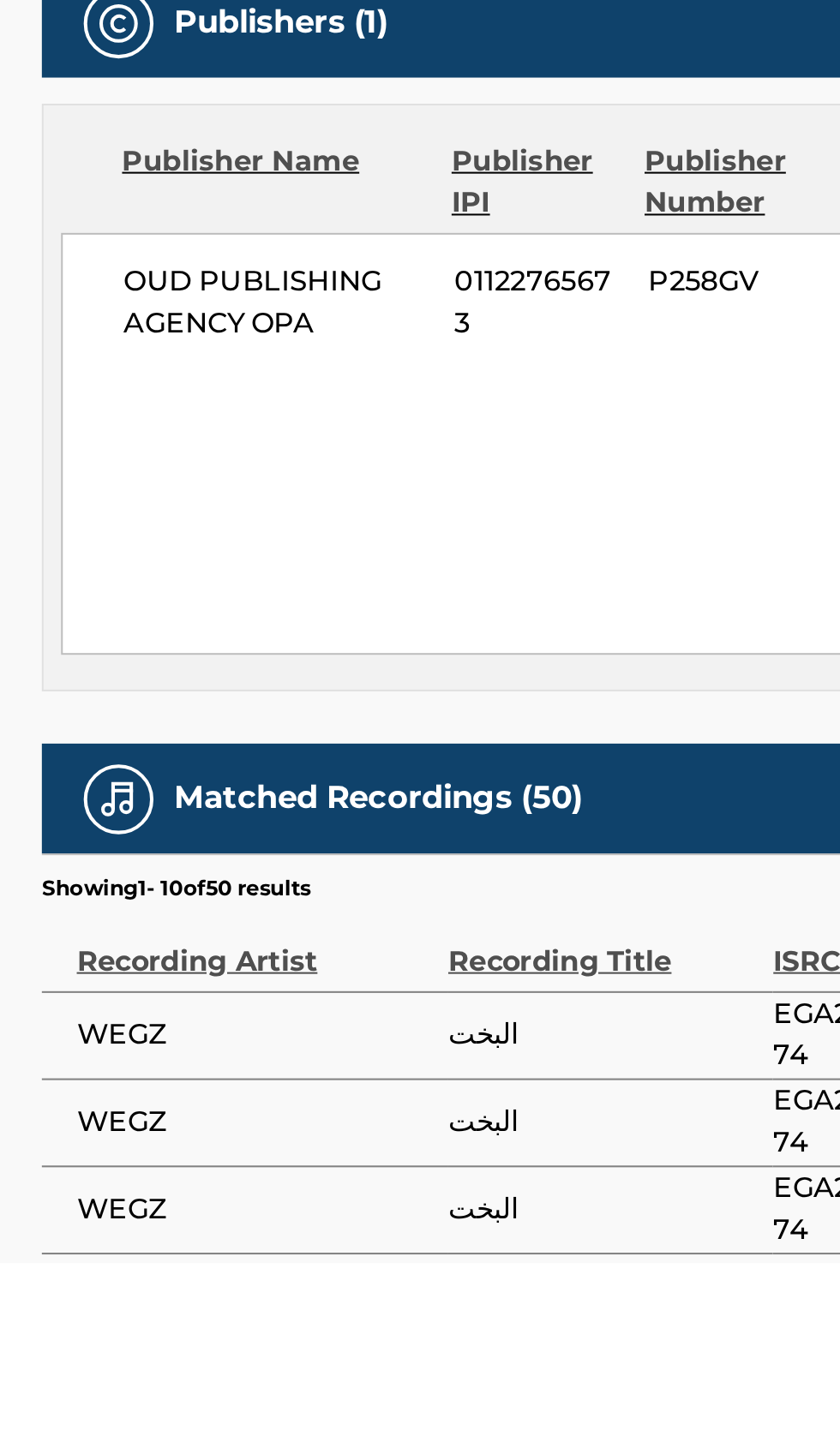
scroll to position [113, 0]
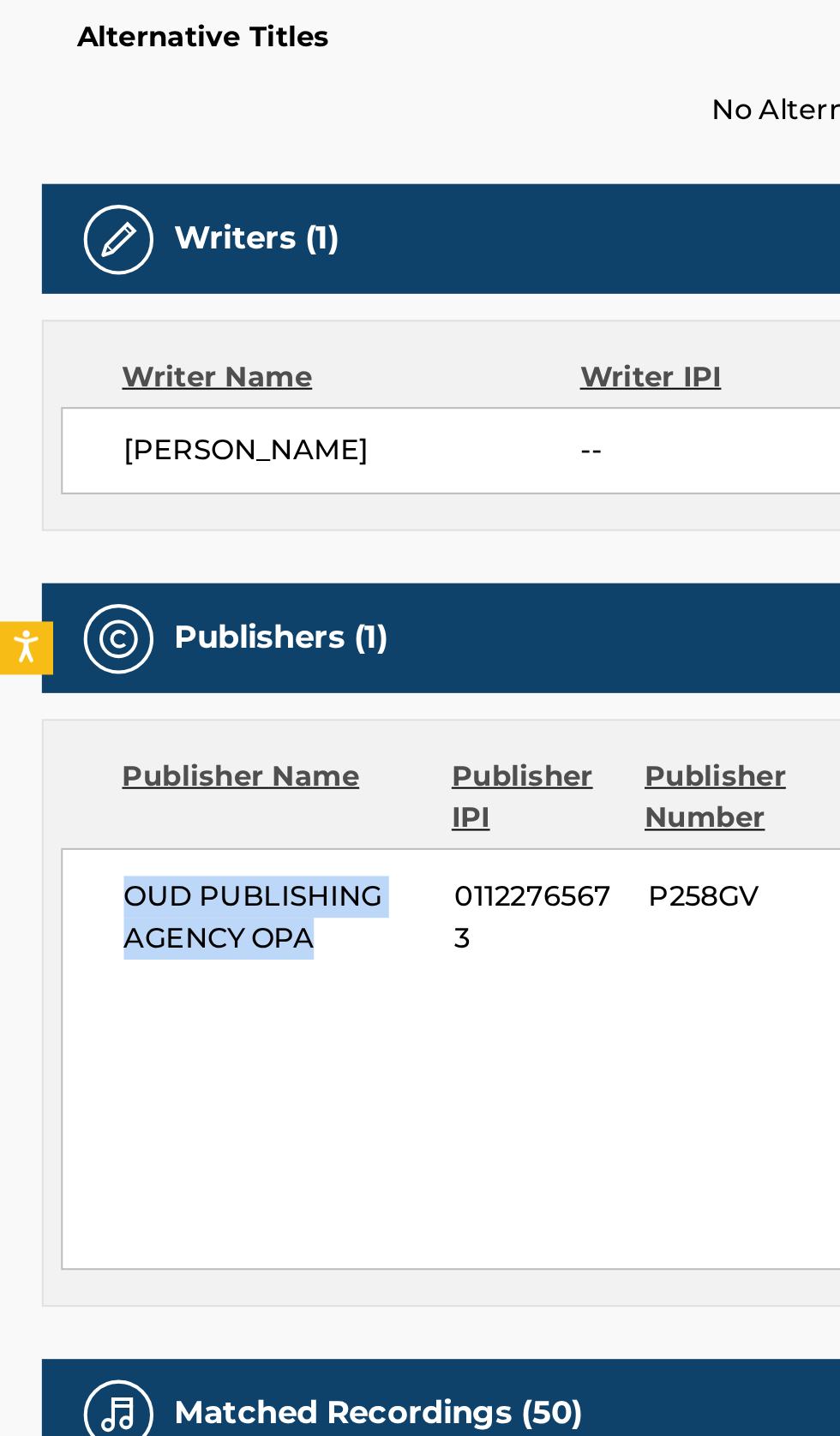
copy span "OUD PUBLISHING AGENCY OPA"
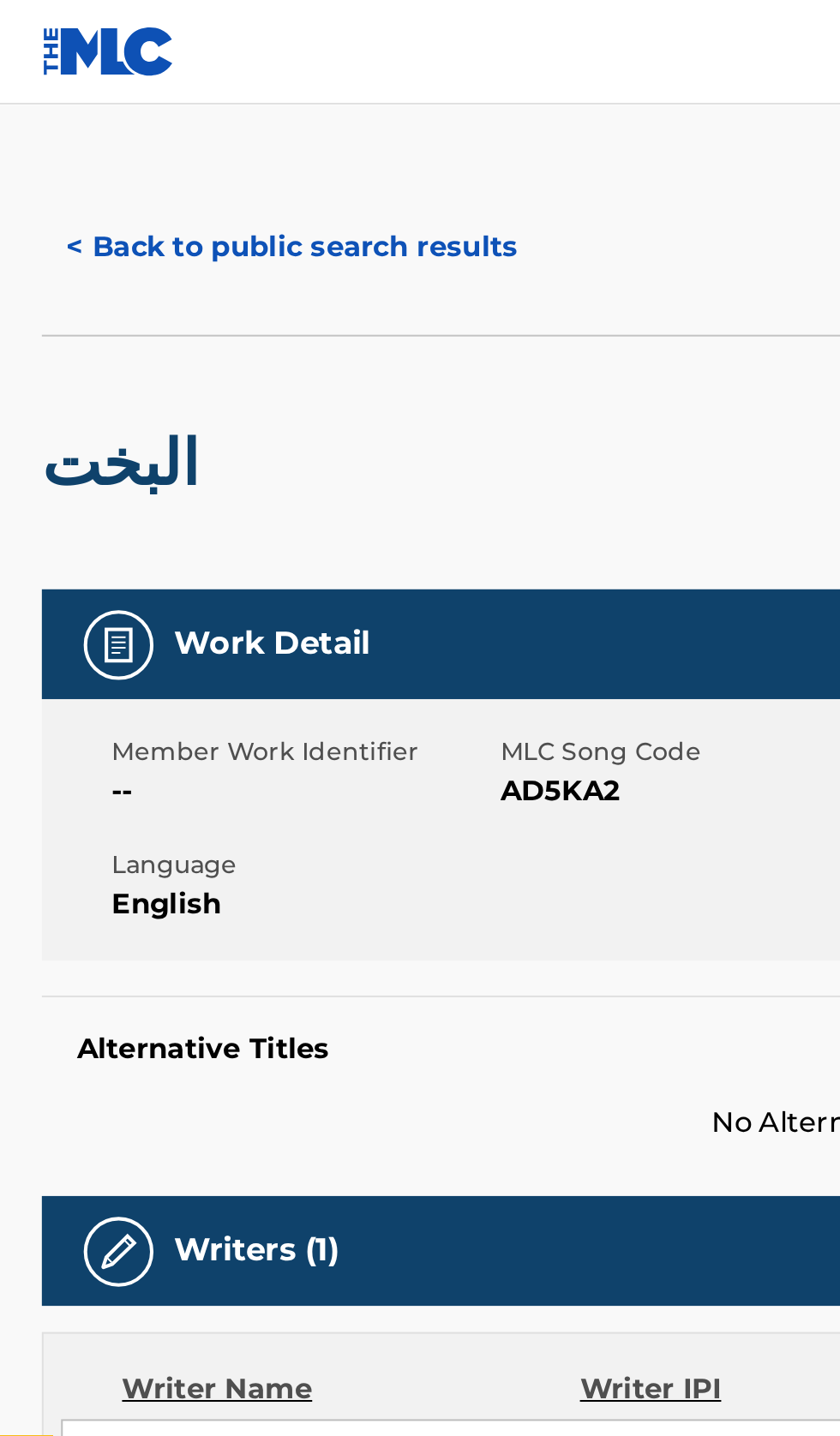
scroll to position [0, 0]
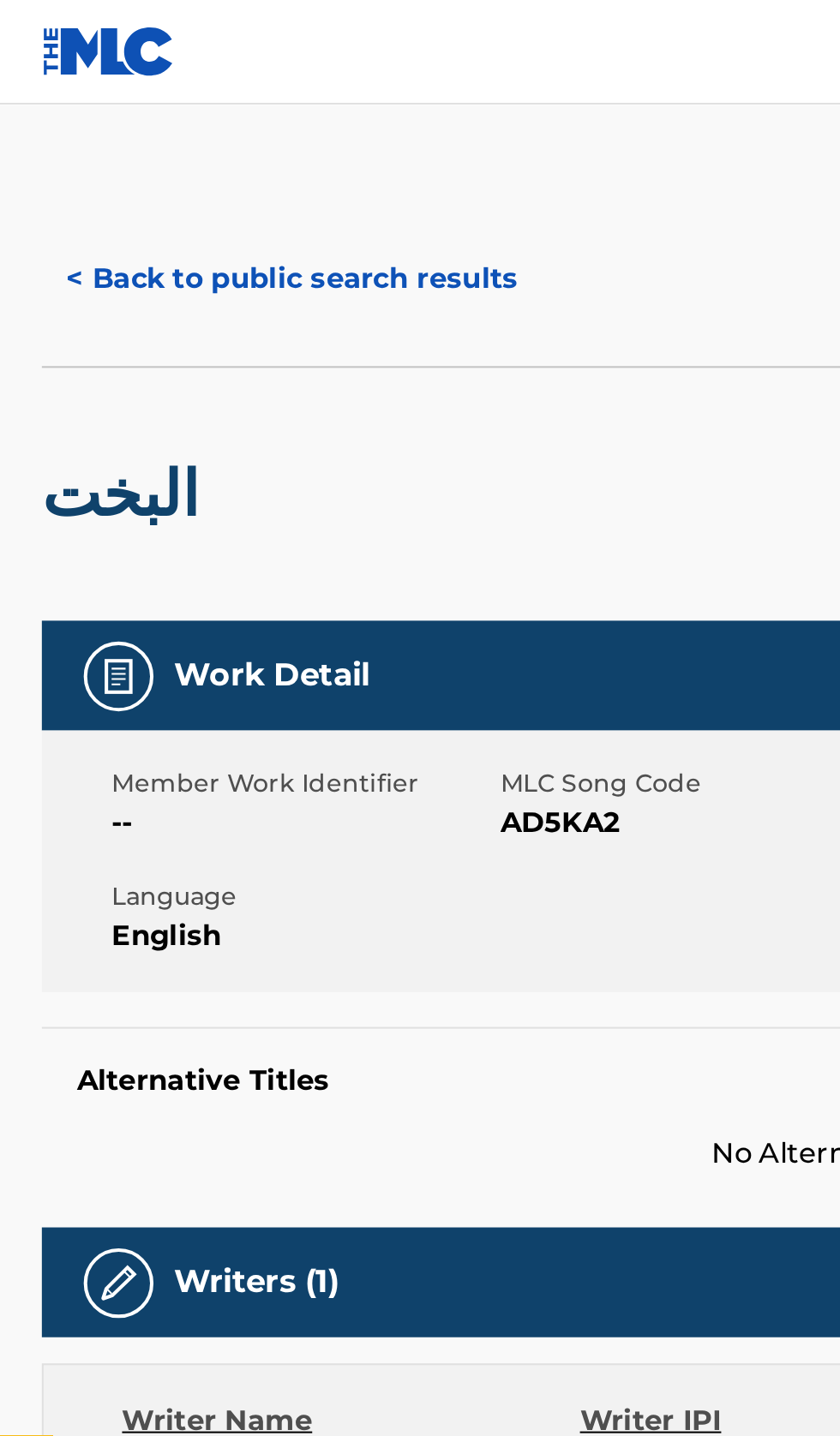
click at [177, 129] on button "< Back to public search results" at bounding box center [144, 137] width 246 height 43
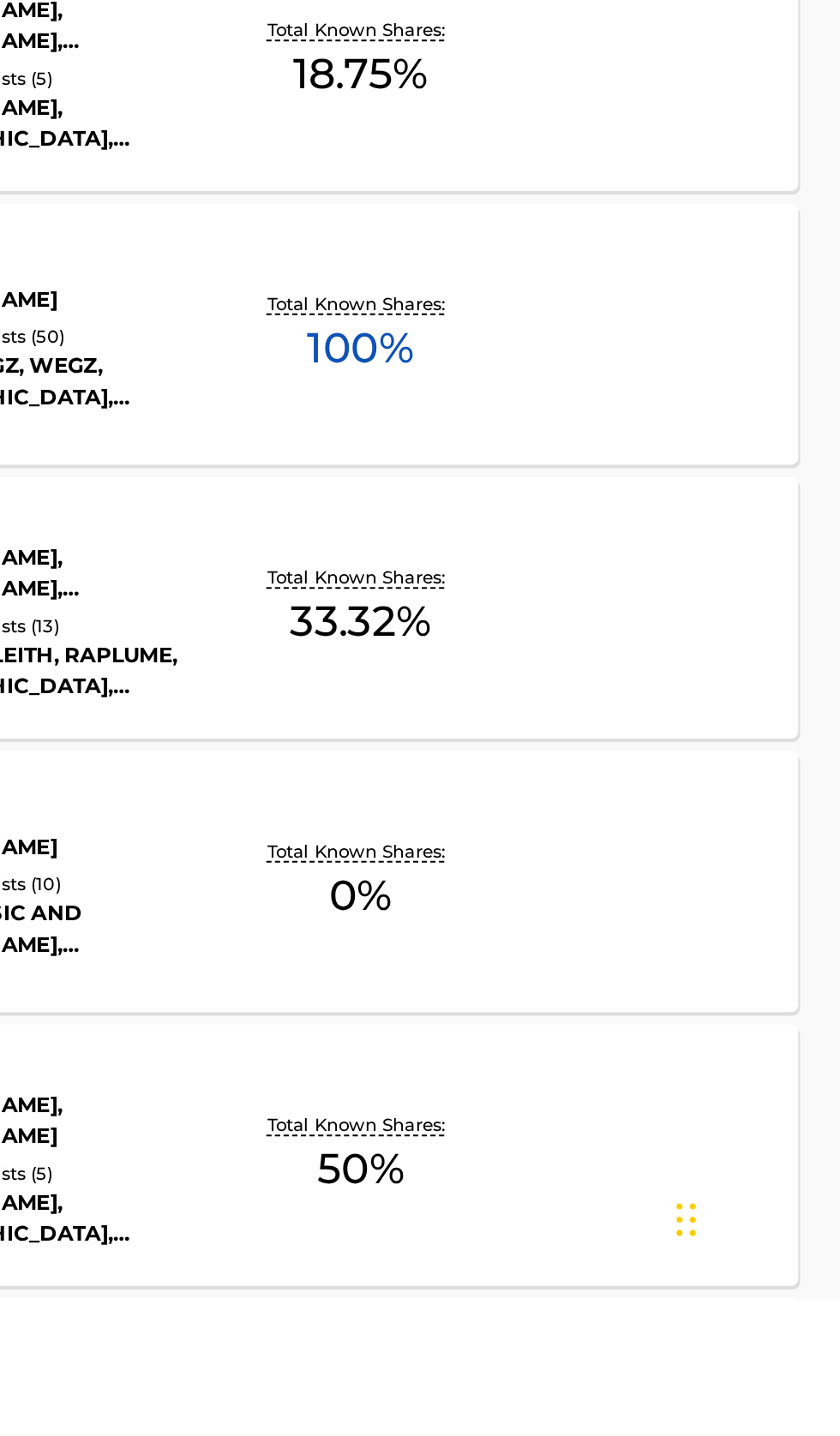
scroll to position [410, 0]
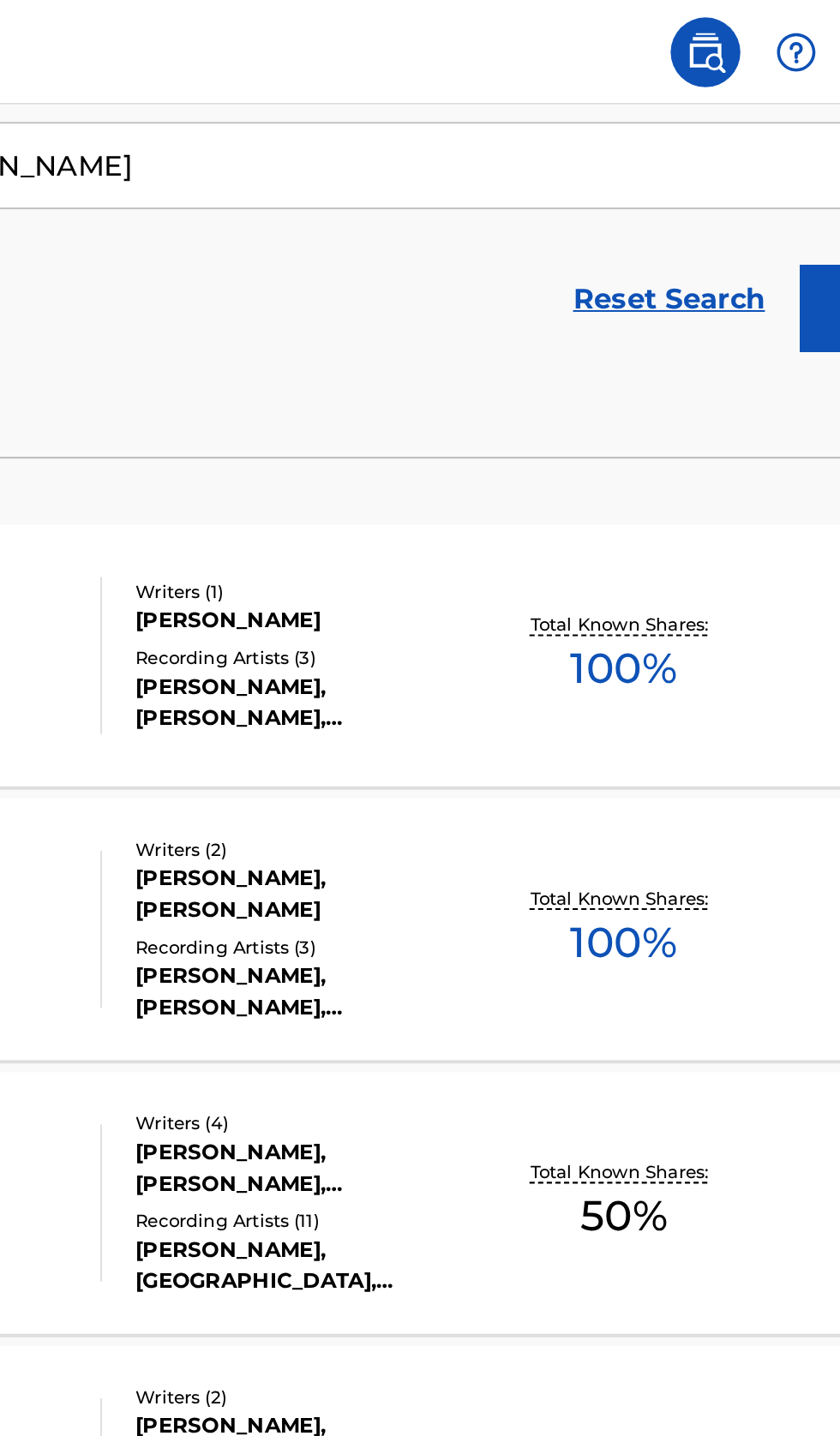
scroll to position [305, 0]
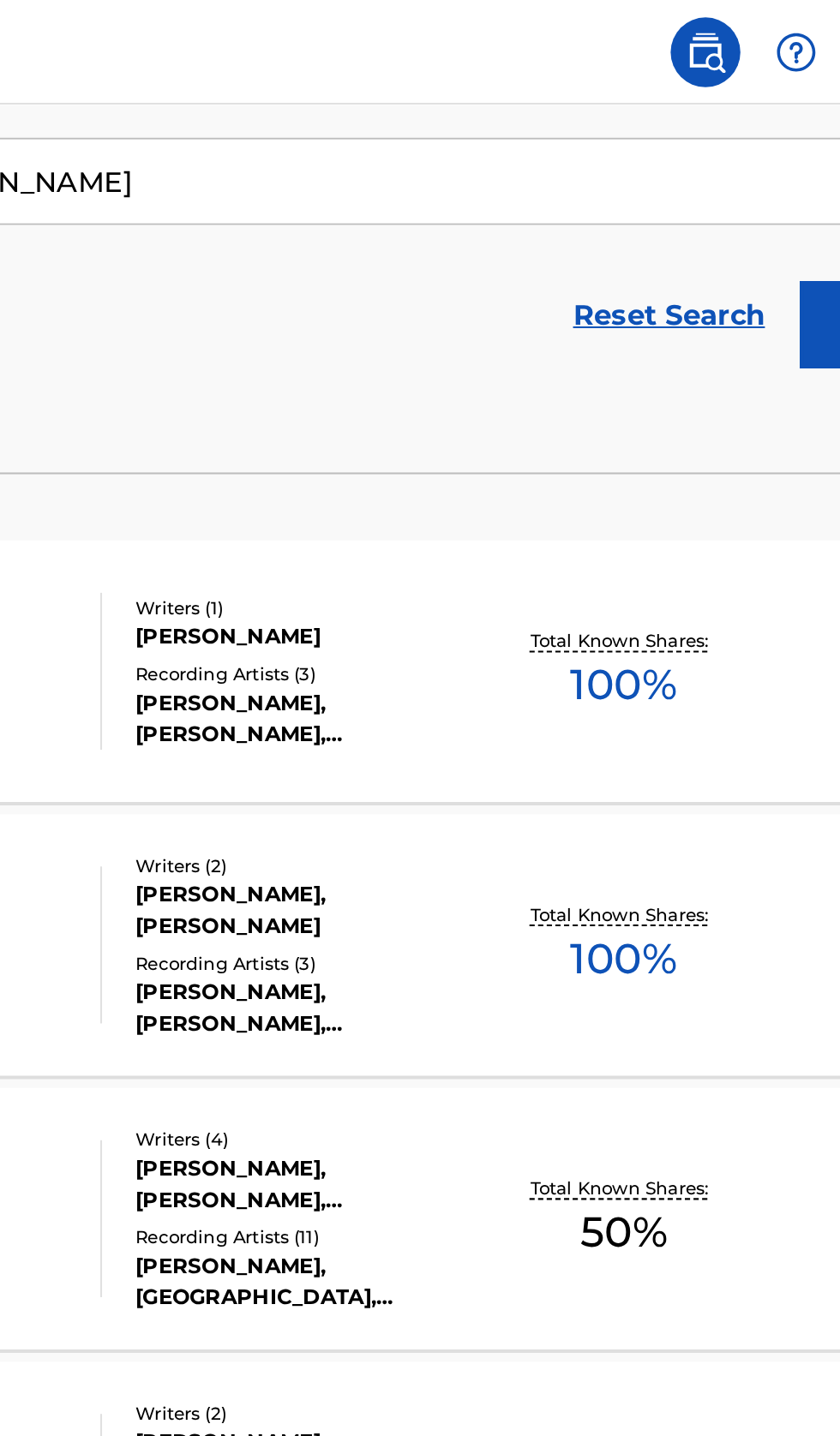
click at [671, 469] on div "HOT MINDED MLC Song Code : HP5LOQ ISWC : Writers ( 2 ) AHMED ALI, SUKHMANDER SI…" at bounding box center [420, 465] width 798 height 128
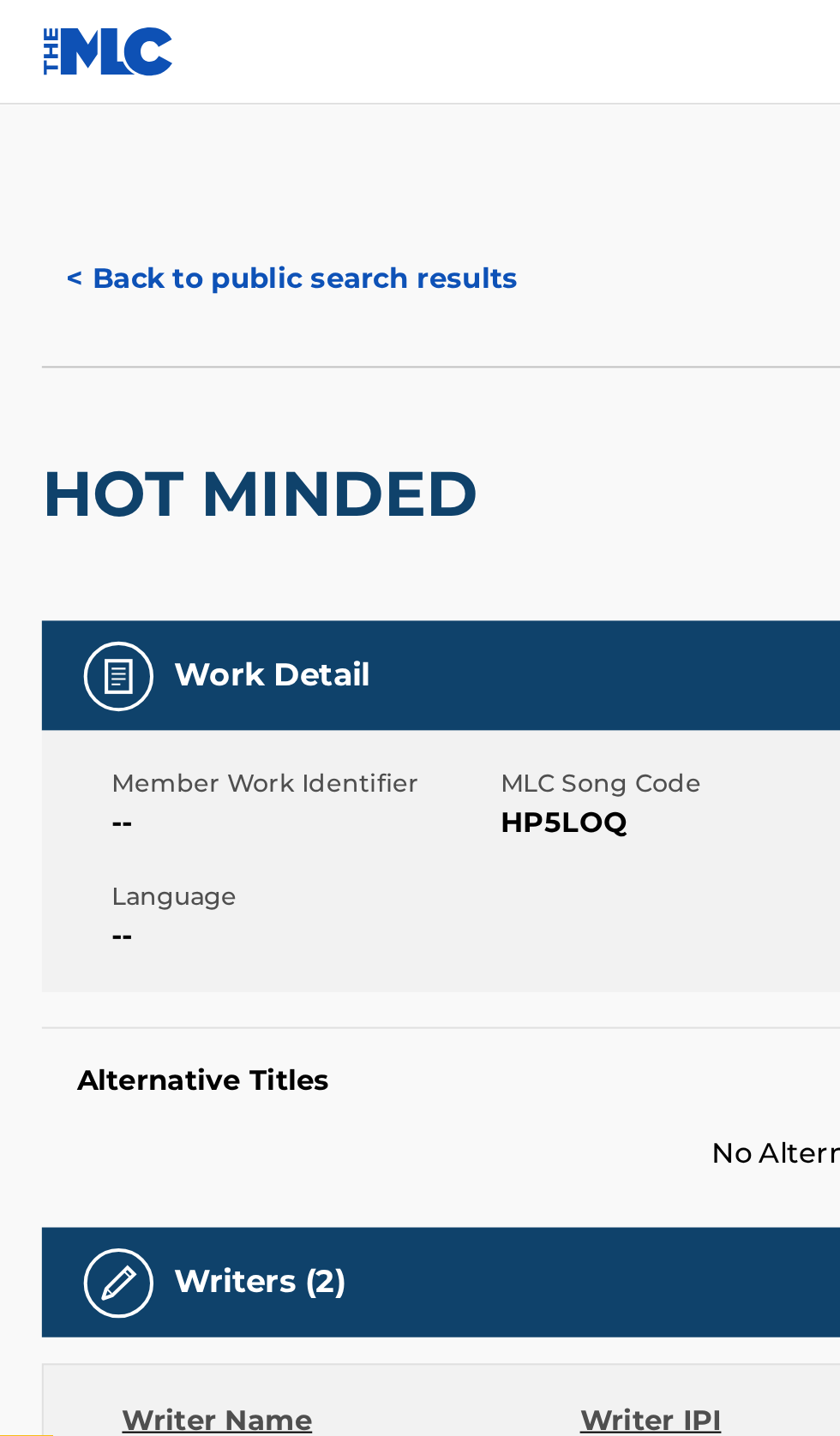
click at [220, 118] on button "< Back to public search results" at bounding box center [144, 137] width 246 height 43
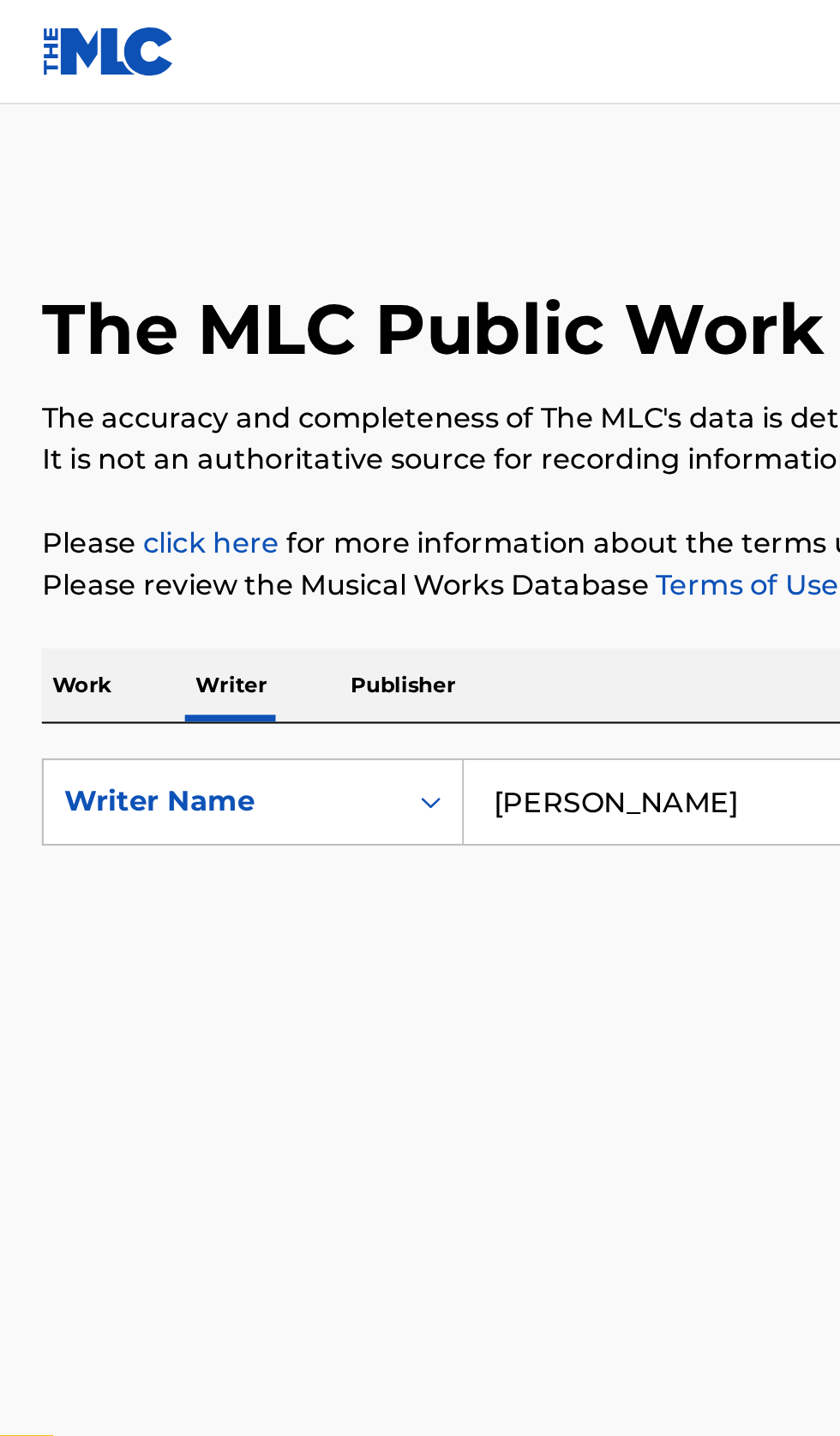
scroll to position [241, 0]
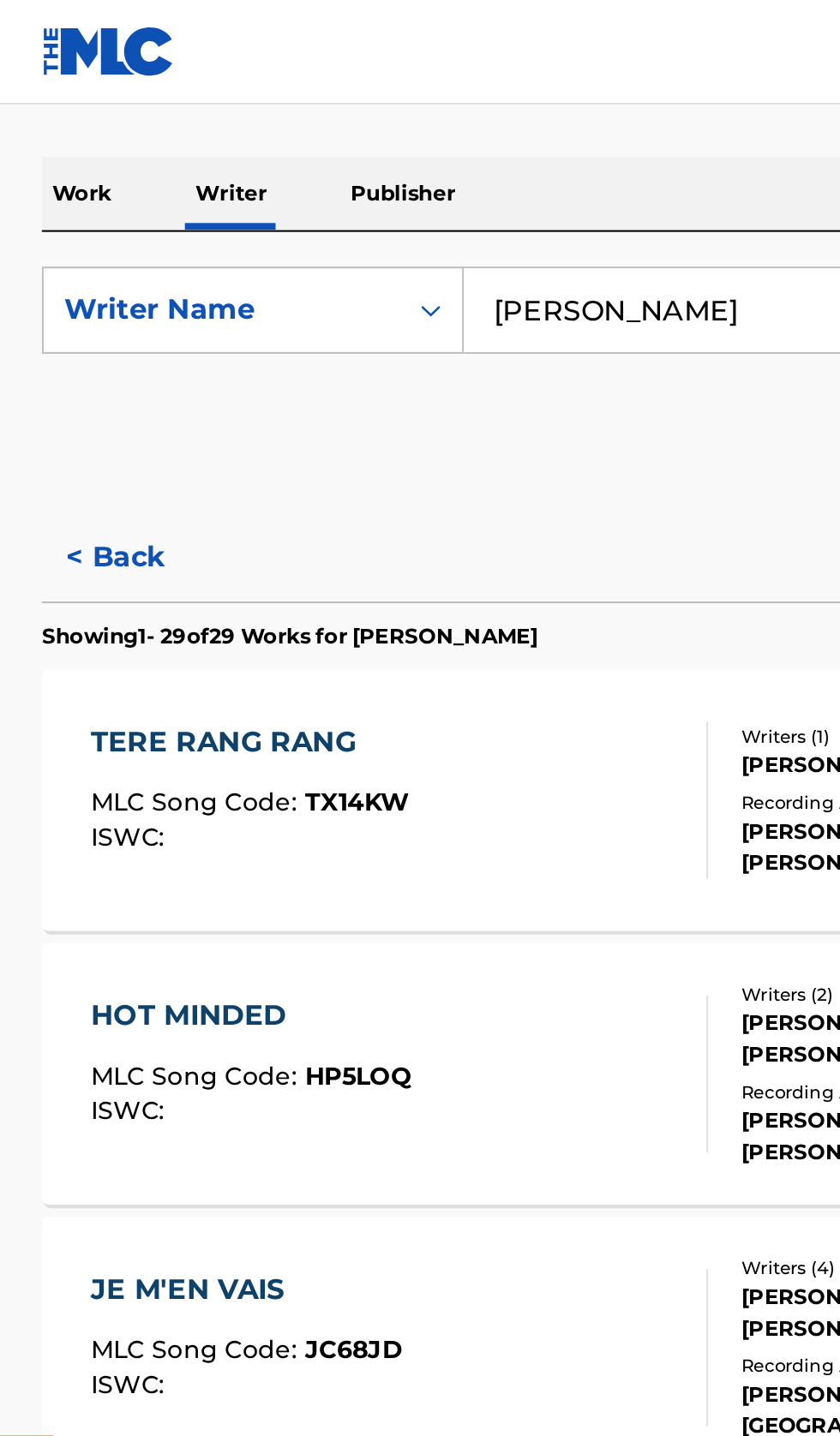
click at [69, 283] on button "< Back" at bounding box center [72, 274] width 103 height 43
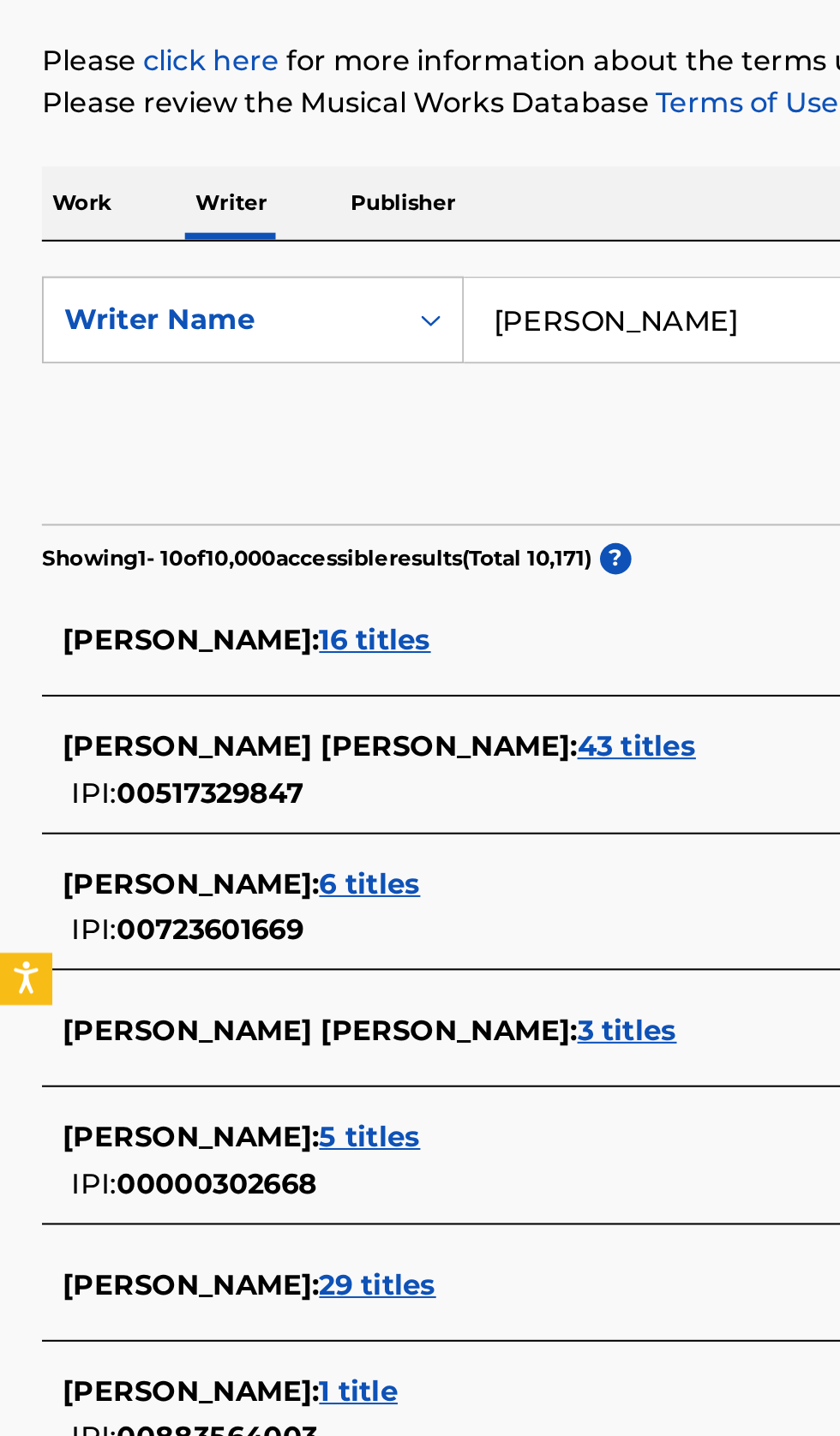
scroll to position [0, 0]
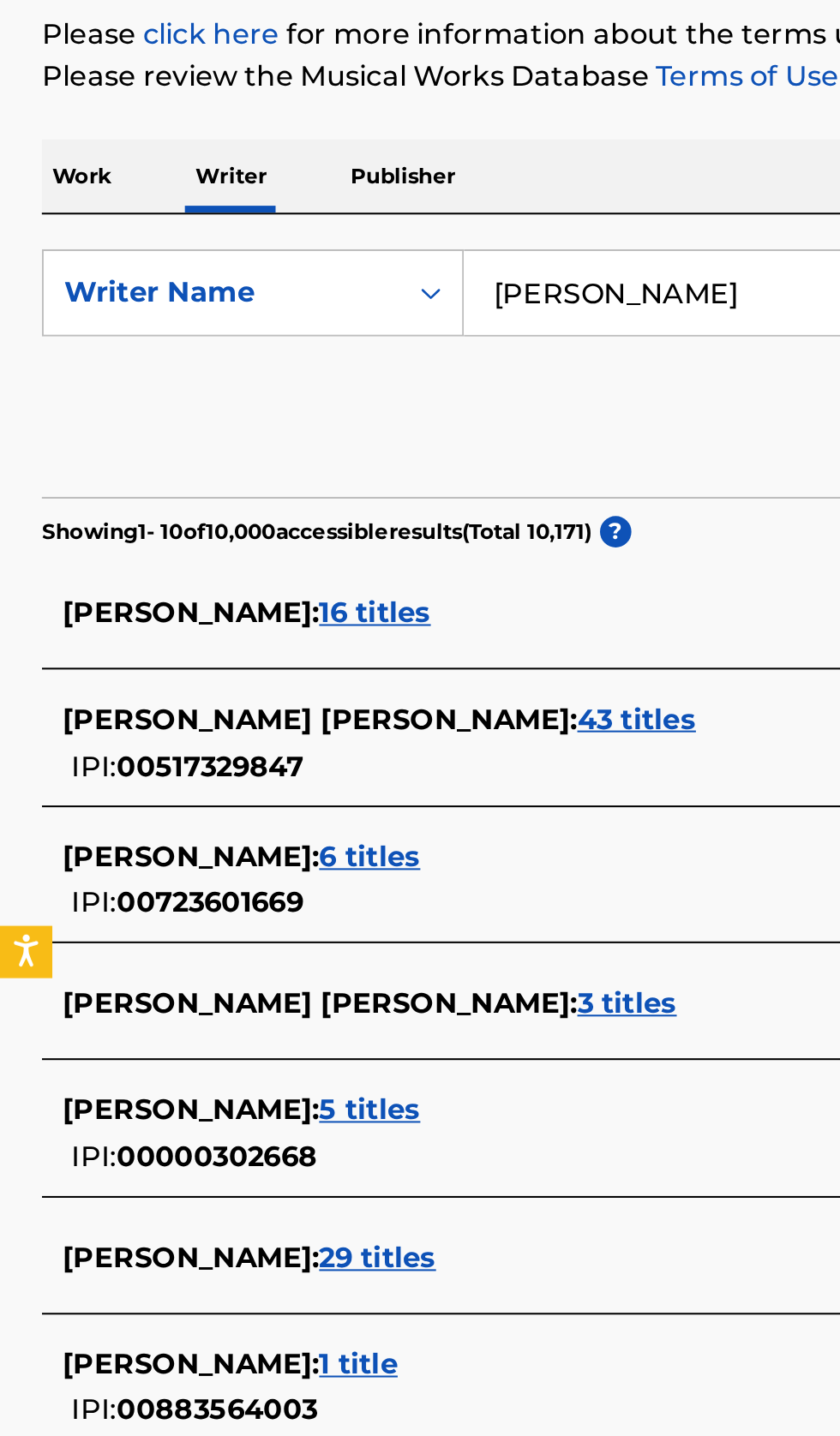
click at [307, 680] on div "AHMED TAHIRU ALI : 6 titles" at bounding box center [397, 672] width 733 height 21
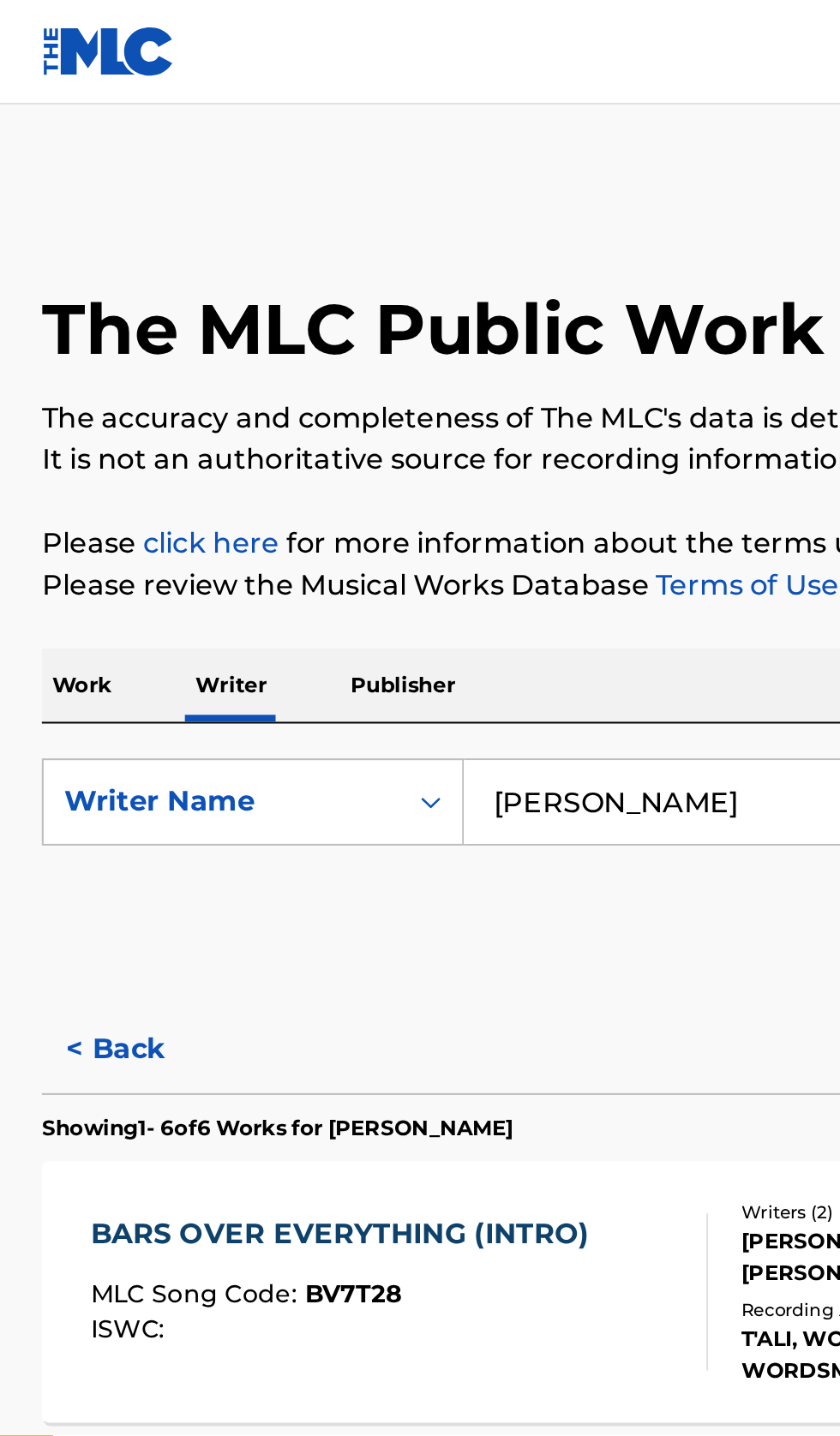
click at [70, 516] on button "< Back" at bounding box center [72, 515] width 103 height 43
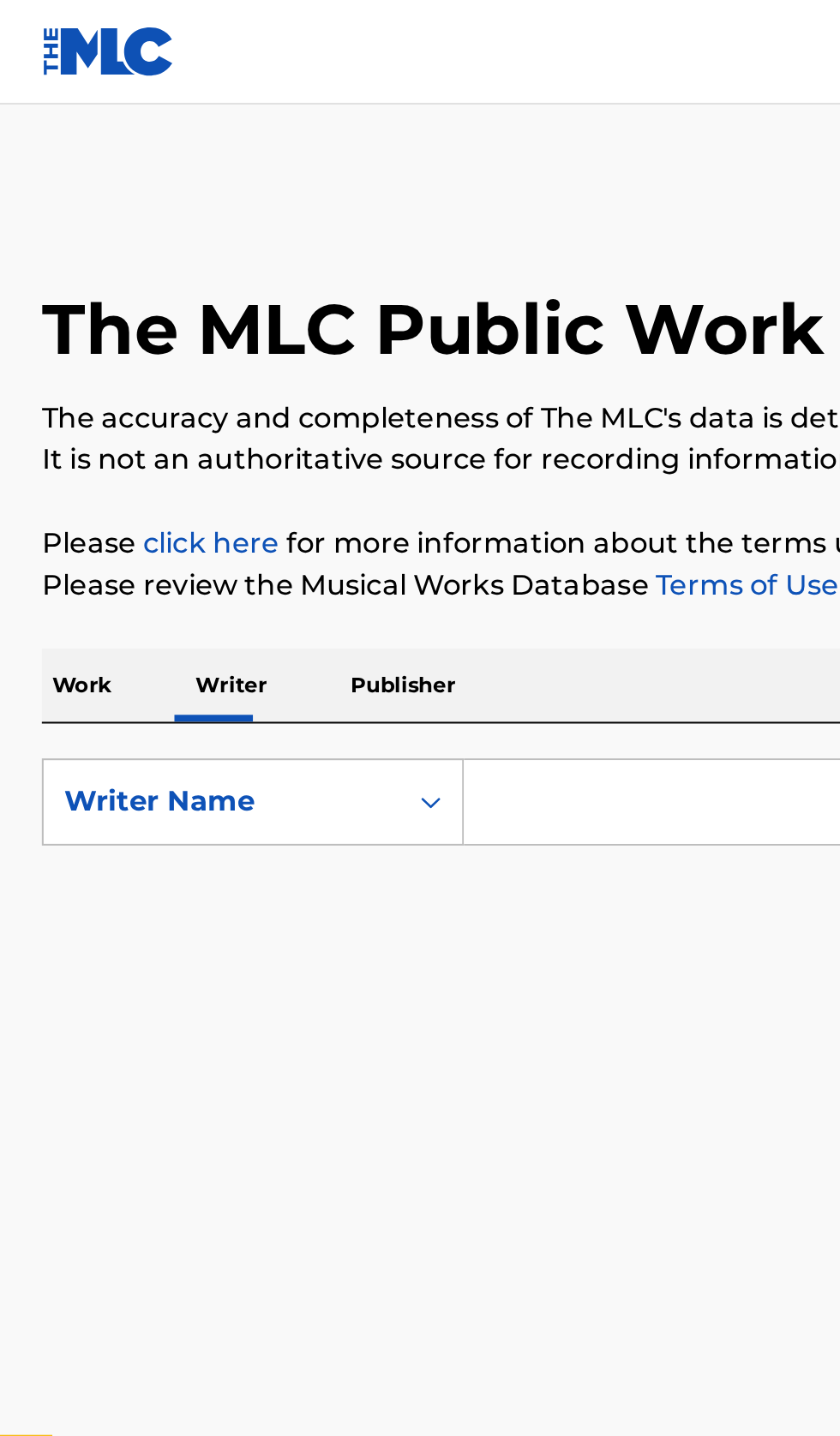
click at [314, 390] on input "Search Form" at bounding box center [523, 393] width 590 height 41
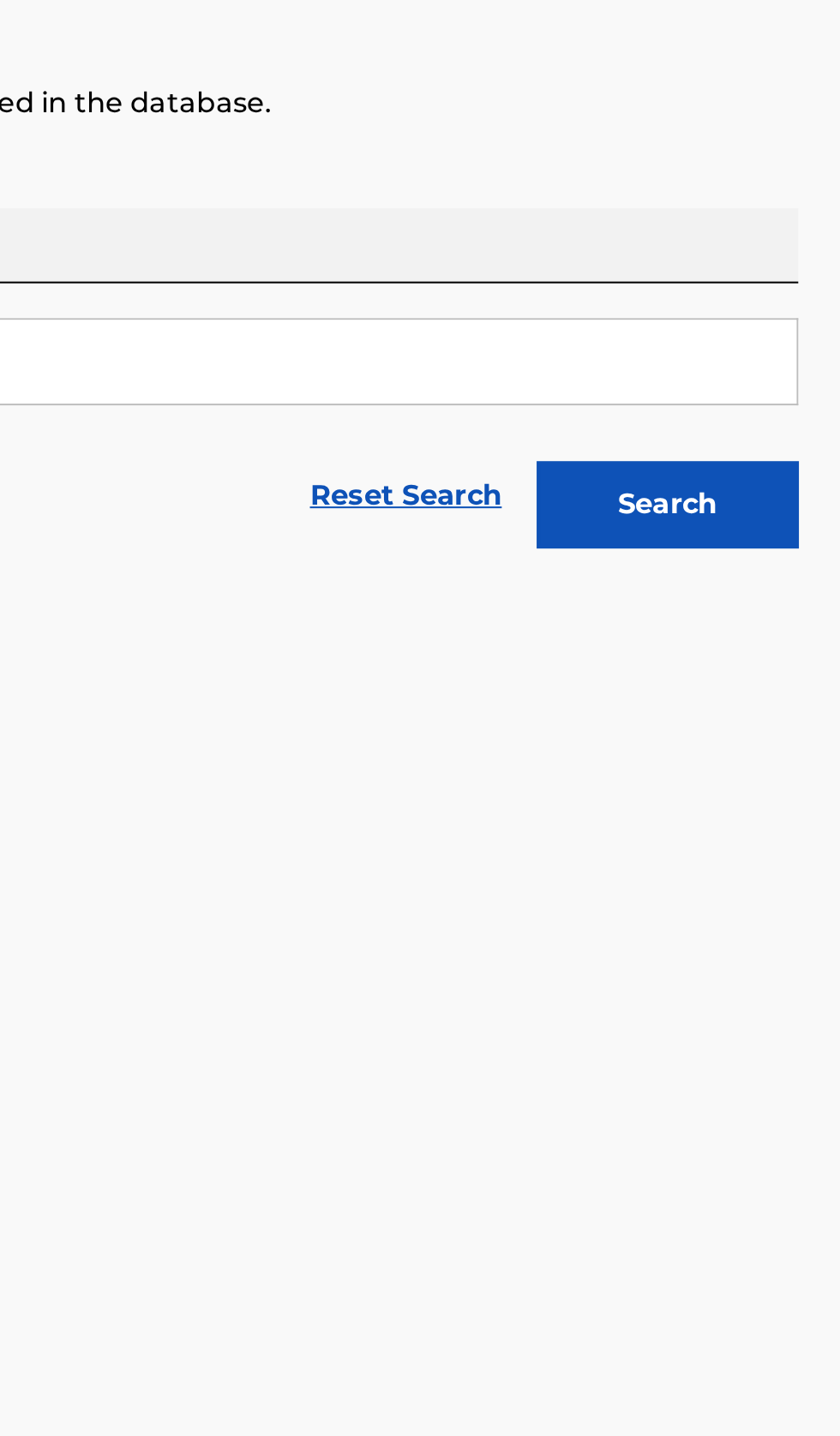
type input "ALICEA MYRIAM"
click at [784, 477] on button "Search" at bounding box center [755, 464] width 128 height 43
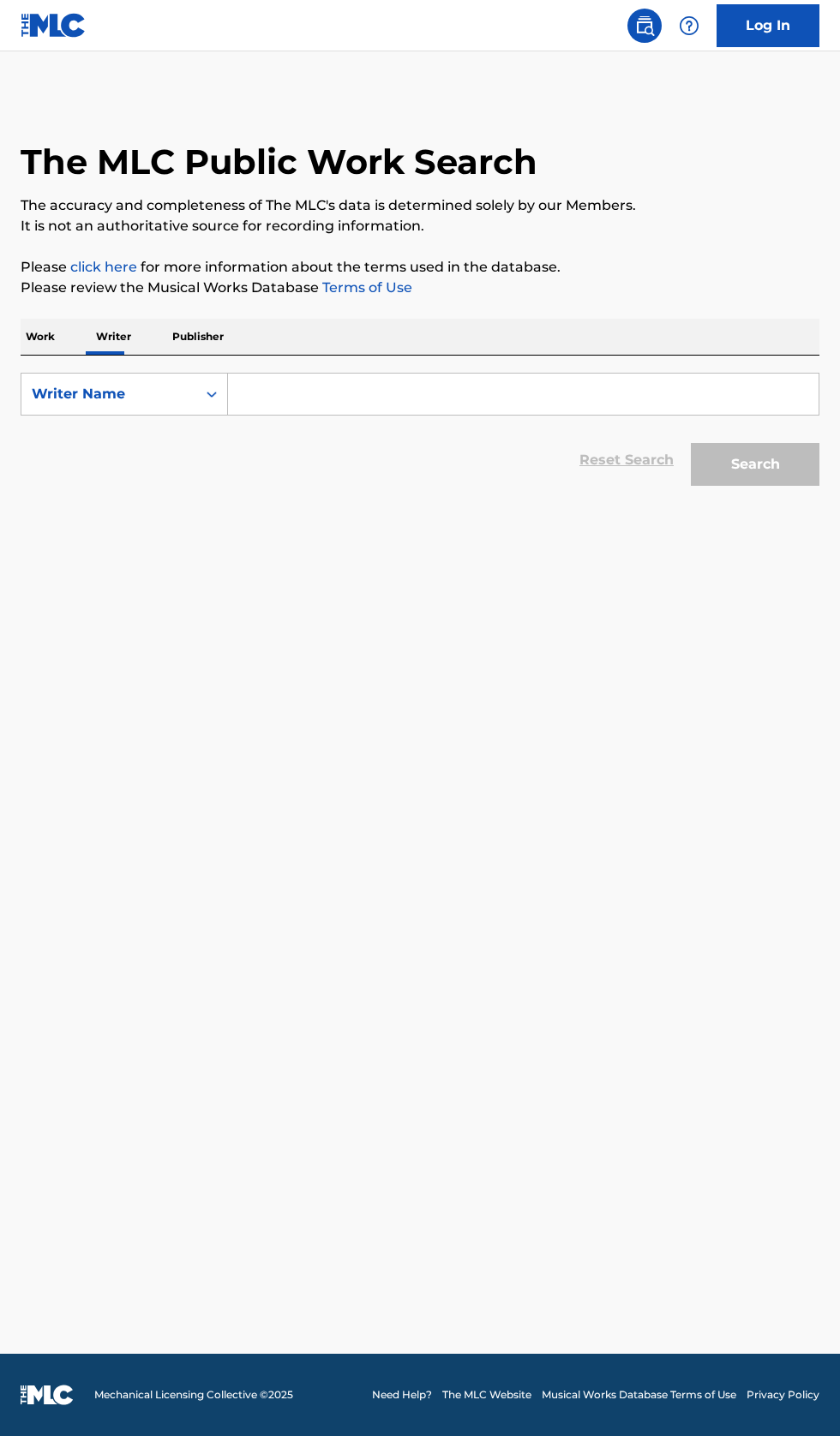
click at [300, 392] on input "Search Form" at bounding box center [523, 393] width 590 height 41
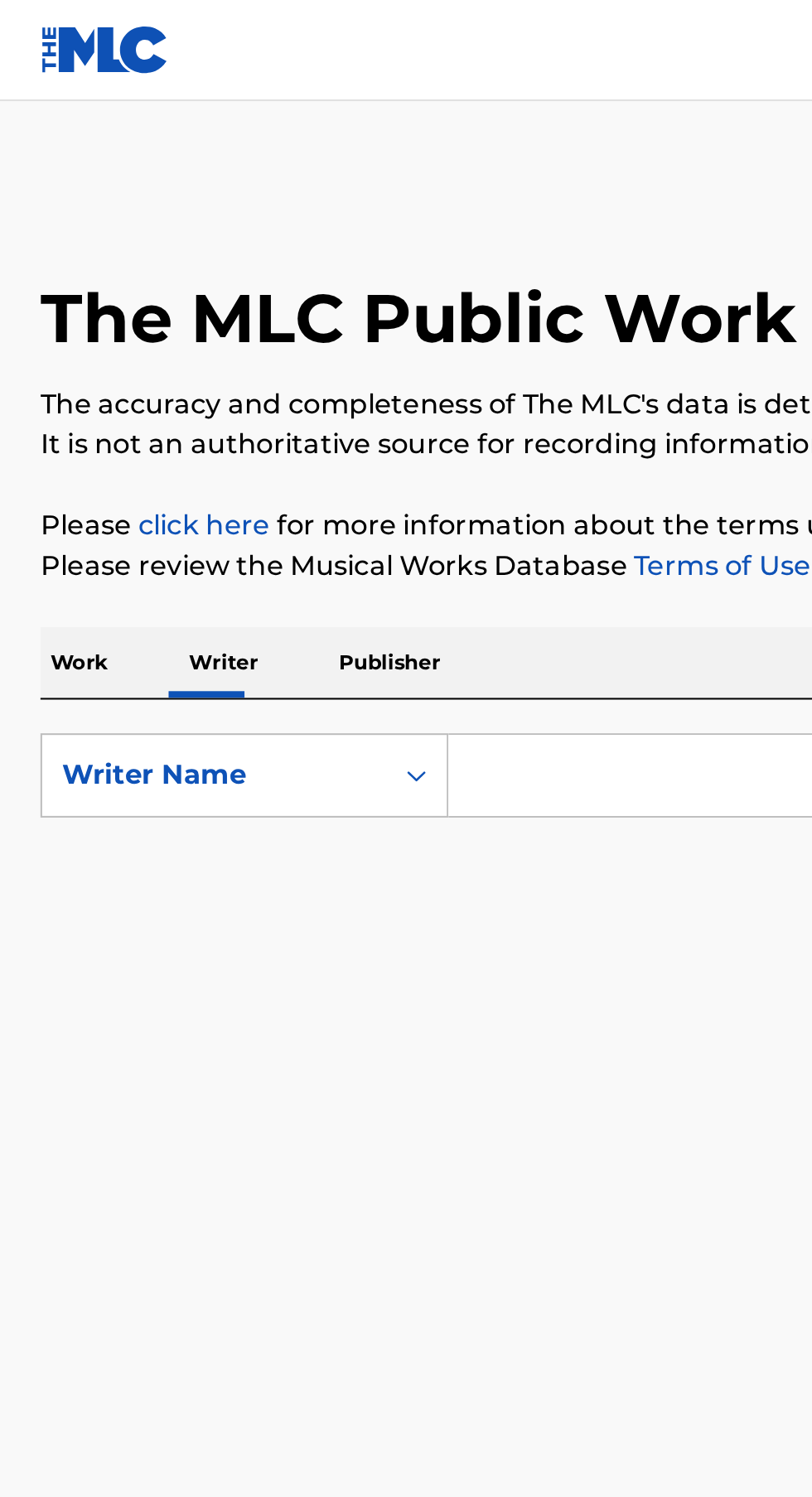
type input "Kazoo Kid - Single"
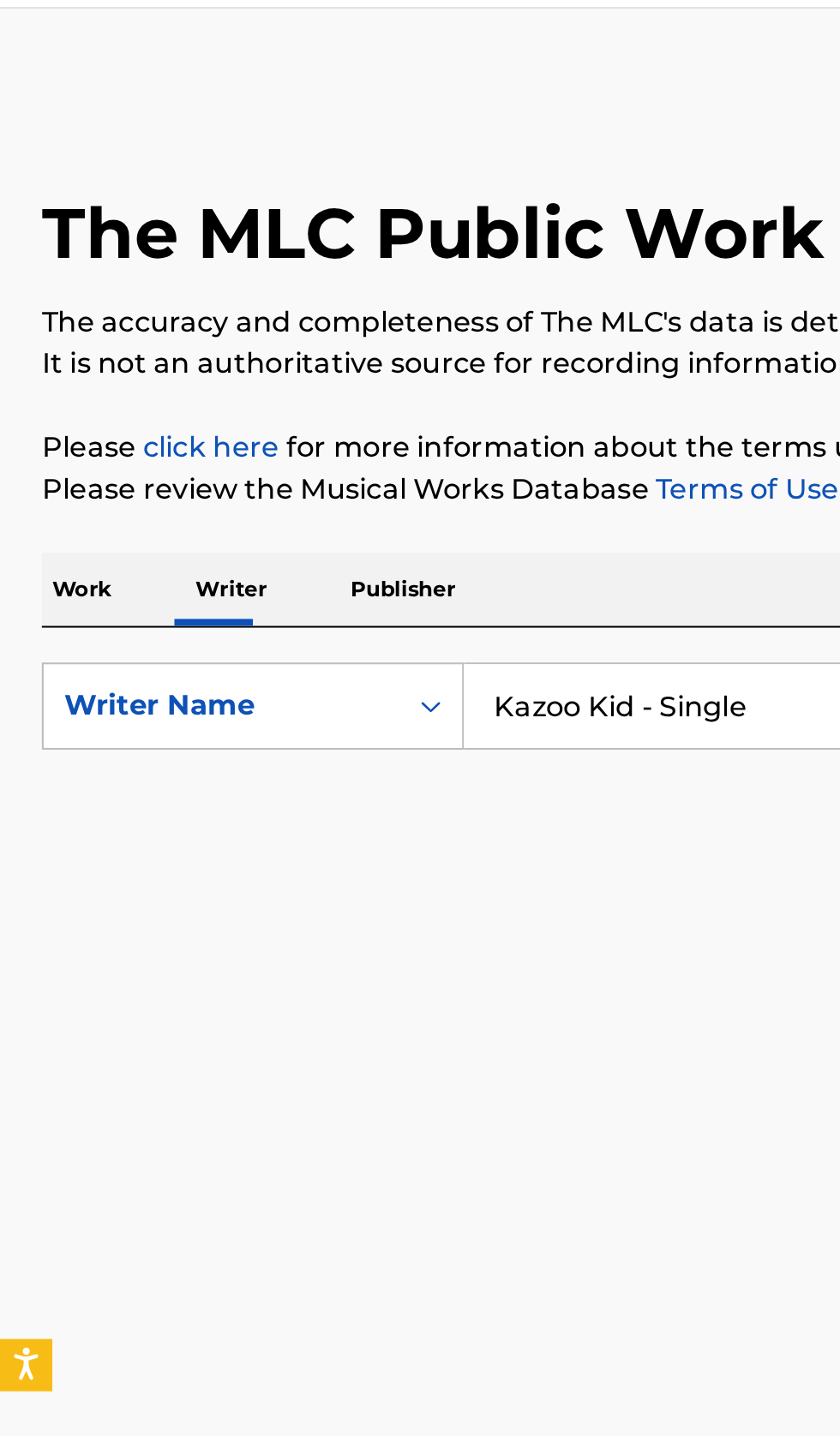
click at [52, 337] on p "Work" at bounding box center [41, 336] width 40 height 36
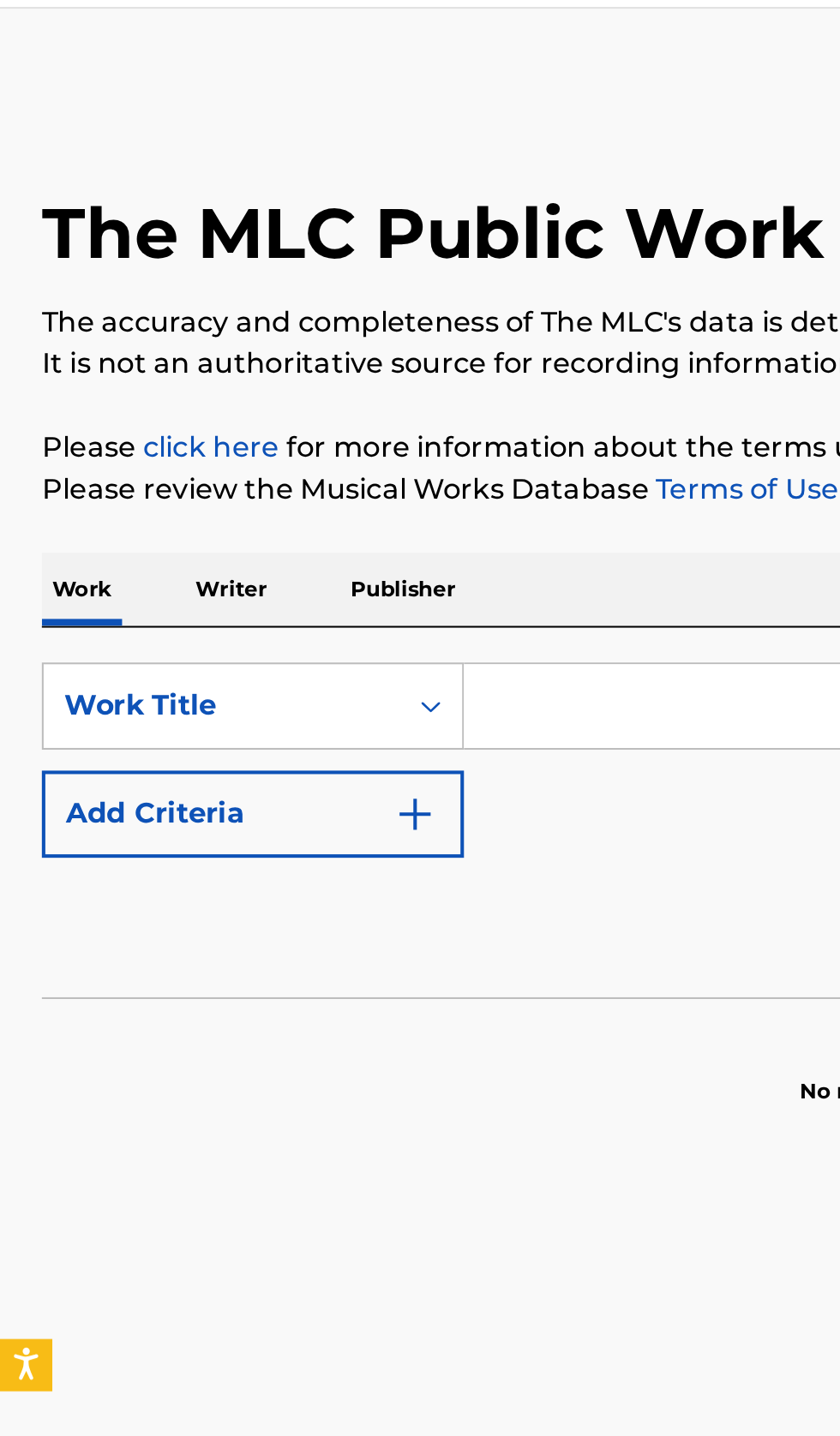
click at [291, 401] on input "Search Form" at bounding box center [523, 393] width 590 height 41
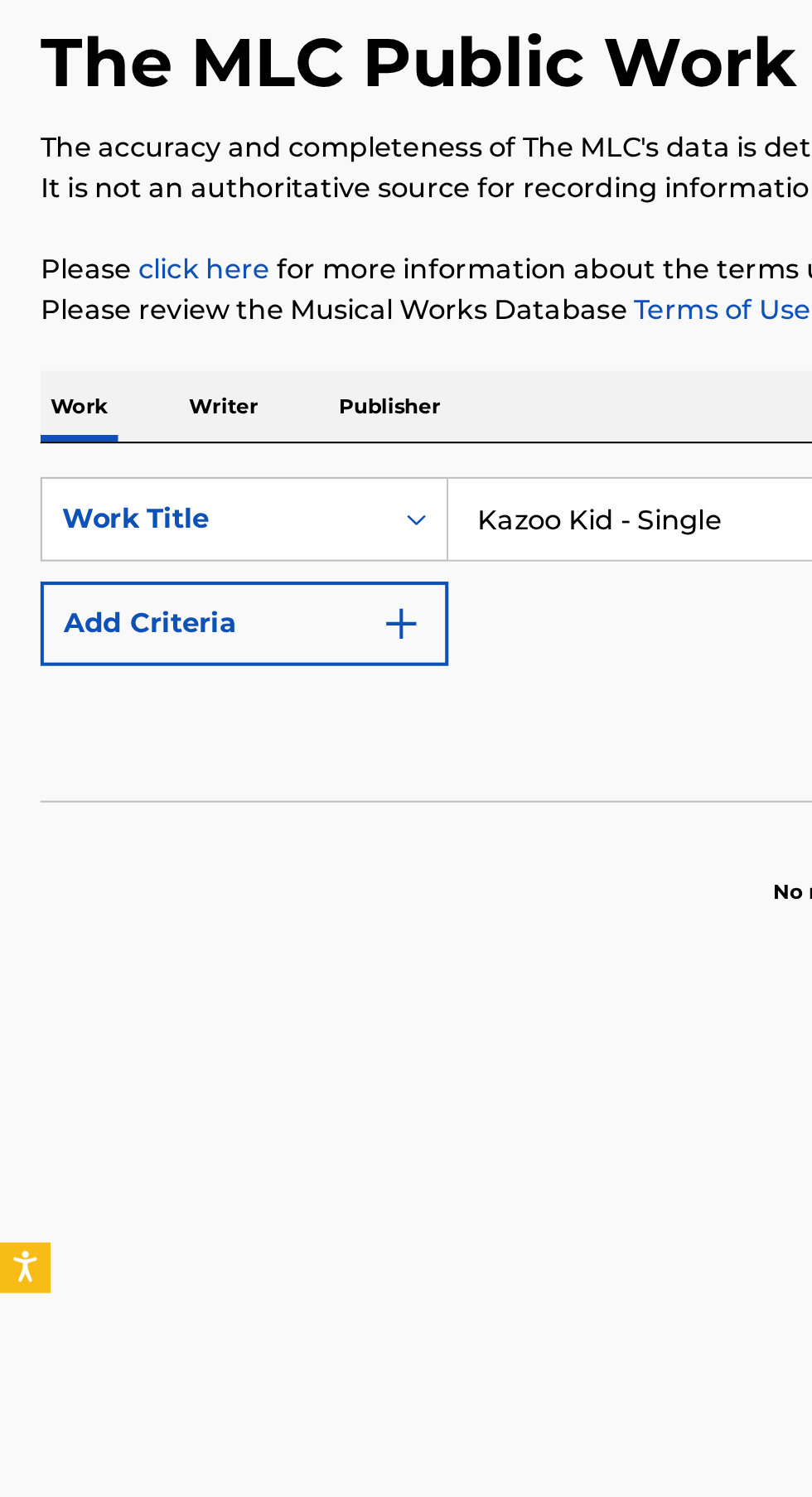
click at [372, 385] on input "Kazoo Kid - Single" at bounding box center [505, 380] width 571 height 39
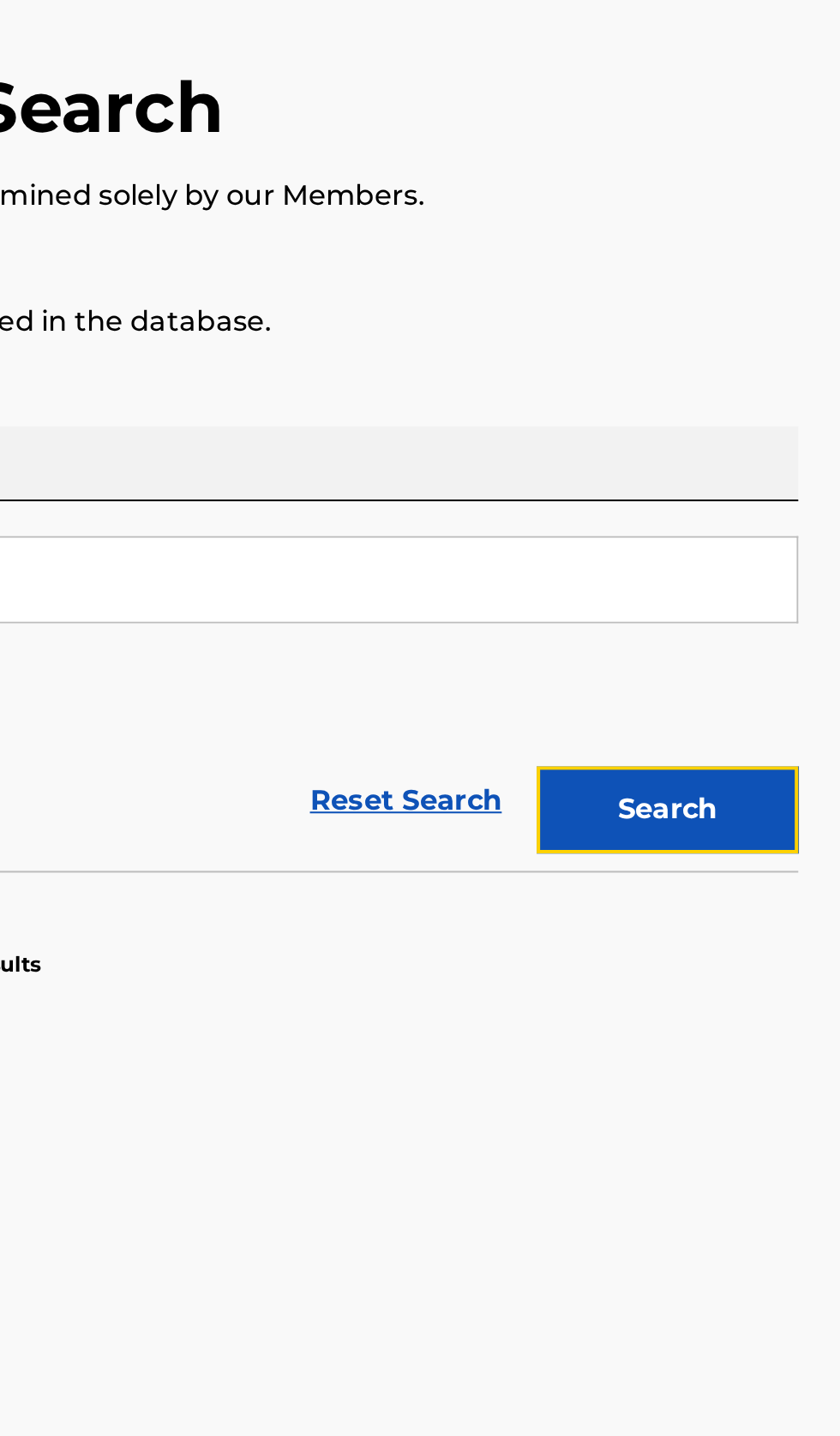
click at [789, 515] on button "Search" at bounding box center [755, 506] width 128 height 43
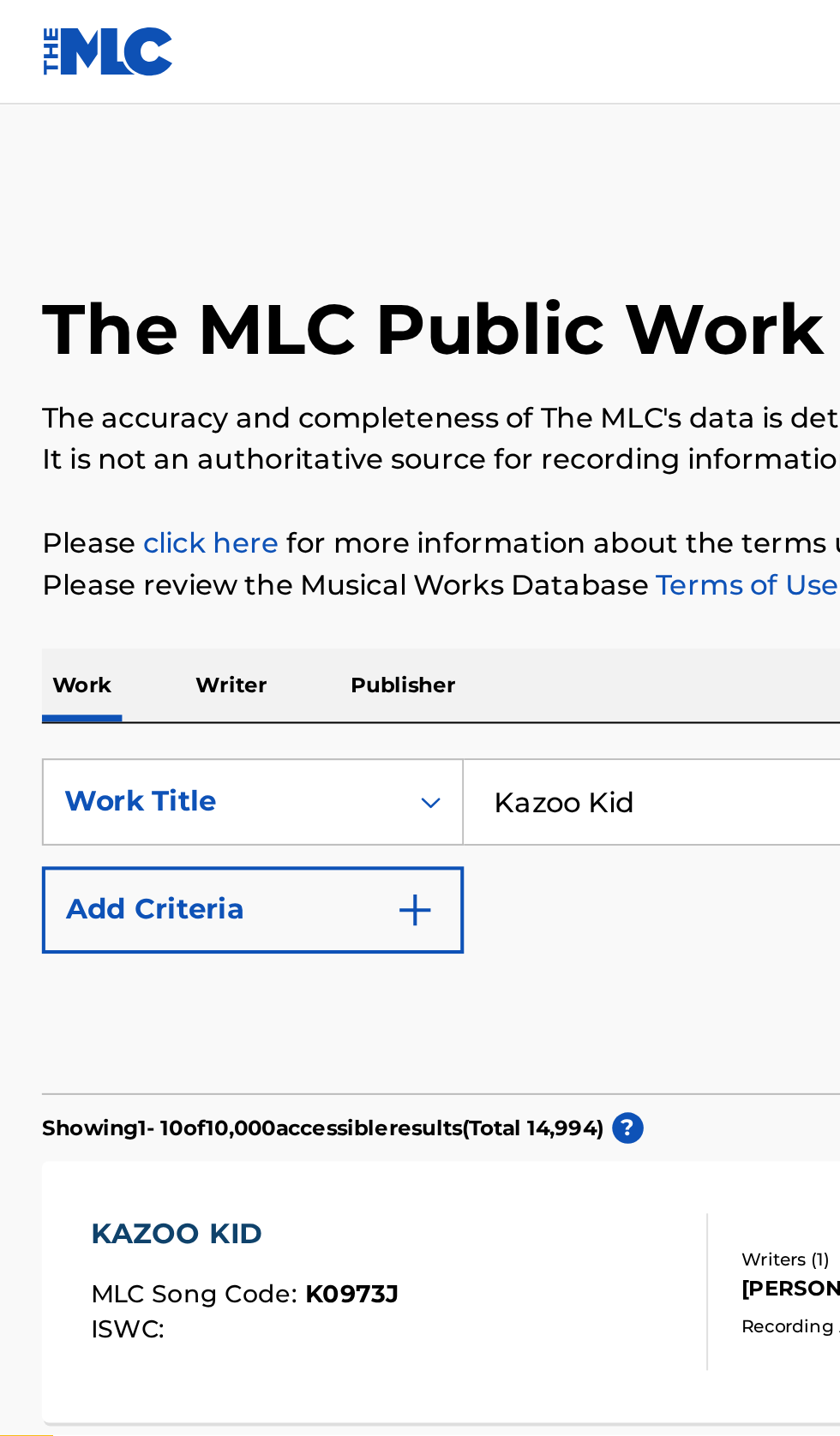
click at [363, 386] on input "Kazoo Kid" at bounding box center [523, 393] width 590 height 41
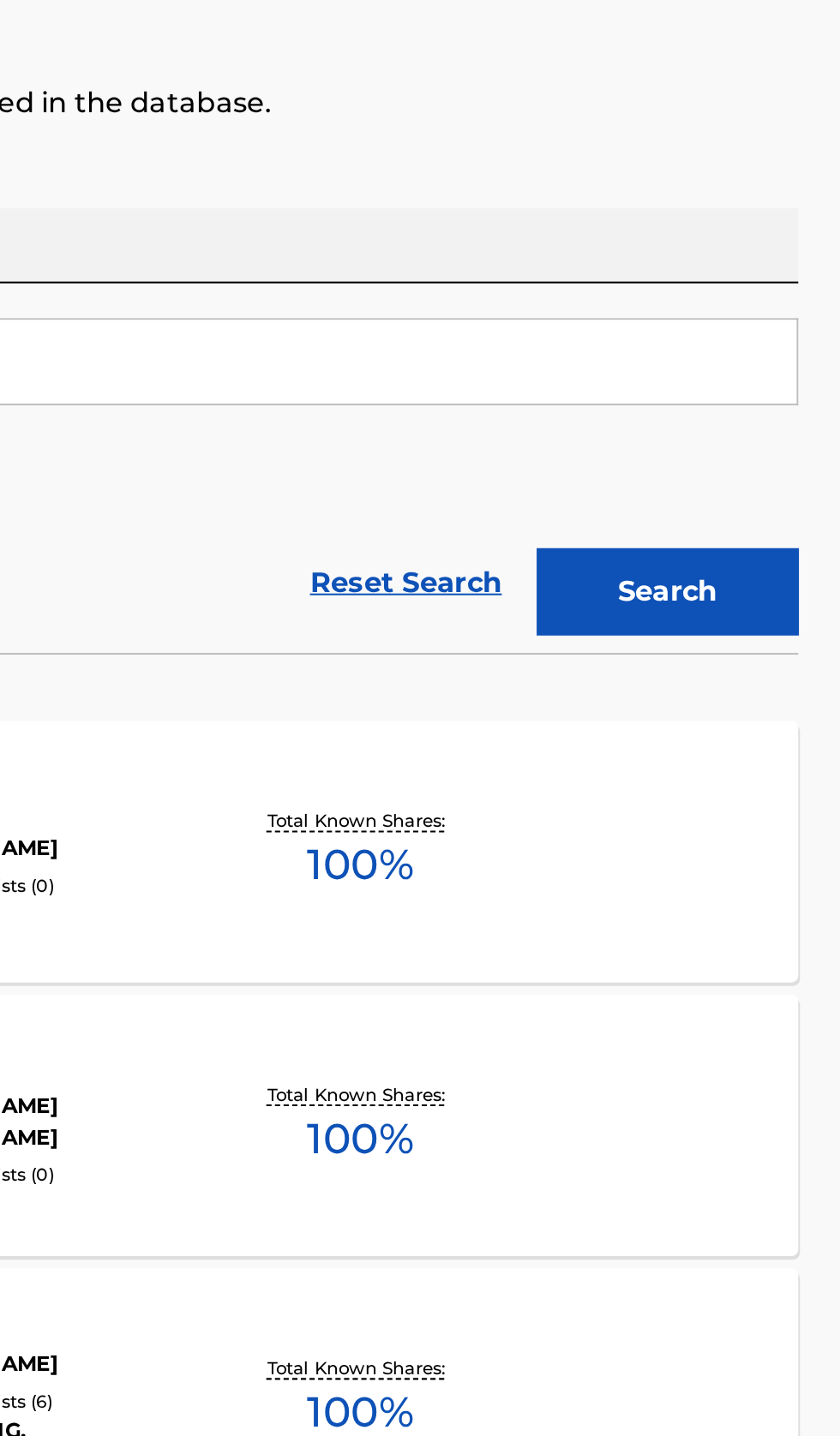
type input "Kazoo Kid trap"
click at [784, 521] on button "Search" at bounding box center [755, 506] width 128 height 43
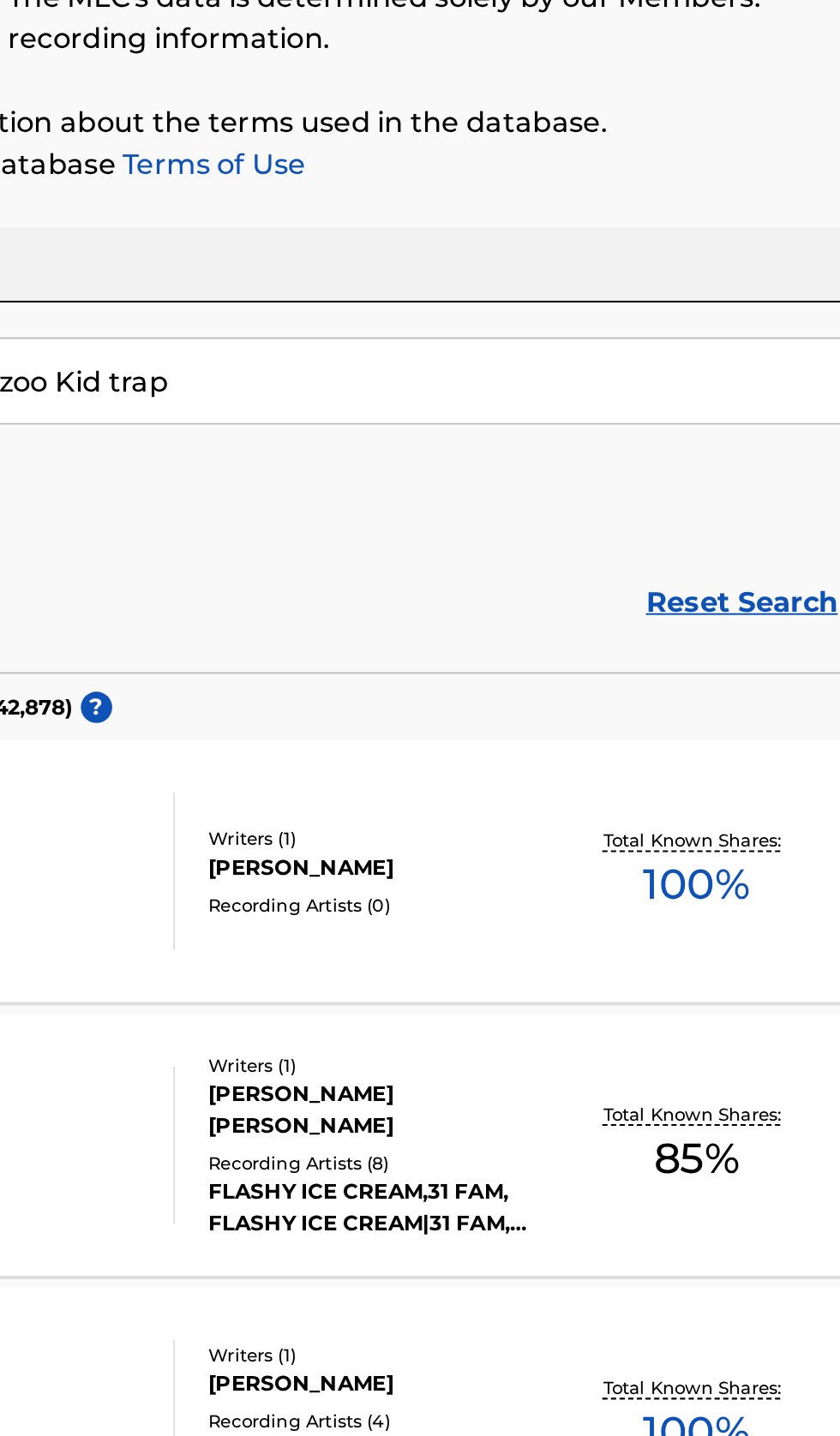
click at [533, 654] on div "Recording Artists ( 0 )" at bounding box center [450, 652] width 173 height 13
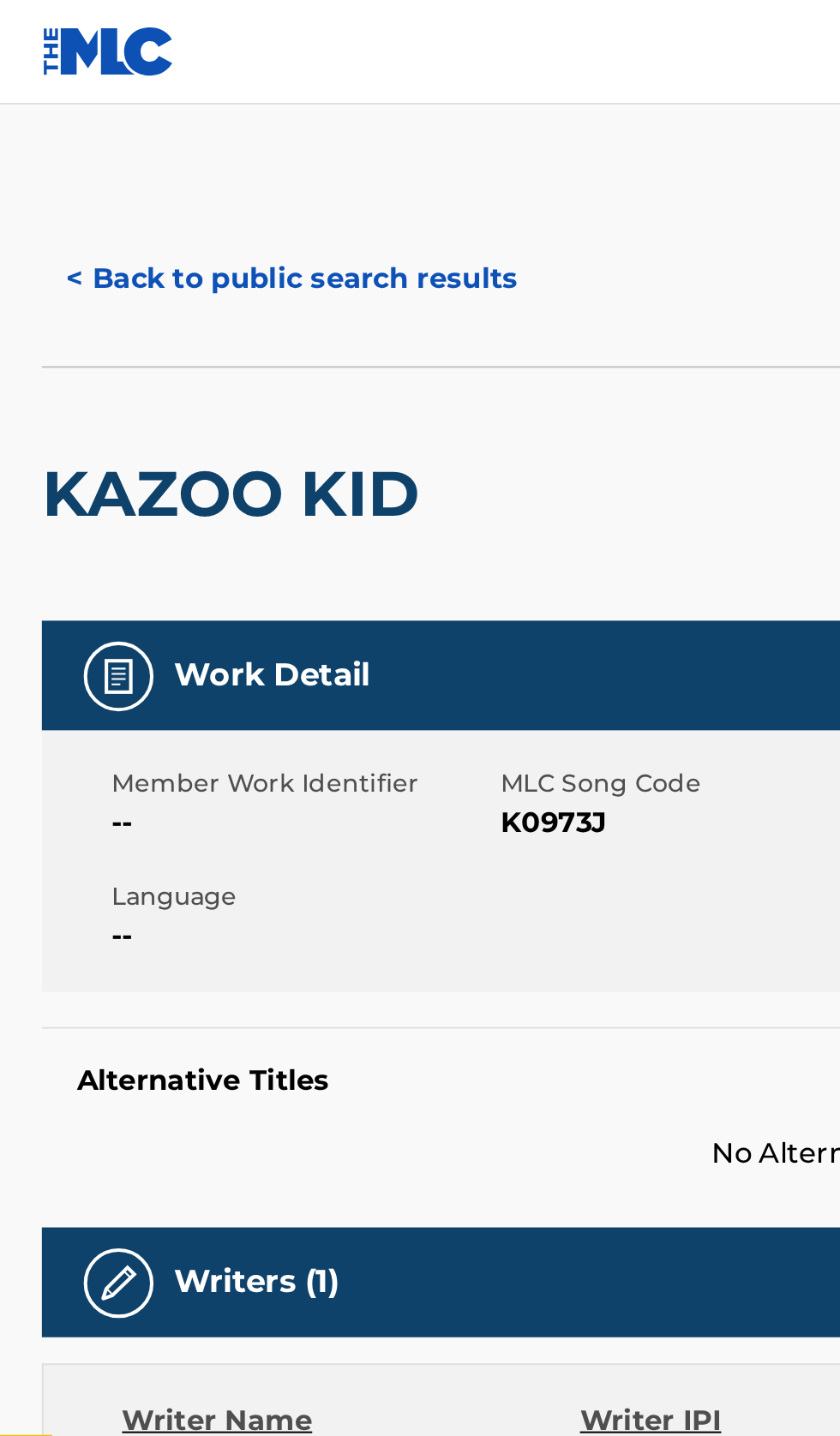
click at [190, 123] on button "< Back to public search results" at bounding box center [144, 137] width 246 height 43
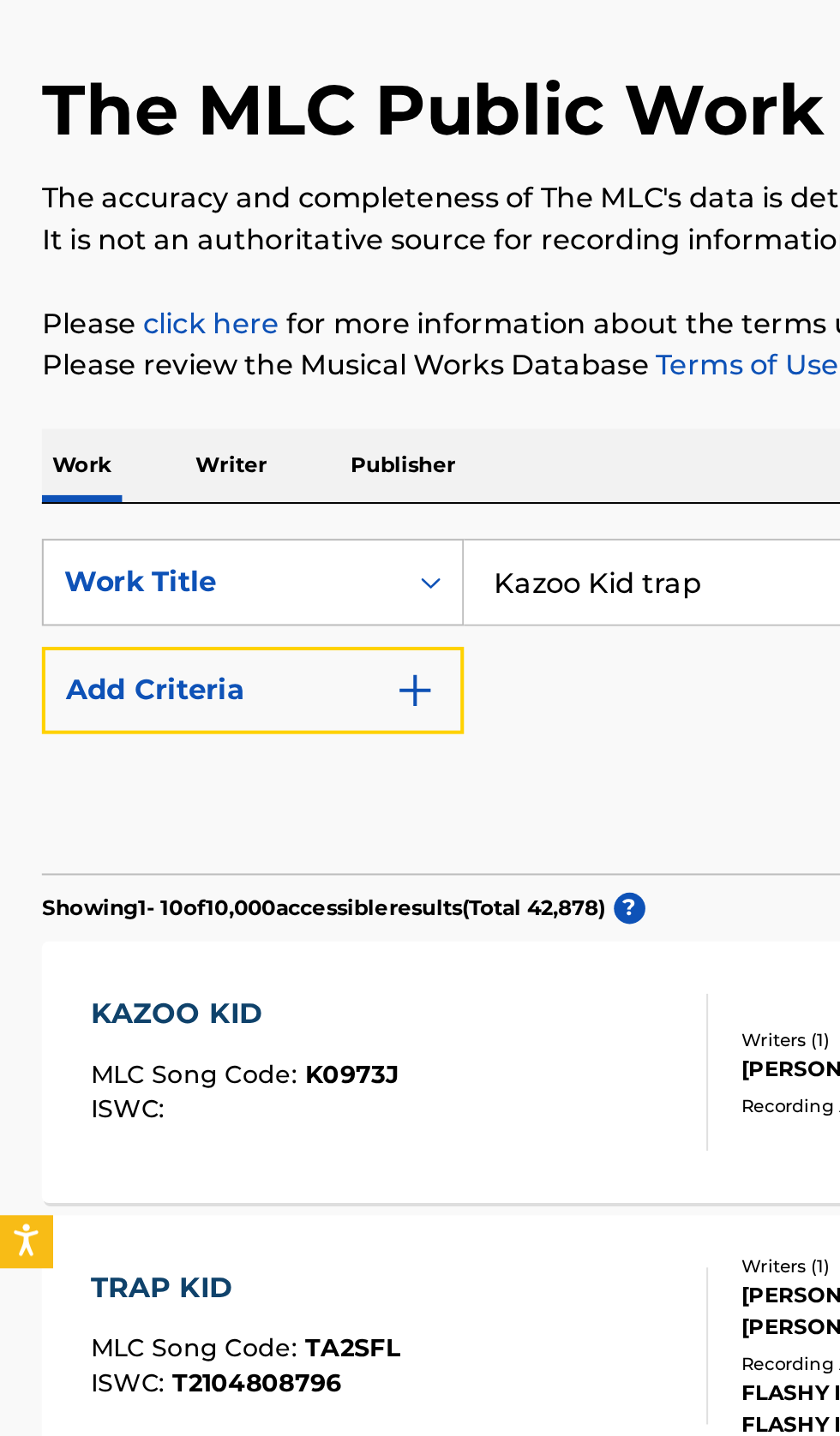
click at [201, 449] on img "Search Form" at bounding box center [203, 447] width 21 height 21
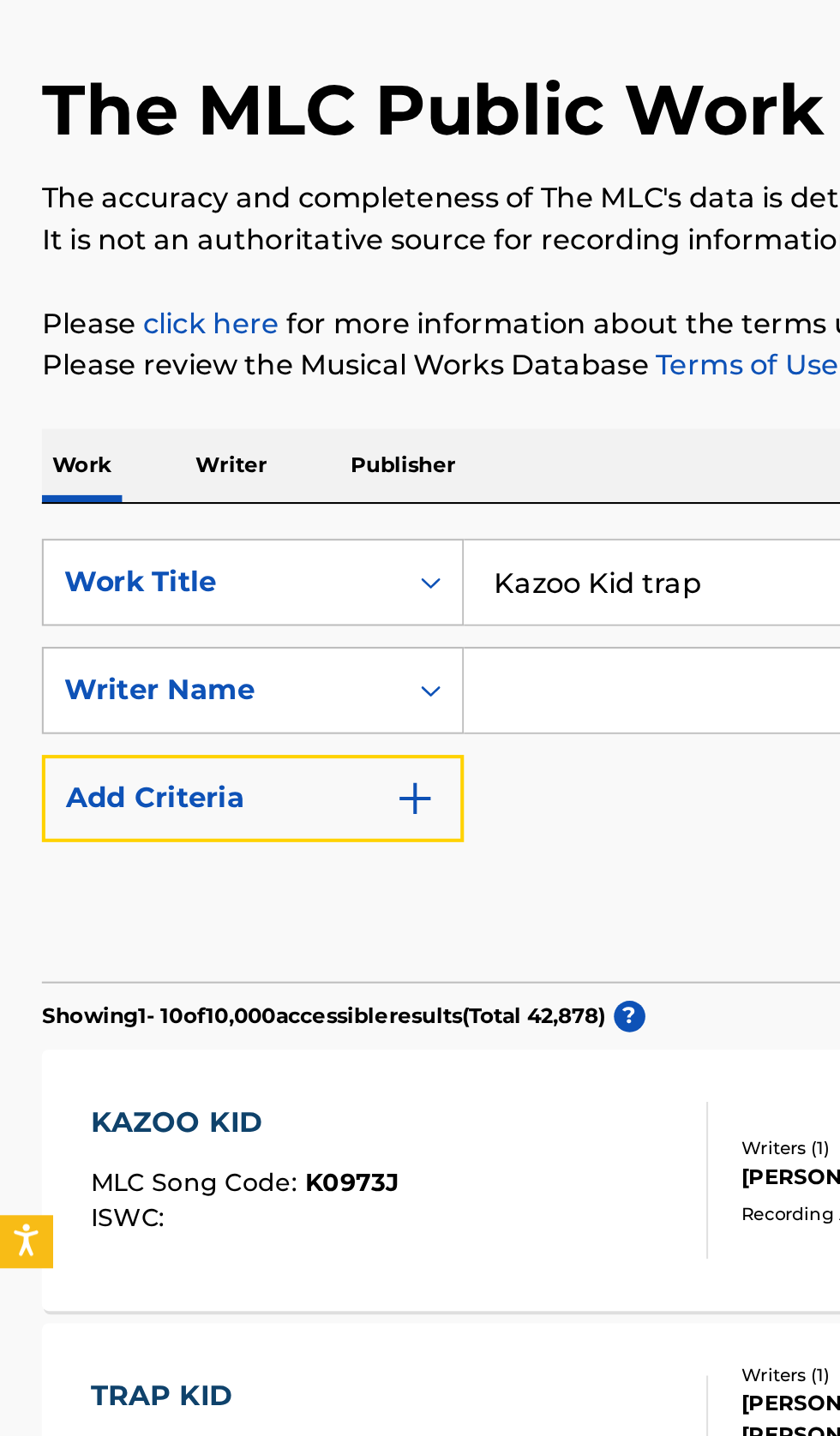
click at [199, 506] on img "Search Form" at bounding box center [203, 500] width 21 height 21
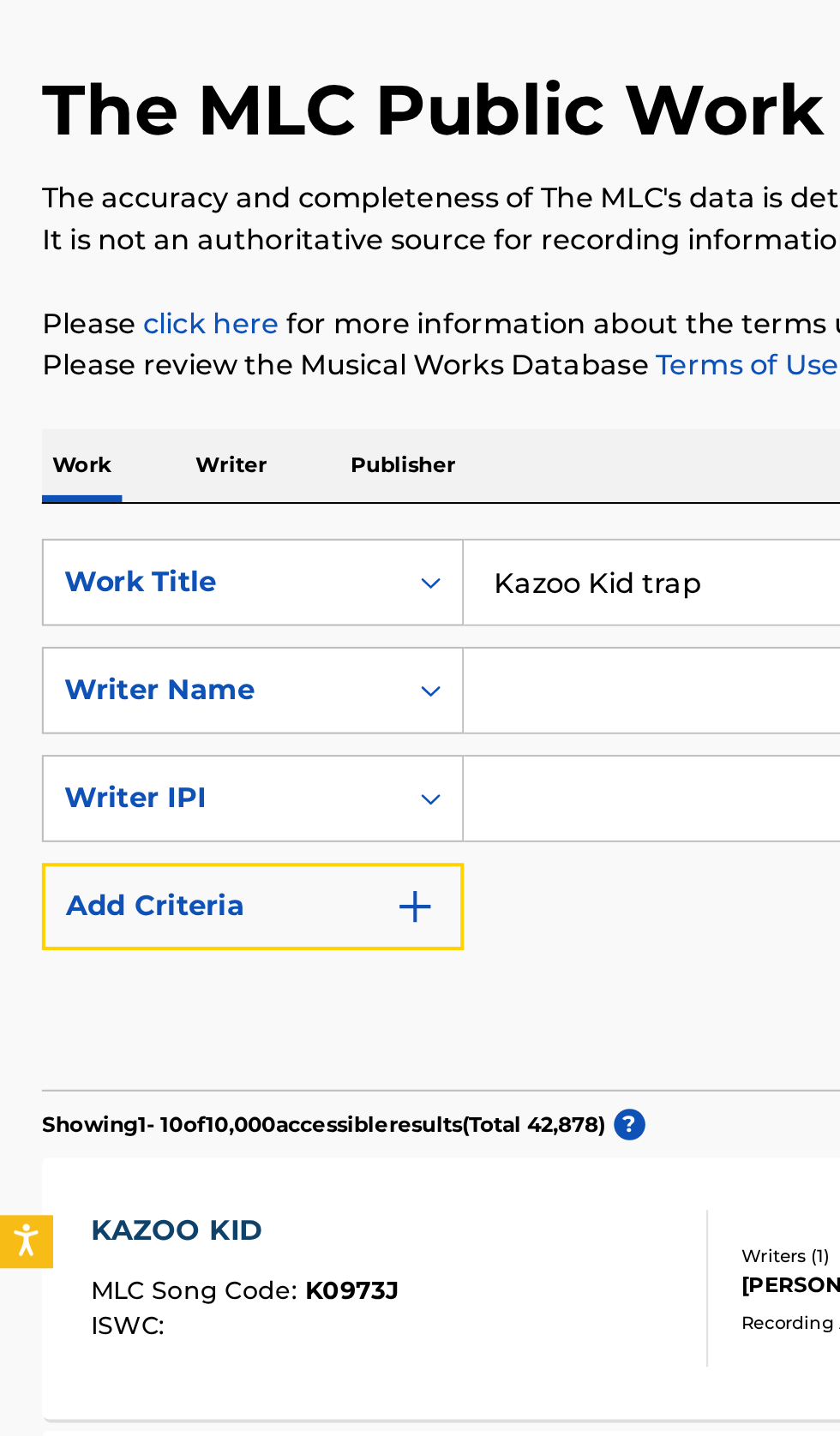
click at [203, 562] on img "Search Form" at bounding box center [203, 553] width 21 height 21
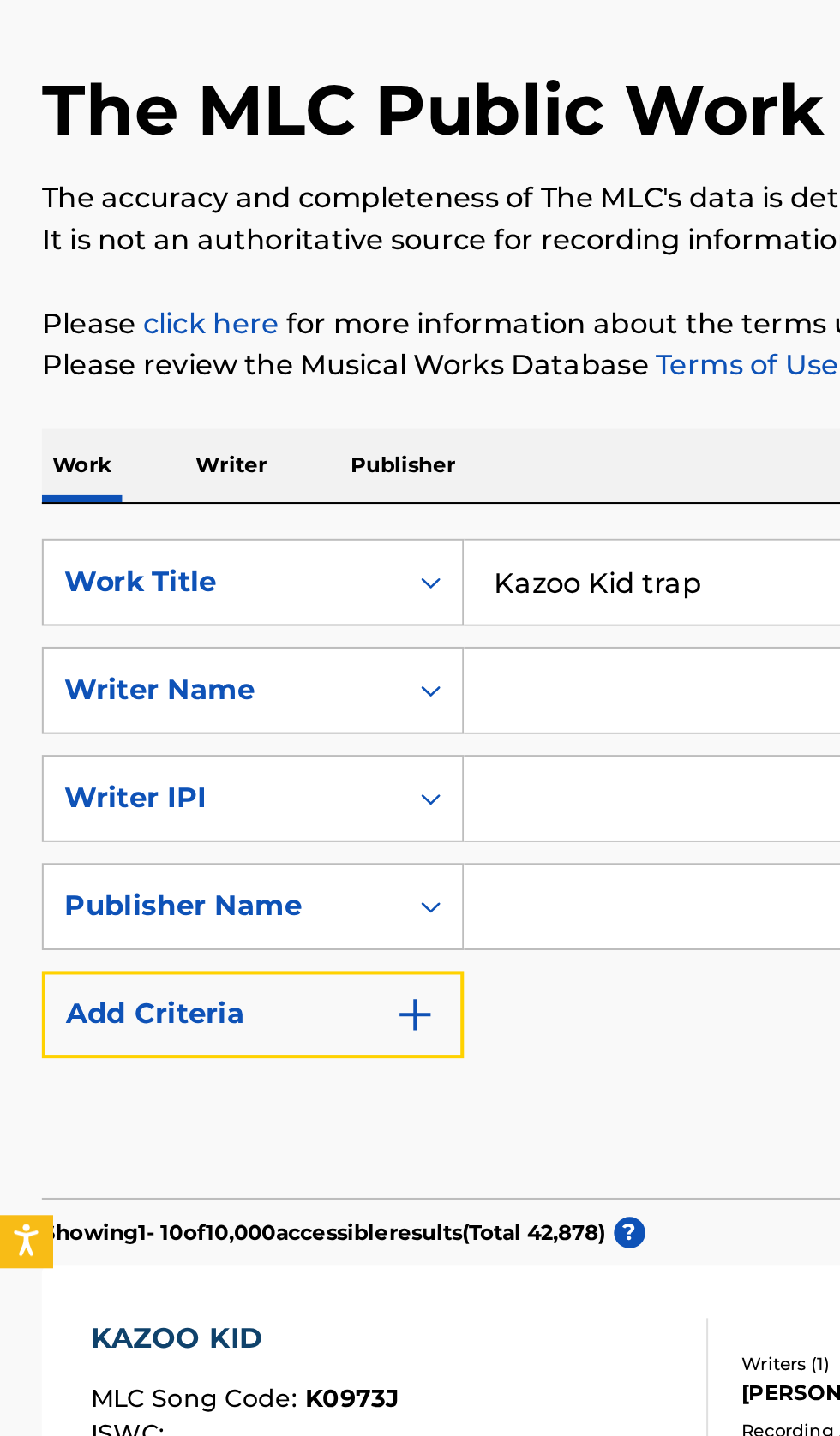
click at [205, 618] on button "Add Criteria" at bounding box center [124, 606] width 207 height 43
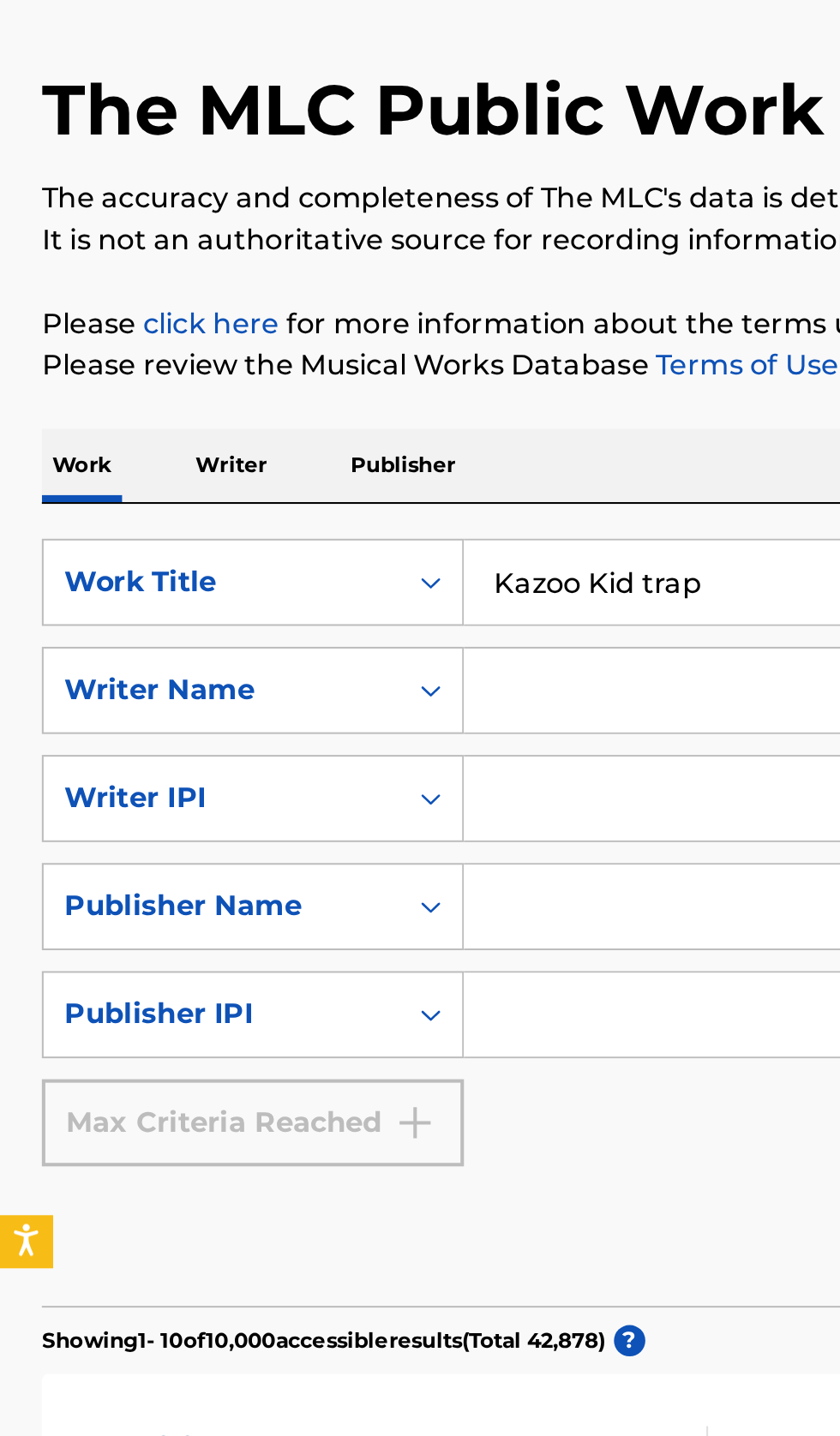
click at [300, 441] on input "Search Form" at bounding box center [507, 447] width 559 height 41
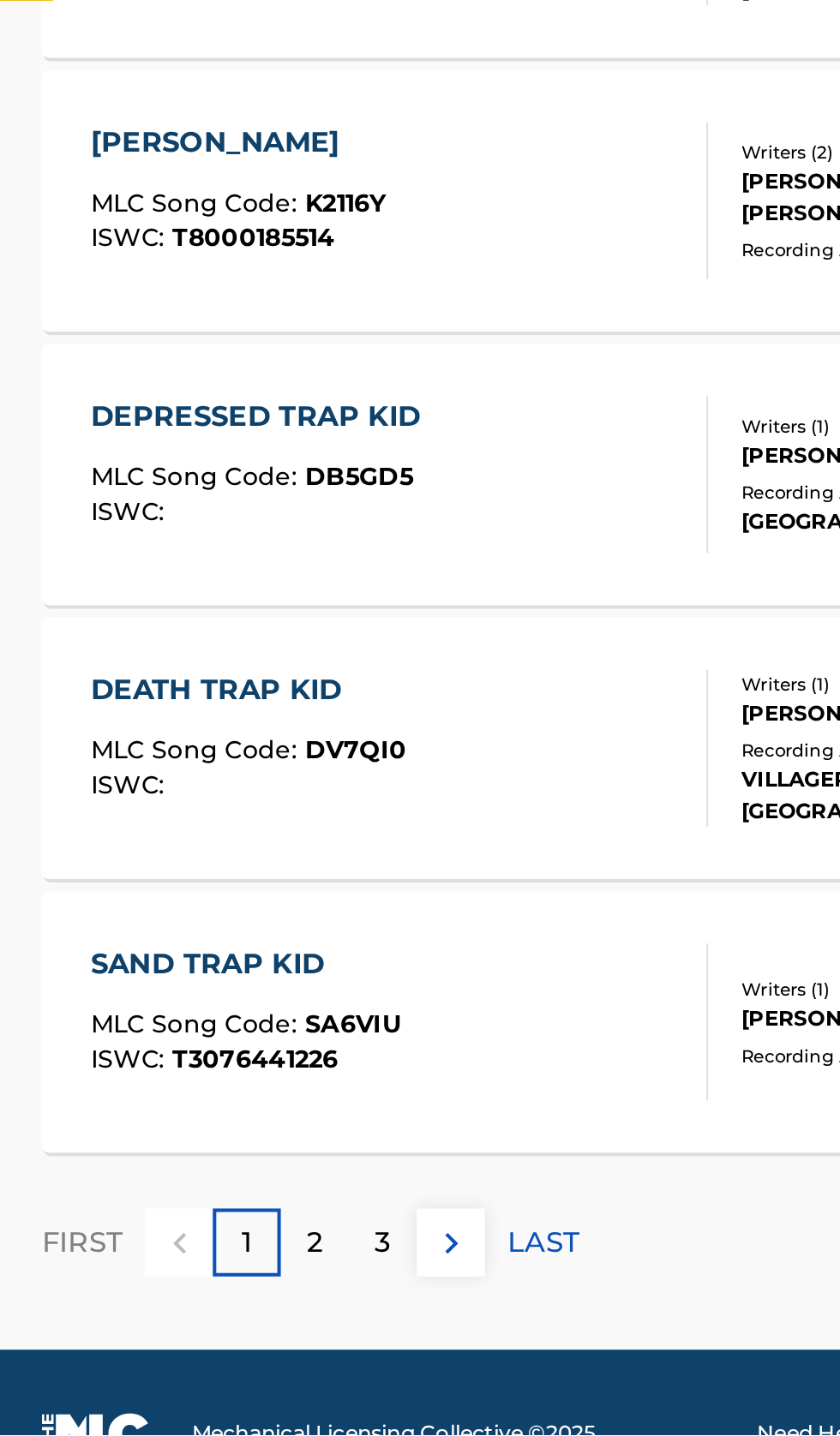
scroll to position [864, 0]
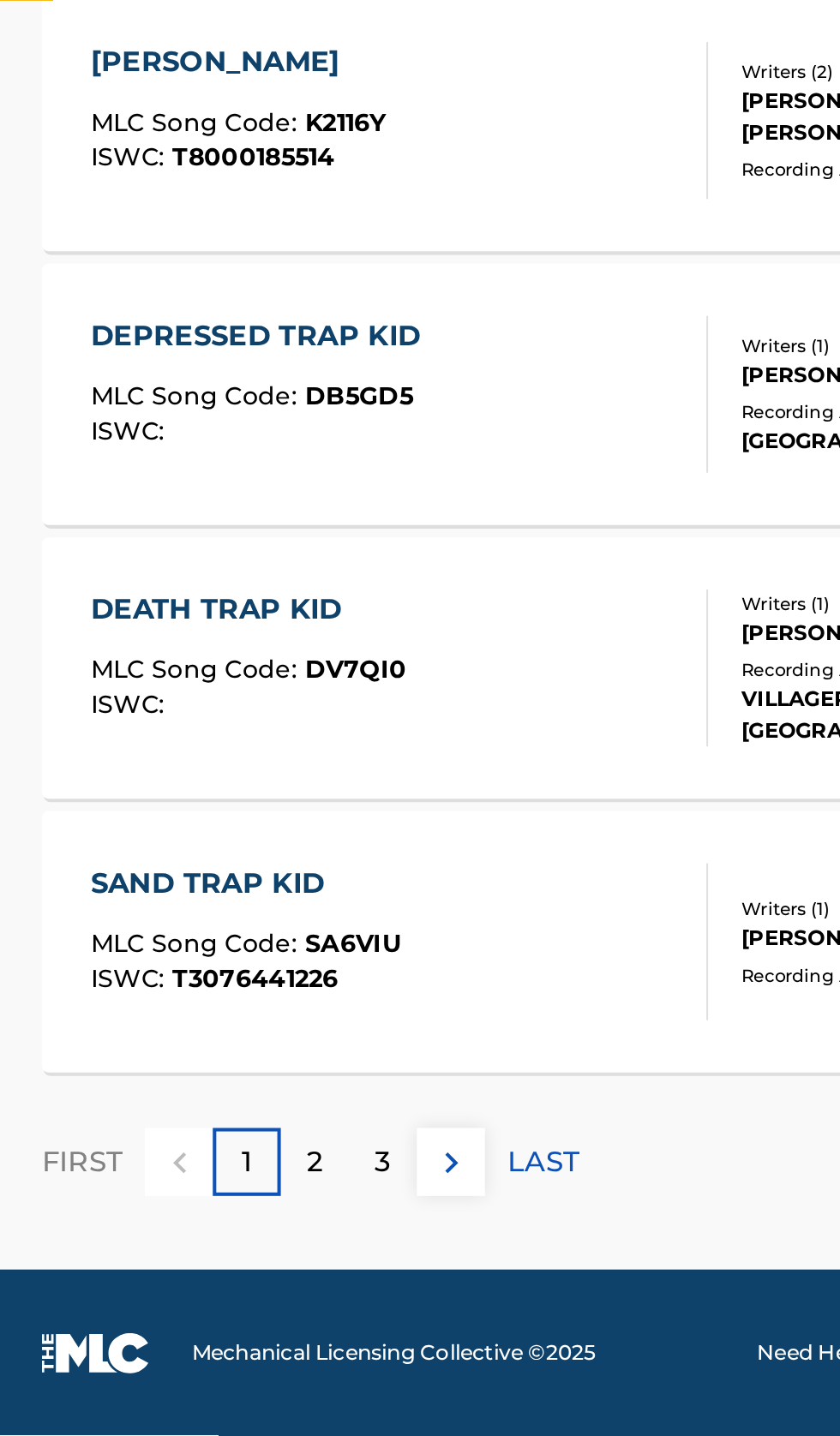
click at [279, 1302] on p "LAST" at bounding box center [267, 1302] width 35 height 21
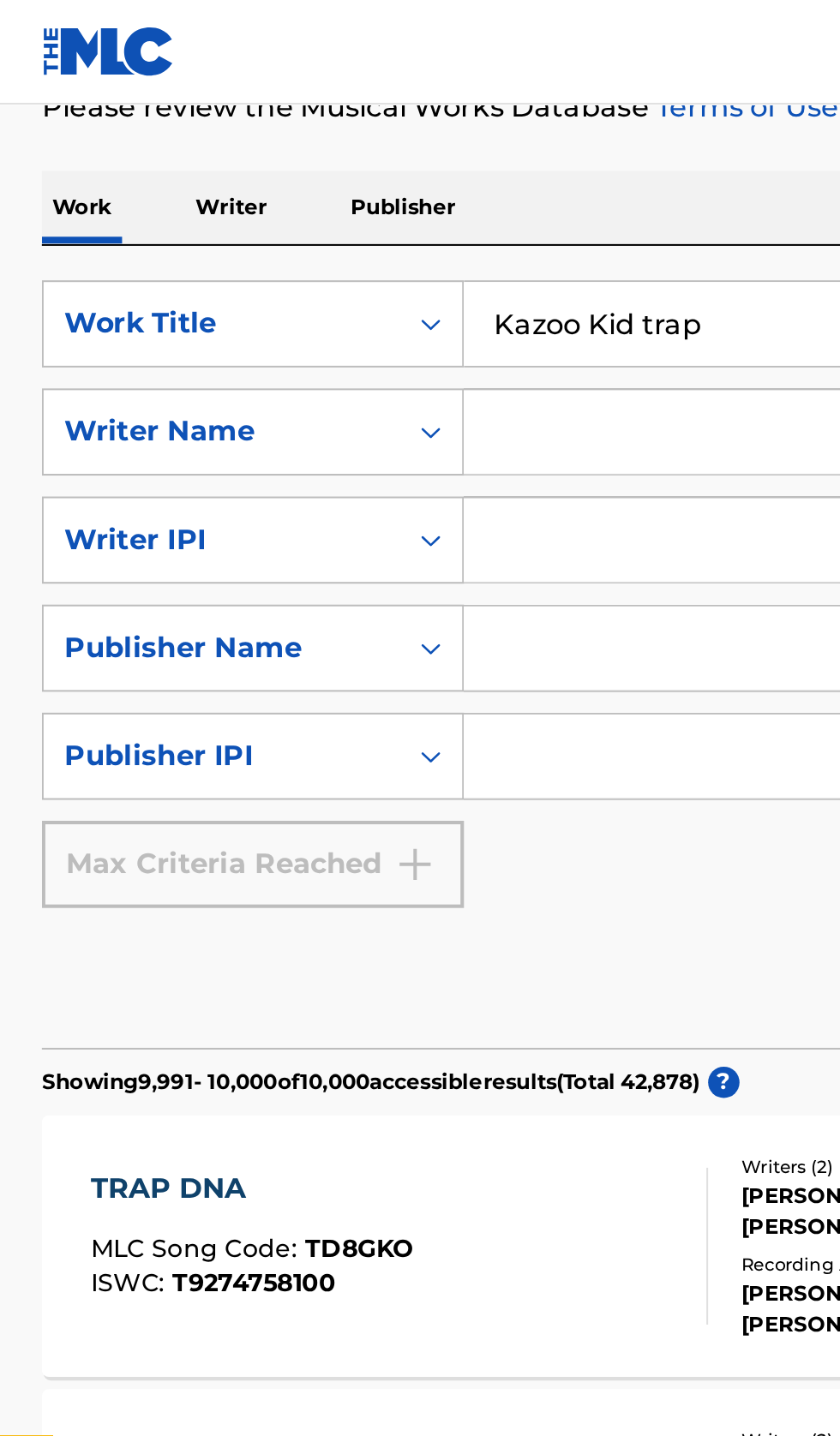
scroll to position [0, 0]
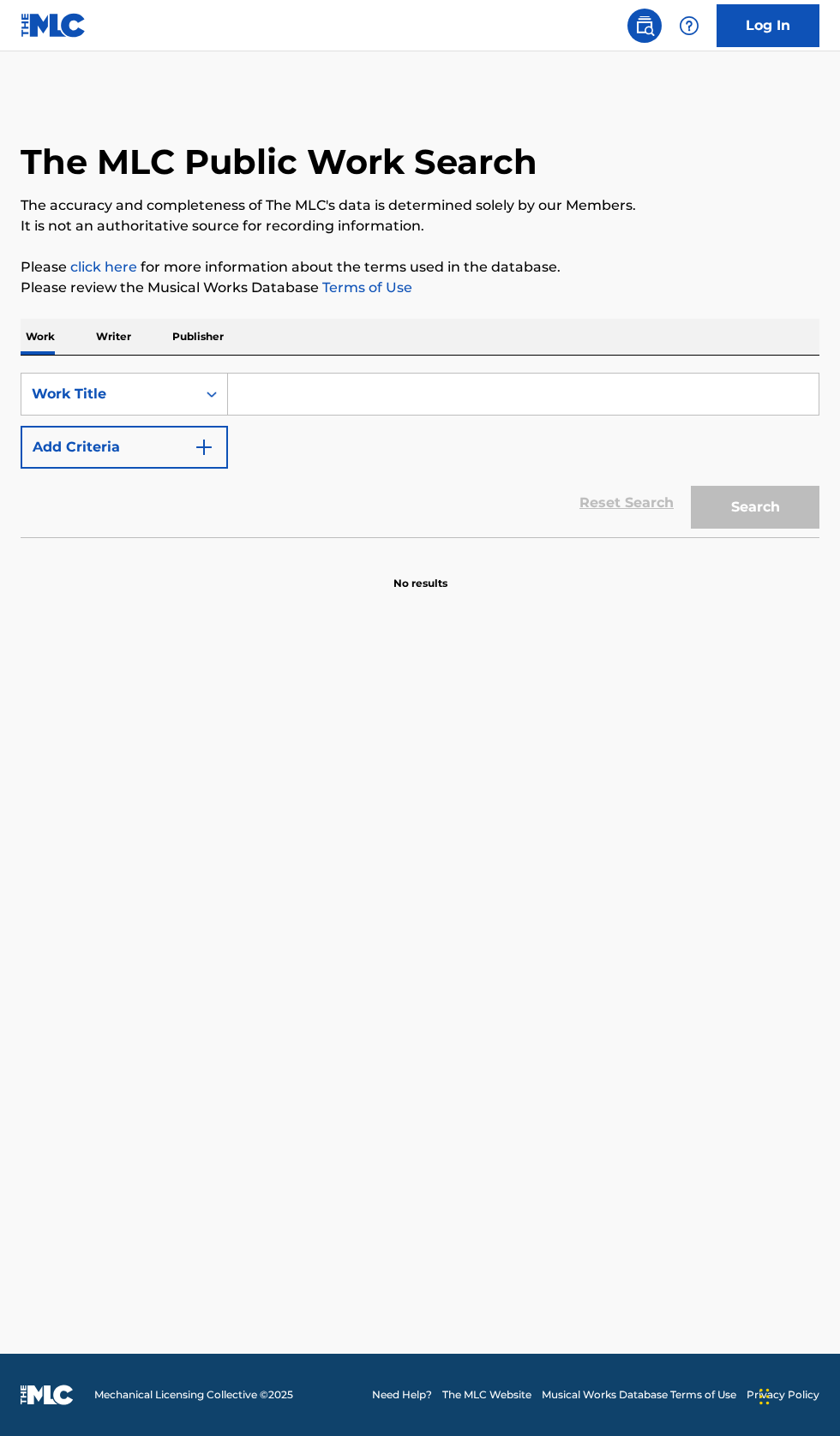
click at [310, 385] on input "Search Form" at bounding box center [523, 393] width 590 height 41
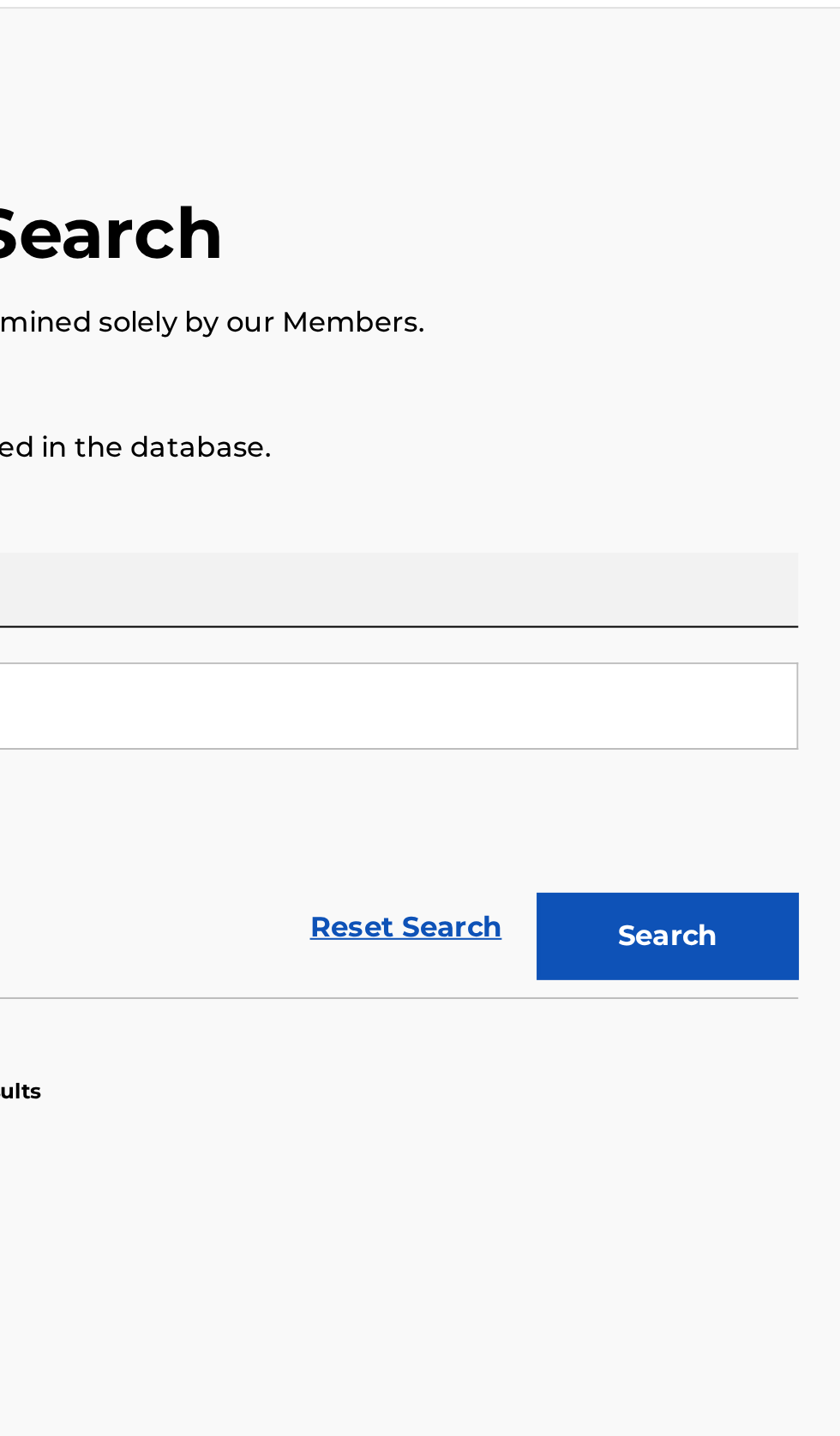
type input "Zydrate Anatomy"
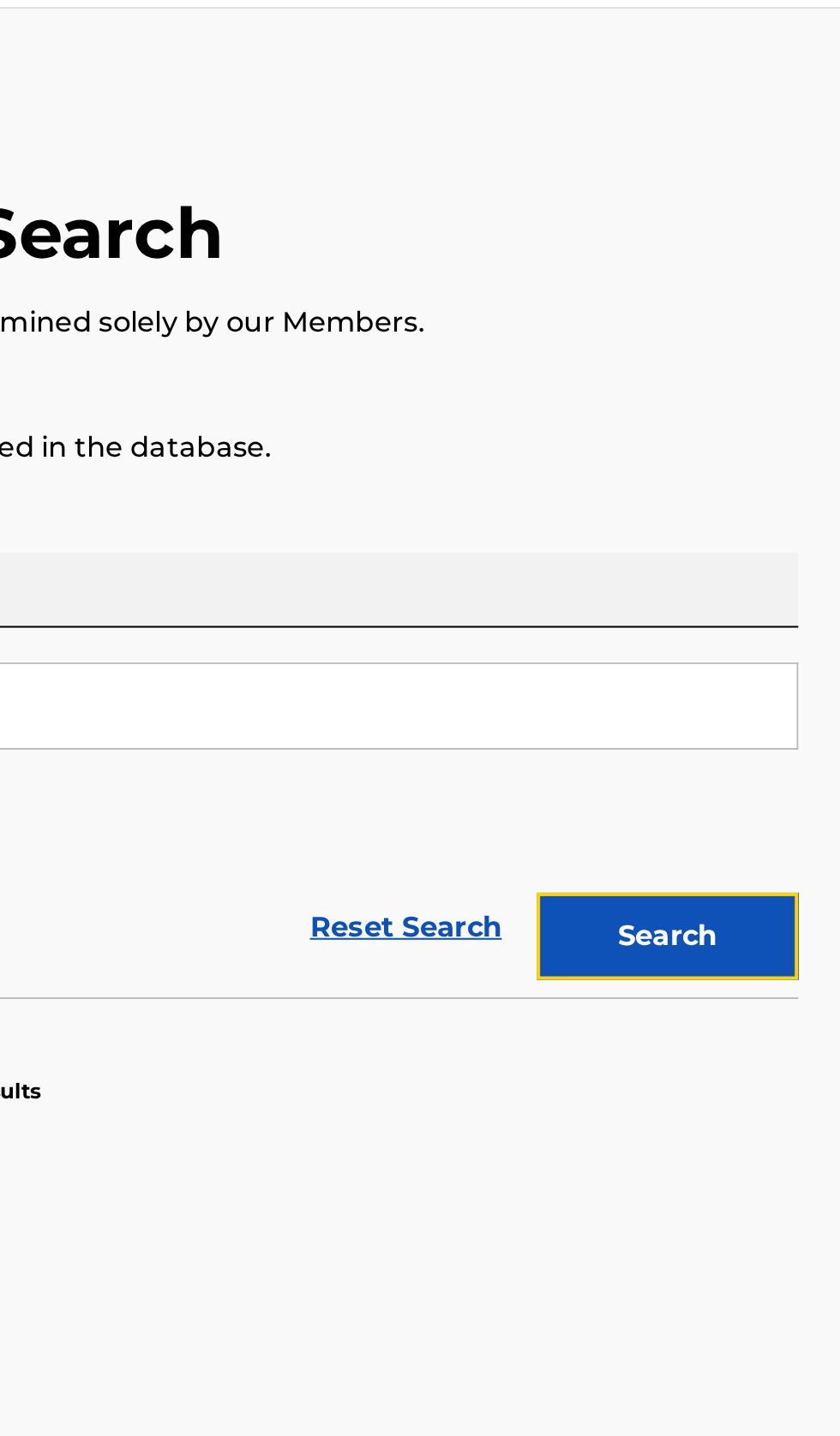
click at [792, 489] on button "Search" at bounding box center [755, 506] width 128 height 43
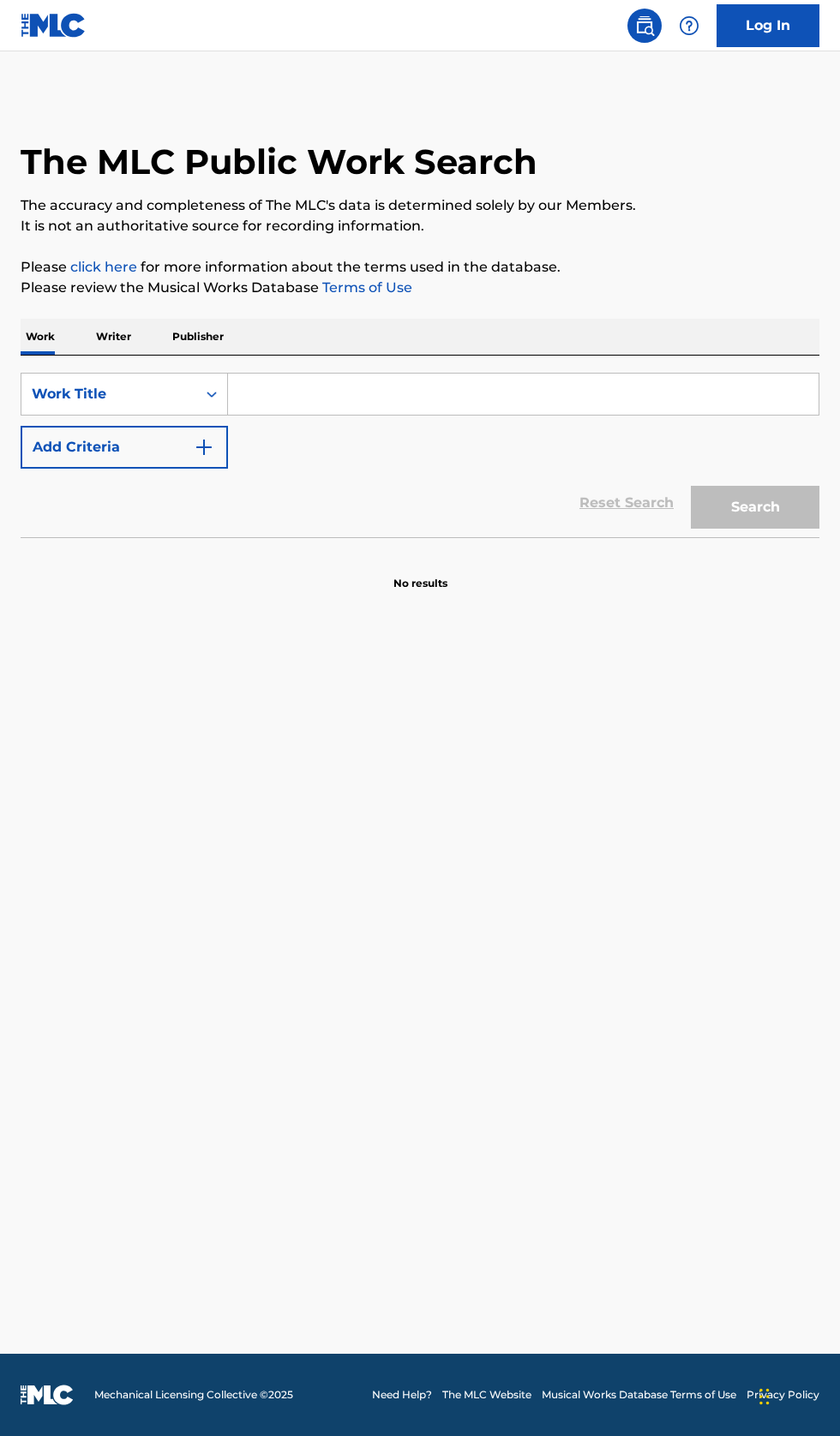
click at [302, 388] on input "Search Form" at bounding box center [523, 393] width 590 height 41
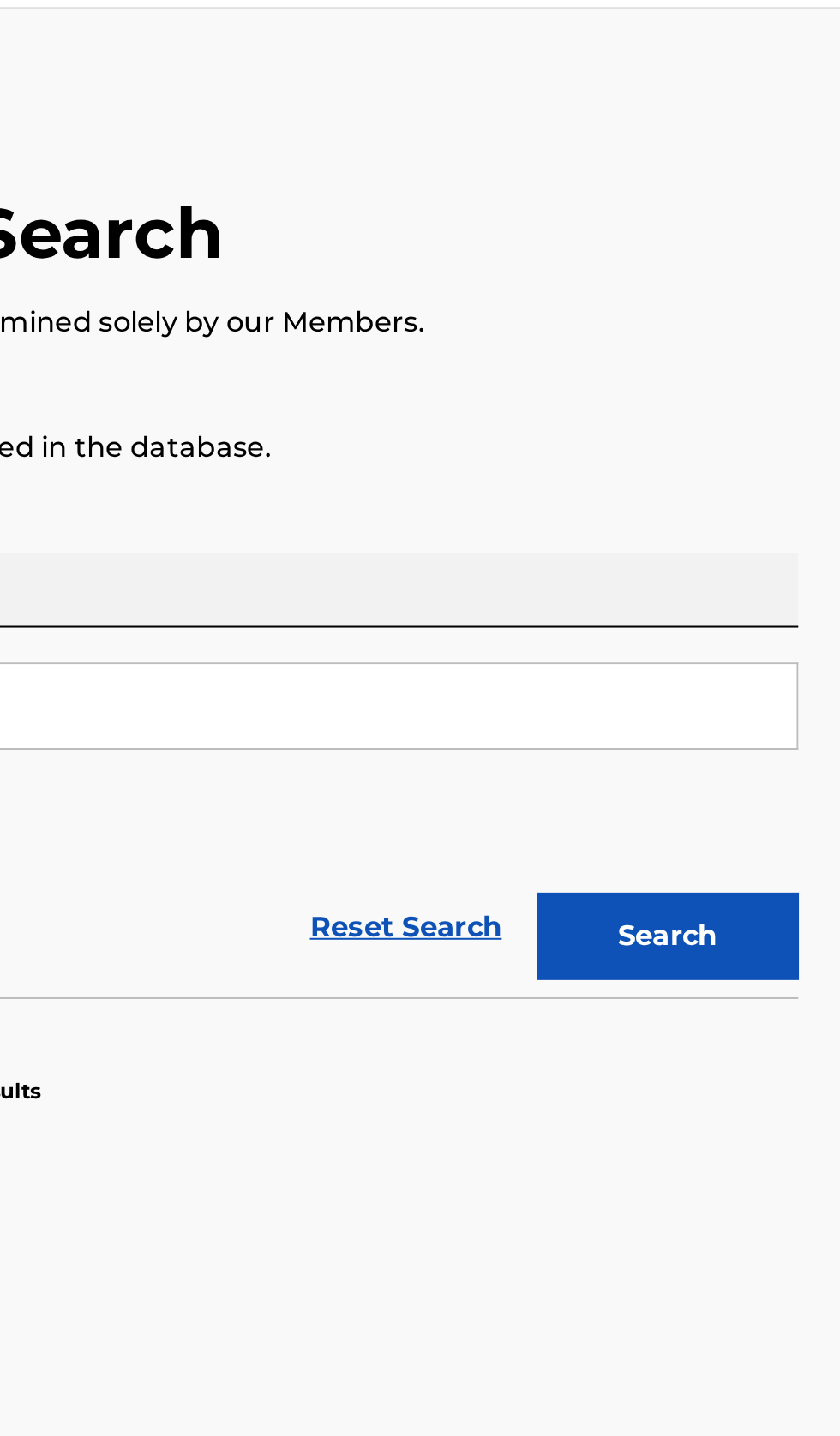
type input "Zydrate Anatomy"
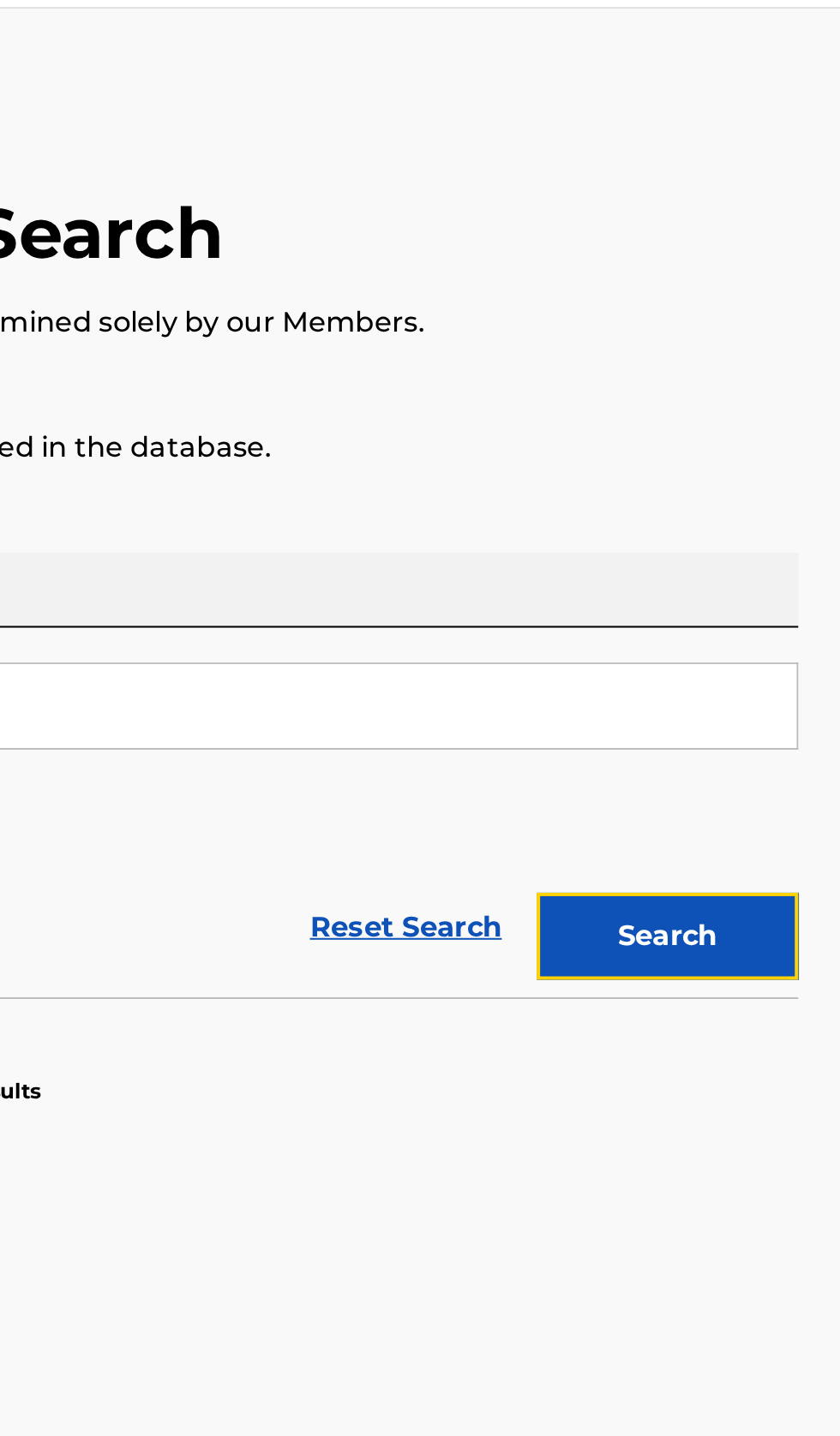
click at [788, 495] on button "Search" at bounding box center [755, 506] width 128 height 43
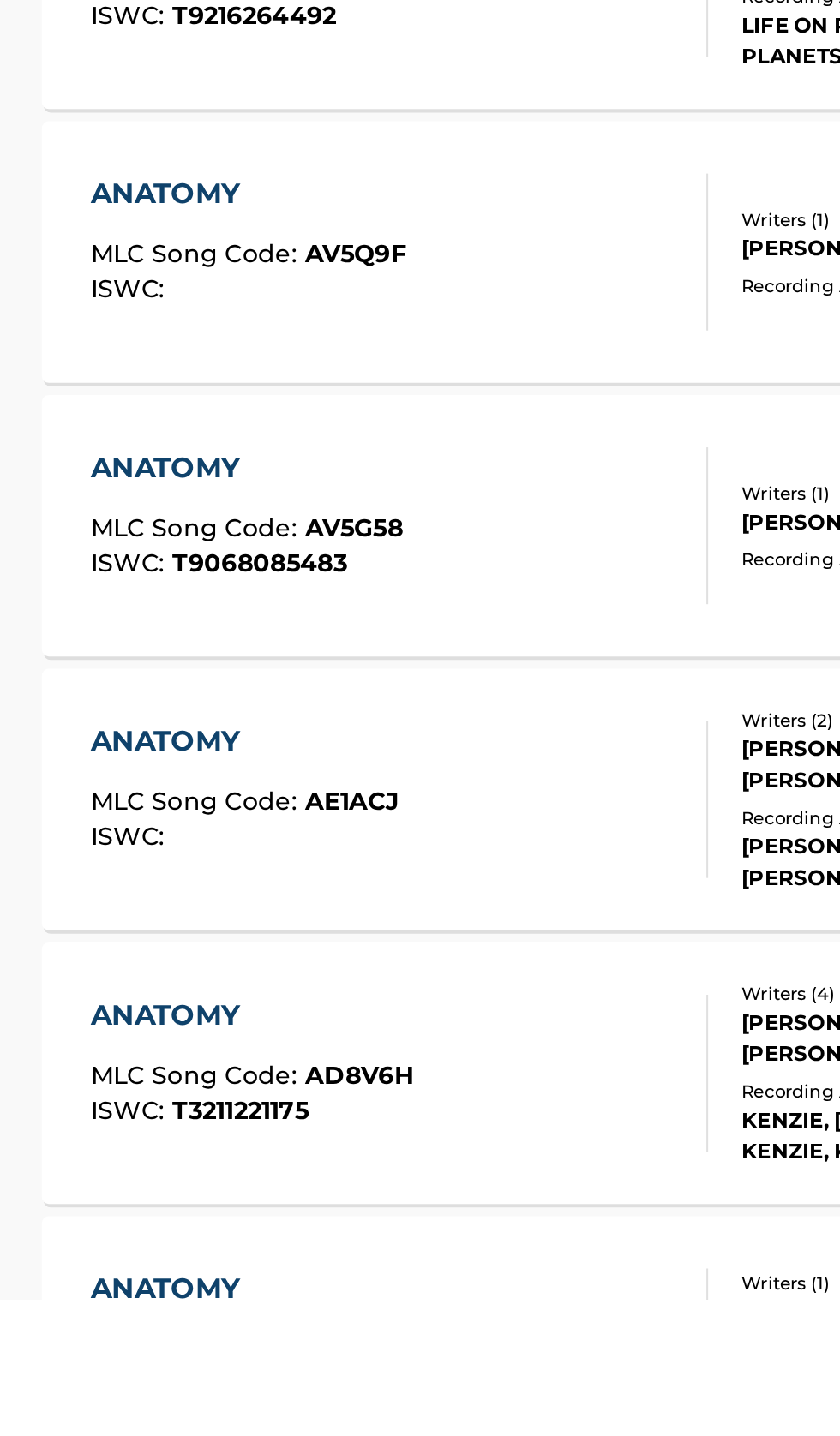
scroll to position [410, 0]
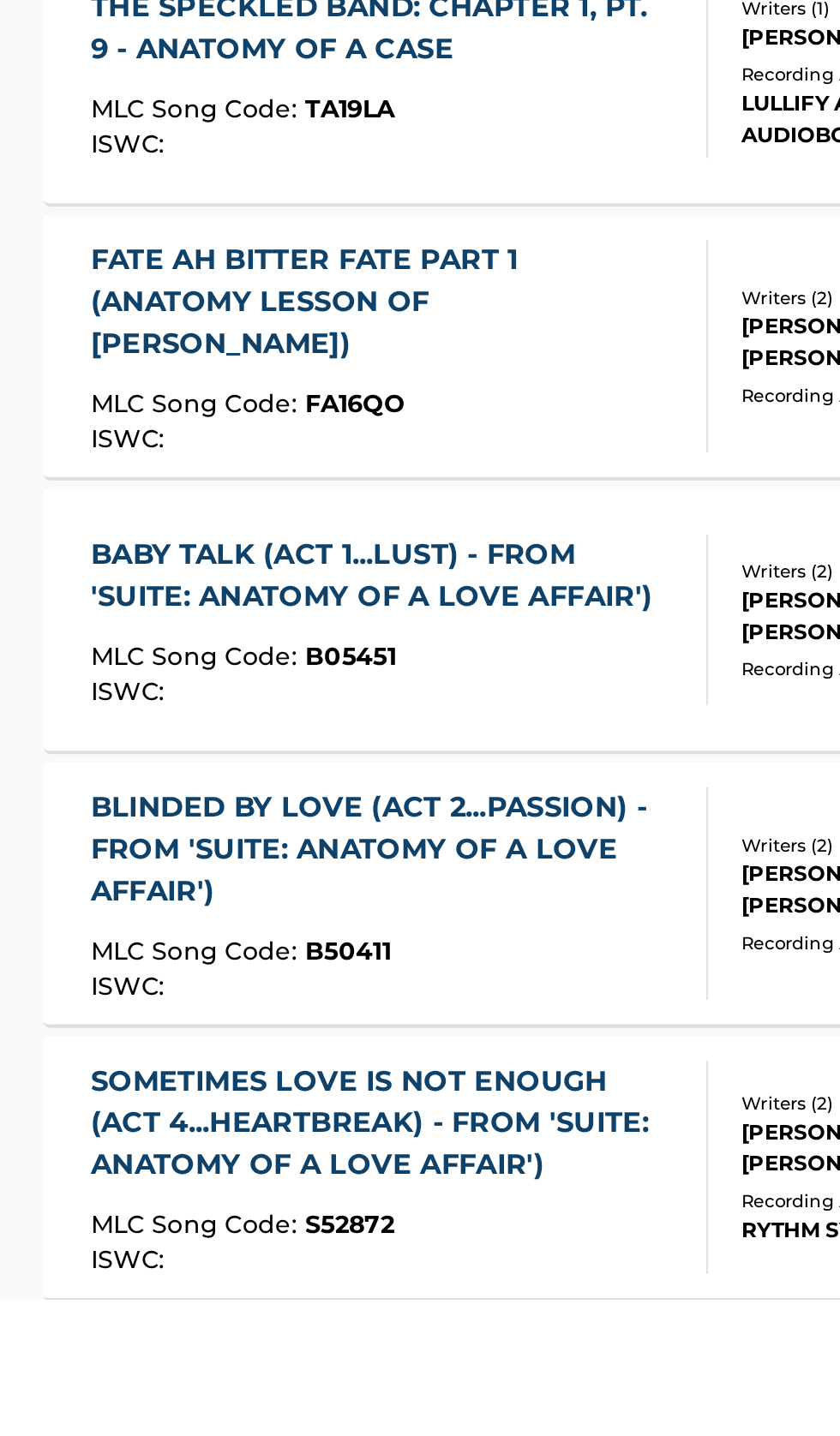
scroll to position [275, 0]
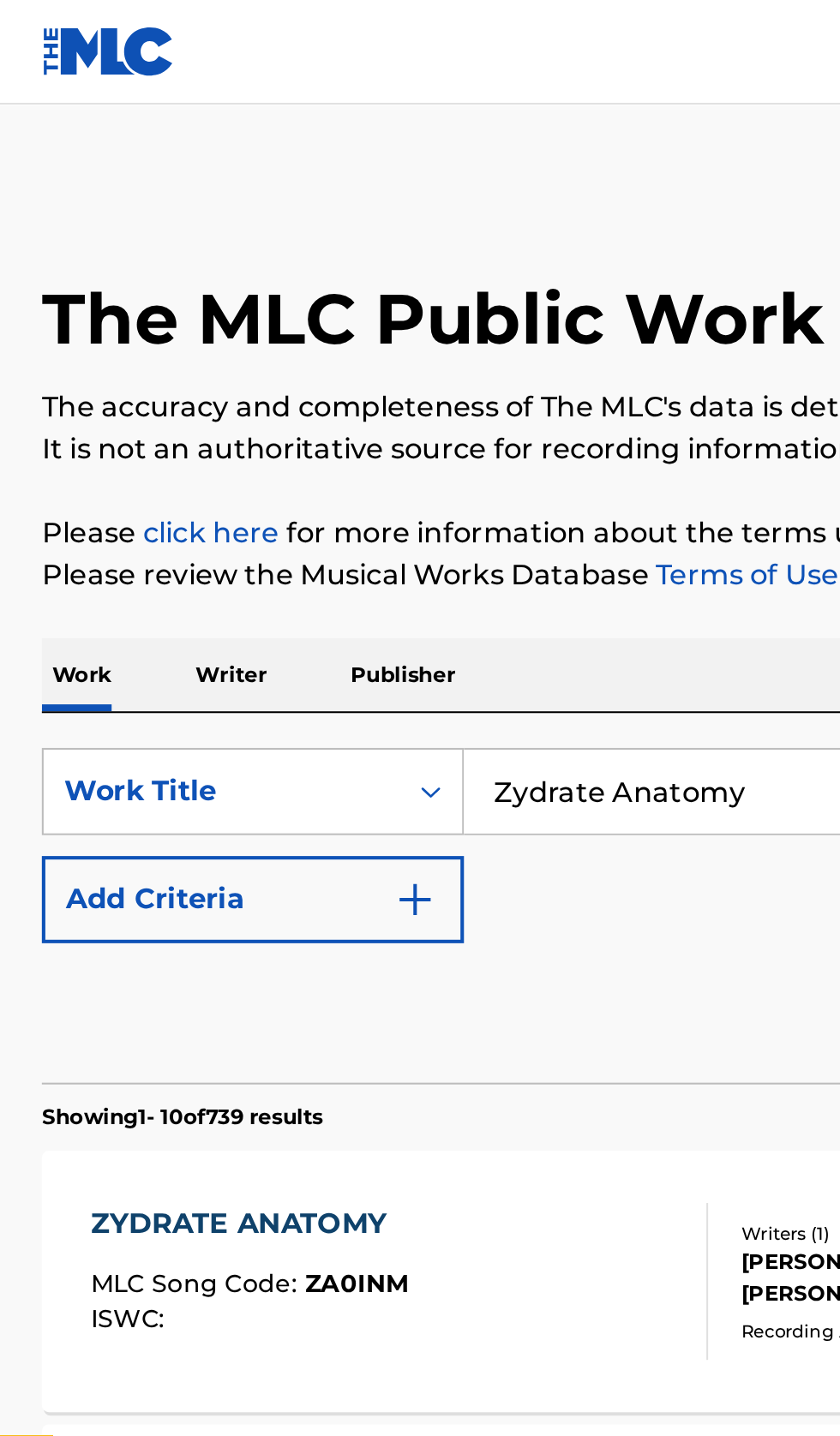
scroll to position [0, 0]
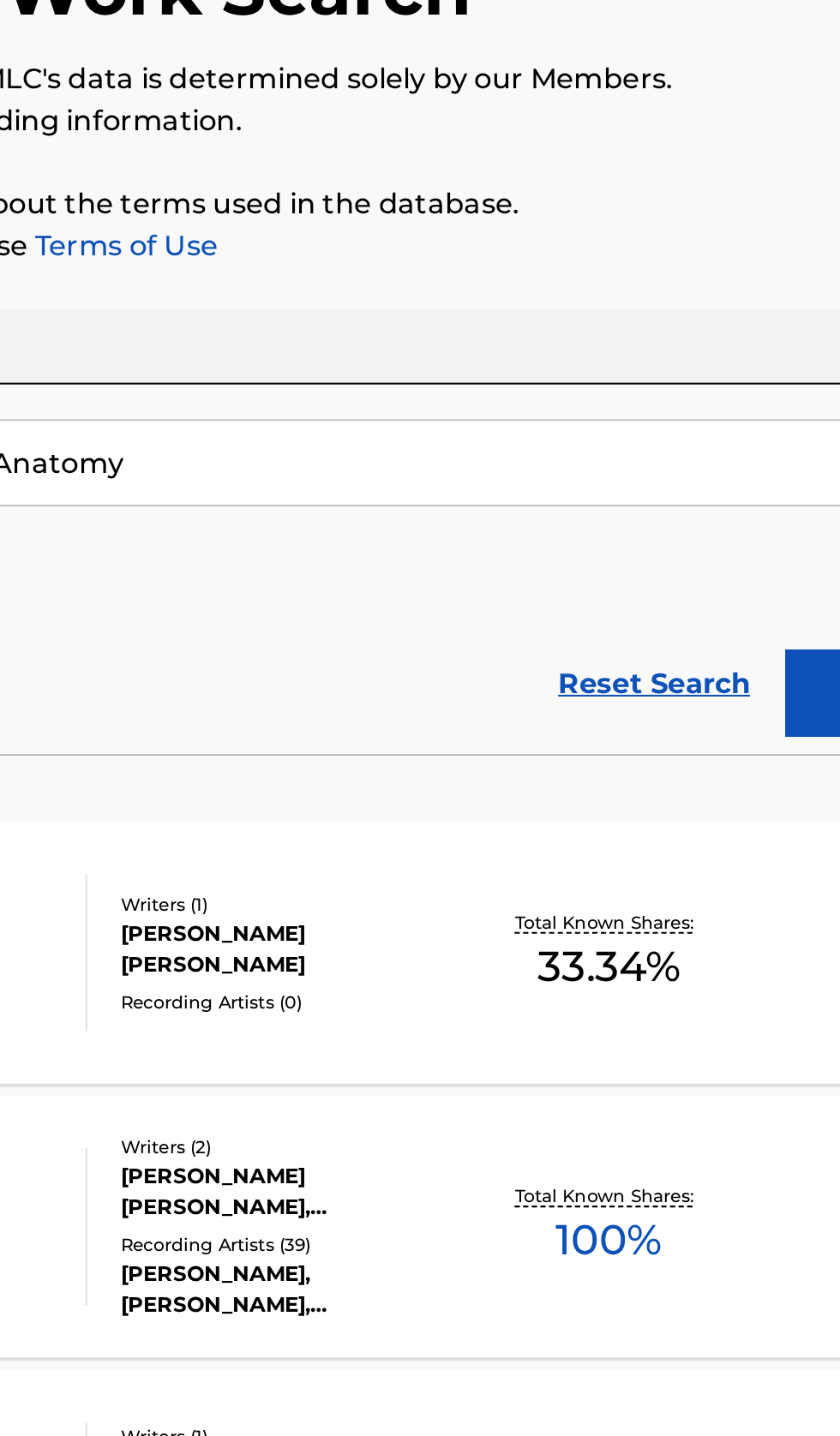
click at [539, 809] on div "ZYDRATE ANATOMY MLC Song Code : Z0418J ISWC : Writers ( 2 ) [PERSON_NAME] [PERS…" at bounding box center [420, 770] width 798 height 128
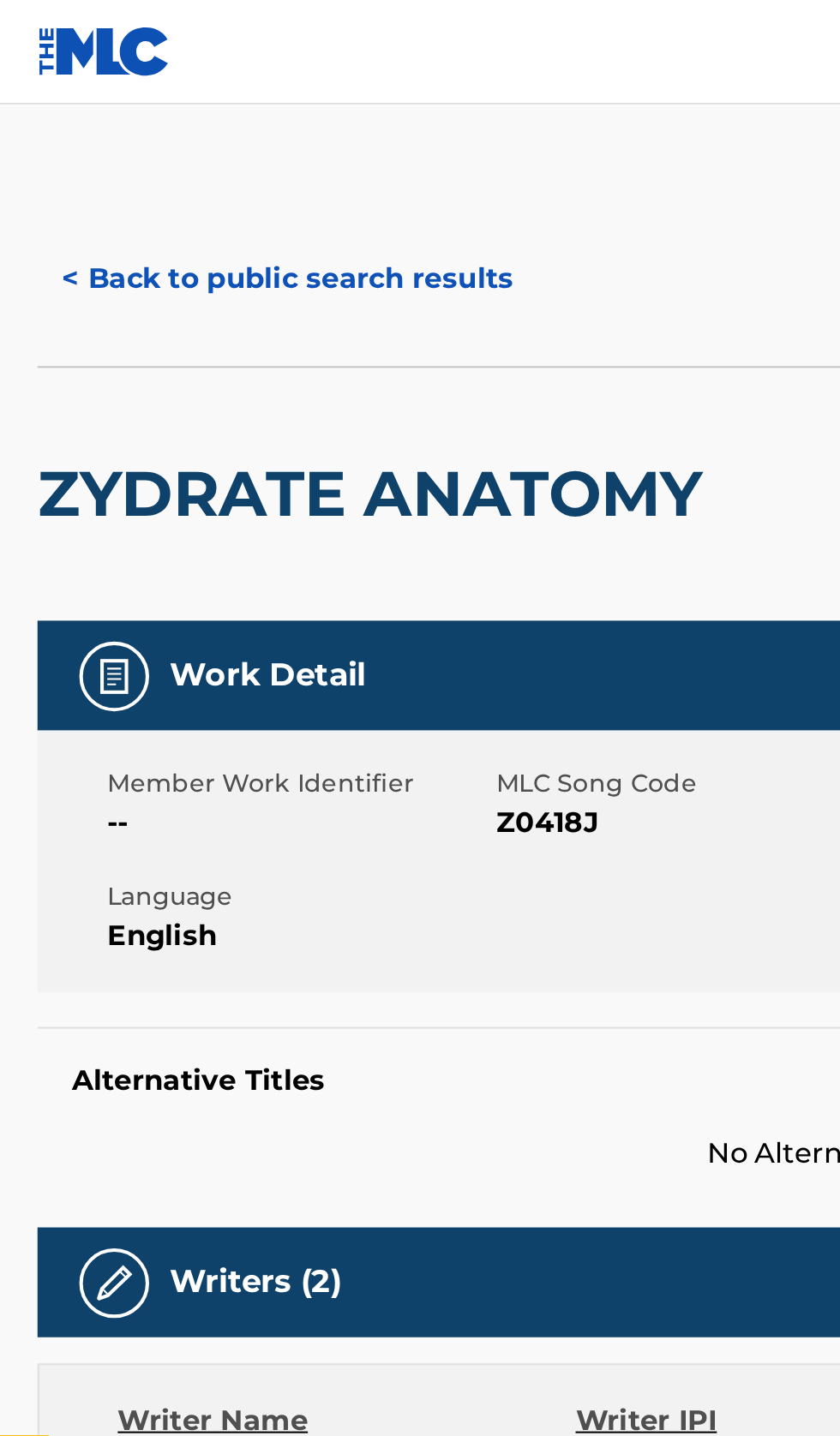
click at [184, 138] on button "< Back to public search results" at bounding box center [144, 137] width 246 height 43
